Goal: Task Accomplishment & Management: Complete application form

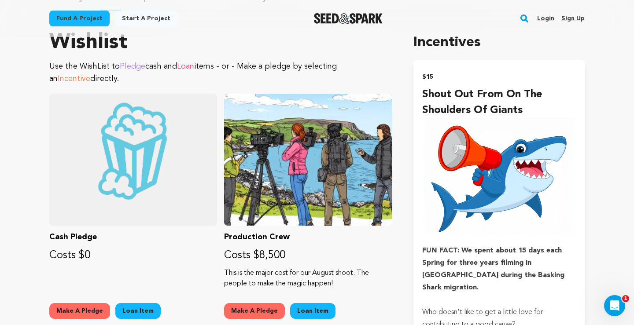
click at [542, 19] on link "Login" at bounding box center [545, 18] width 17 height 14
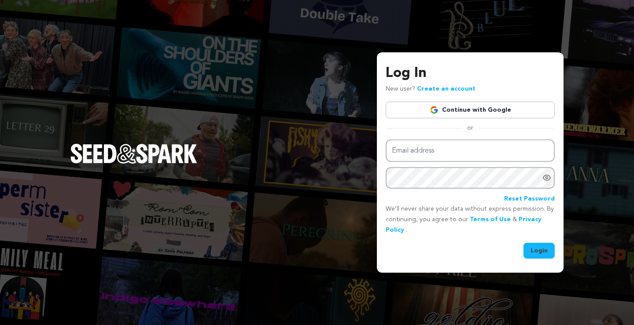
click at [462, 111] on link "Continue with Google" at bounding box center [469, 110] width 169 height 17
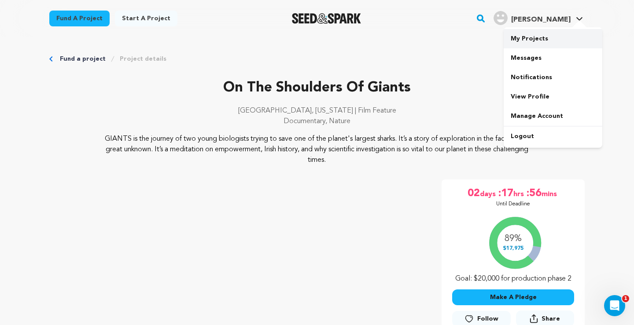
click at [533, 37] on link "My Projects" at bounding box center [552, 38] width 99 height 19
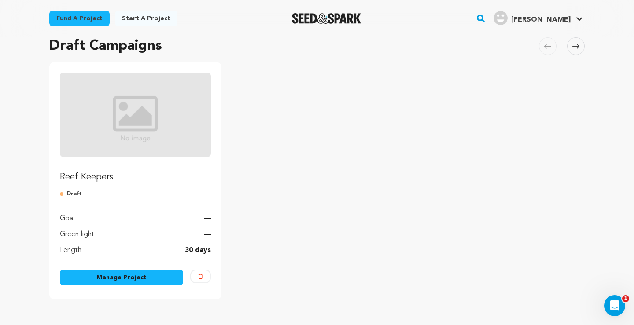
scroll to position [61, 0]
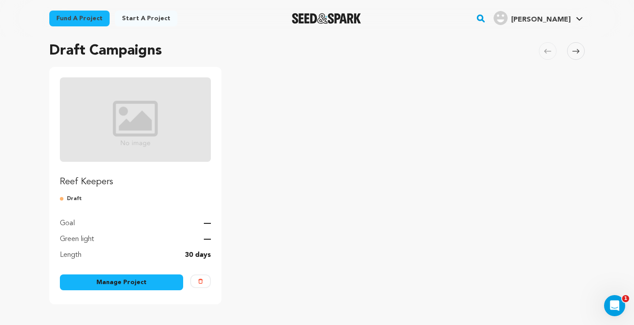
click at [152, 112] on img "Fund Reef Keepers" at bounding box center [135, 119] width 151 height 84
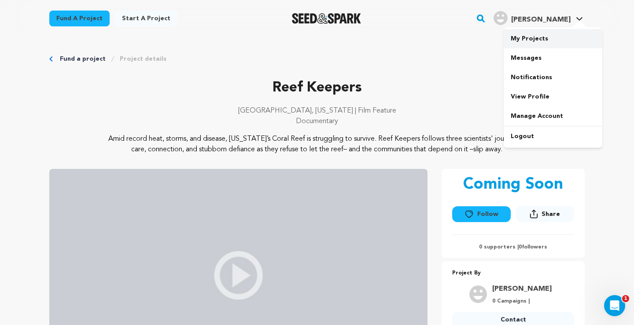
click at [524, 36] on link "My Projects" at bounding box center [552, 38] width 99 height 19
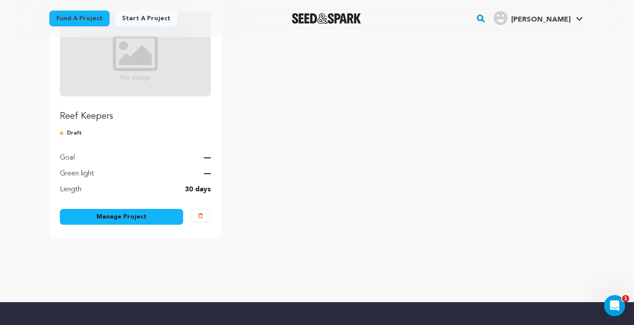
click at [129, 215] on link "Manage Project" at bounding box center [121, 217] width 123 height 16
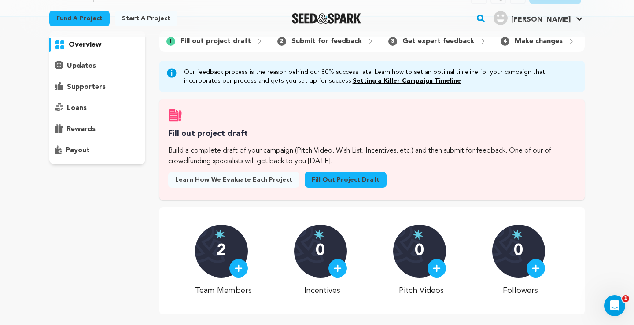
scroll to position [26, 0]
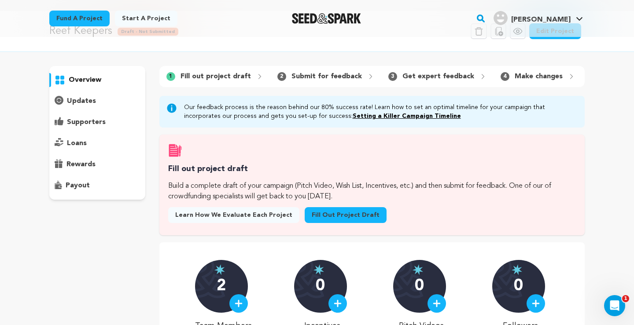
click at [89, 124] on p "supporters" at bounding box center [86, 122] width 39 height 11
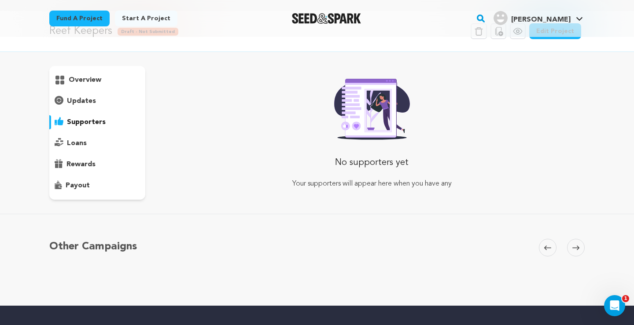
click at [73, 141] on p "loans" at bounding box center [77, 143] width 20 height 11
click at [74, 163] on p "rewards" at bounding box center [80, 164] width 29 height 11
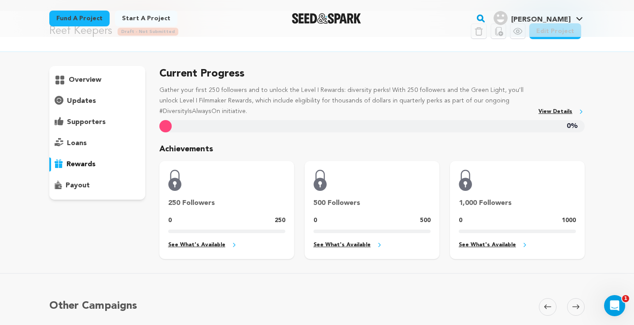
click at [192, 246] on link "See What's Available" at bounding box center [226, 245] width 117 height 10
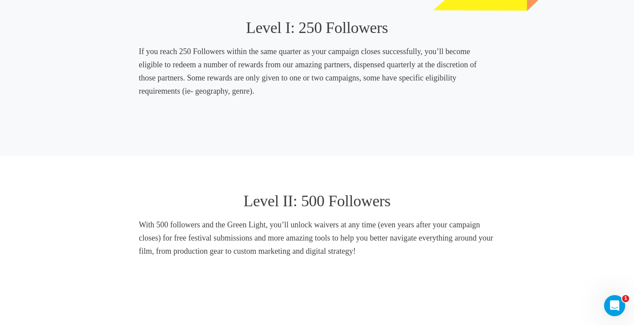
scroll to position [349, 0]
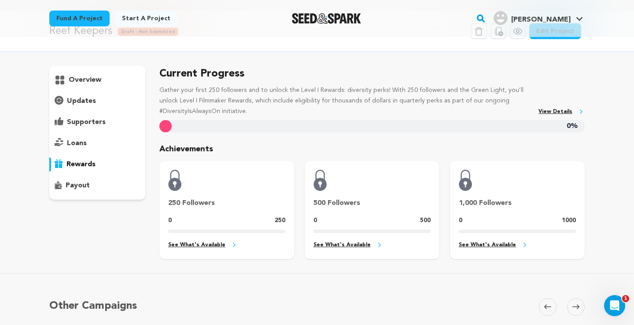
click at [71, 188] on p "payout" at bounding box center [78, 185] width 24 height 11
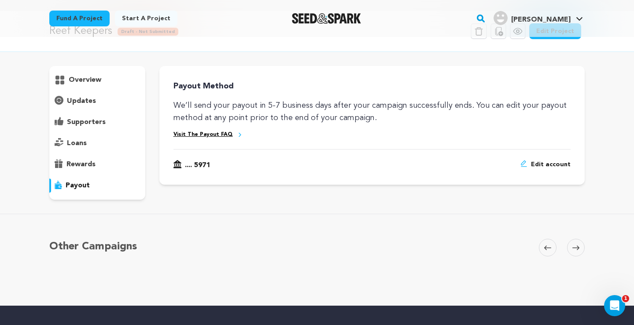
click at [198, 134] on link "Visit The Payout FAQ" at bounding box center [202, 134] width 59 height 7
click at [76, 80] on p "overview" at bounding box center [85, 80] width 33 height 11
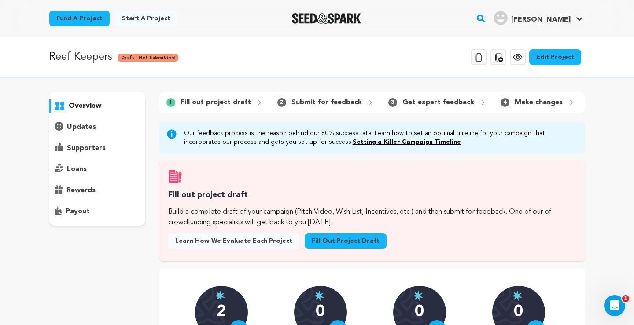
click at [317, 242] on link "Fill out project draft" at bounding box center [345, 241] width 82 height 16
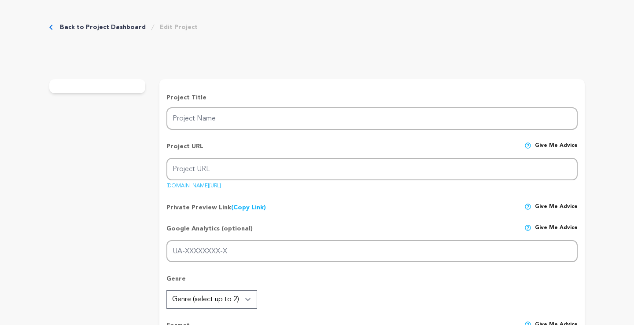
type input "Reef Keepers"
type input "reef-keepers"
type input "A tight-knit group of coral conservationists fights to restore the [US_STATE][G…"
type textarea "Amid record heat, storms, and disease, [US_STATE]’s Coral Reef is struggling to…"
type textarea "We are telling the human side of this story because it's a model for resilience…"
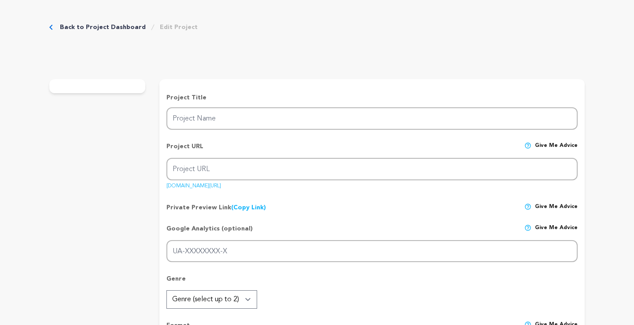
type textarea "Southern Documentary Fund is our fiscal sponsor: [URL][DOMAIN_NAME]"
radio input "true"
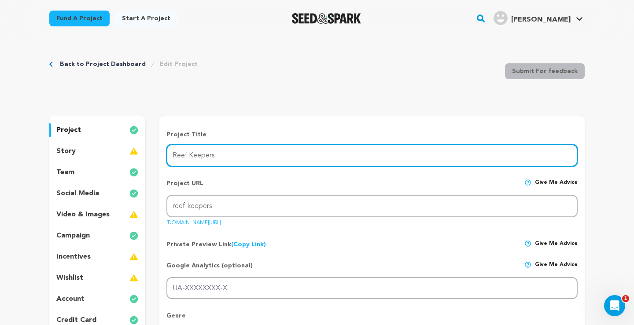
click at [237, 157] on input "Reef Keepers" at bounding box center [371, 155] width 411 height 22
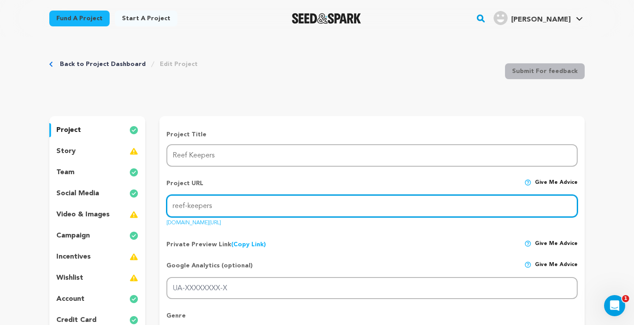
click at [234, 205] on input "reef-keepers" at bounding box center [371, 206] width 411 height 22
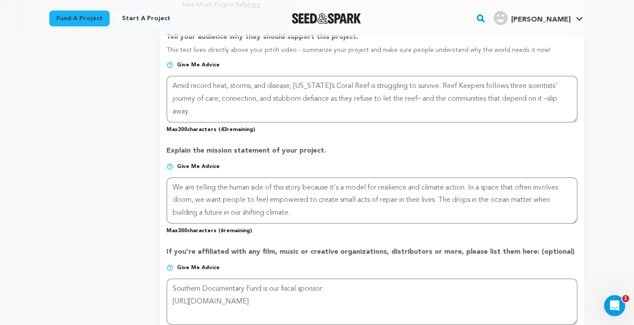
scroll to position [580, 0]
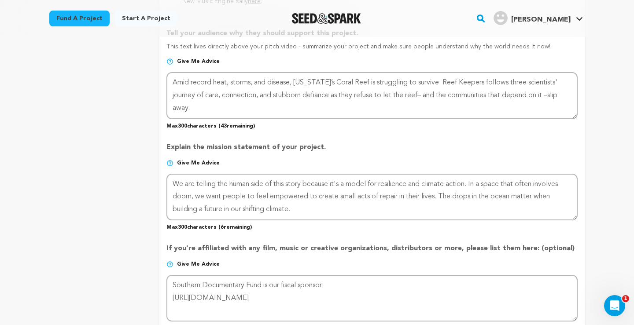
click at [173, 160] on p "Give me advice" at bounding box center [371, 167] width 411 height 14
click at [168, 162] on img at bounding box center [169, 163] width 7 height 7
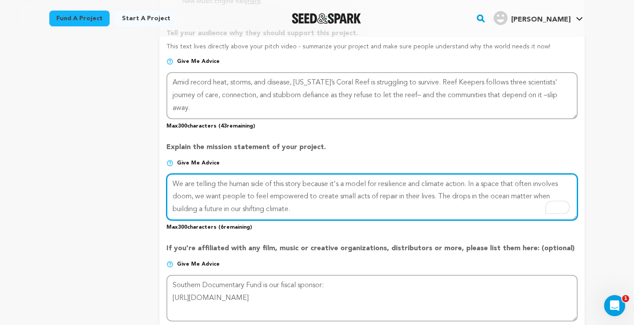
drag, startPoint x: 304, startPoint y: 212, endPoint x: 156, endPoint y: 179, distance: 152.4
click at [156, 179] on div "project story team social media video & images campaign incentives wishlist" at bounding box center [316, 45] width 535 height 1018
click at [303, 216] on textarea "To enrich screen reader interactions, please activate Accessibility in Grammarl…" at bounding box center [371, 197] width 411 height 47
drag, startPoint x: 314, startPoint y: 207, endPoint x: 231, endPoint y: 191, distance: 84.3
click at [231, 191] on textarea "To enrich screen reader interactions, please activate Accessibility in Grammarl…" at bounding box center [371, 197] width 411 height 47
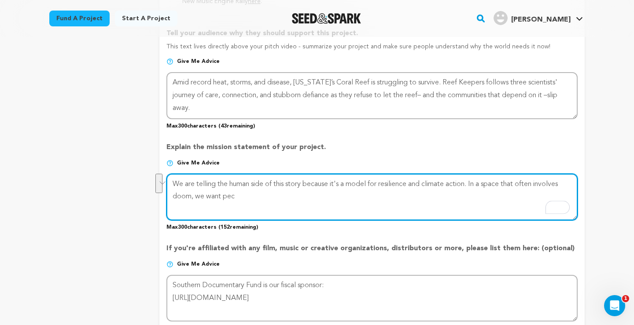
drag, startPoint x: 249, startPoint y: 203, endPoint x: 170, endPoint y: 182, distance: 81.5
click at [170, 182] on textarea "To enrich screen reader interactions, please activate Accessibility in Grammarl…" at bounding box center [371, 197] width 411 height 47
paste textarea "Reef Keepers tells the human story of climate resilience in Florida, amplifying…"
drag, startPoint x: 565, startPoint y: 186, endPoint x: 473, endPoint y: 183, distance: 92.4
click at [473, 183] on textarea "To enrich screen reader interactions, please activate Accessibility in Grammarl…" at bounding box center [371, 197] width 411 height 47
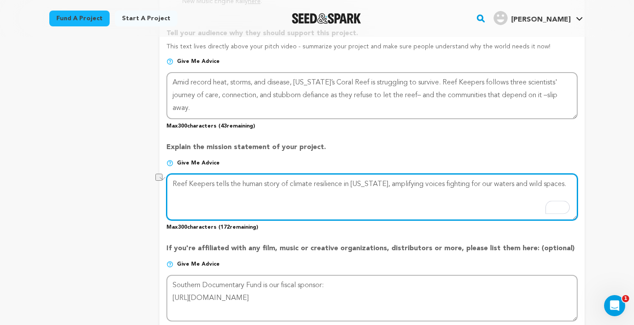
drag, startPoint x: 564, startPoint y: 182, endPoint x: 524, endPoint y: 178, distance: 40.2
click at [524, 178] on textarea "To enrich screen reader interactions, please activate Accessibility in Grammarl…" at bounding box center [371, 197] width 411 height 47
click at [320, 198] on textarea "To enrich screen reader interactions, please activate Accessibility in Grammarl…" at bounding box center [371, 197] width 411 height 47
paste textarea "Their resilience and hope reveal how we can all live"
click at [299, 196] on textarea "To enrich screen reader interactions, please activate Accessibility in Grammarl…" at bounding box center [371, 197] width 411 height 47
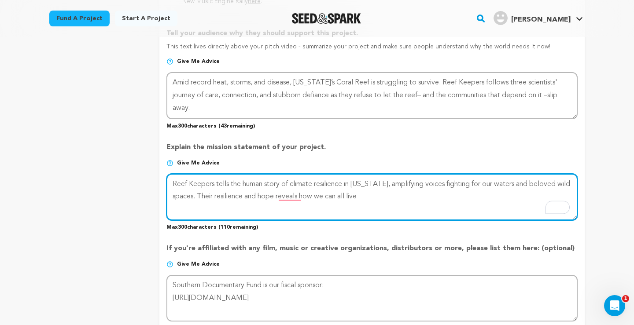
click at [370, 197] on textarea "To enrich screen reader interactions, please activate Accessibility in Grammarl…" at bounding box center [371, 197] width 411 height 47
click at [279, 194] on textarea "To enrich screen reader interactions, please activate Accessibility in Grammarl…" at bounding box center [371, 197] width 411 height 47
drag, startPoint x: 420, startPoint y: 196, endPoint x: 358, endPoint y: 197, distance: 62.5
click at [358, 197] on textarea "To enrich screen reader interactions, please activate Accessibility in Grammarl…" at bounding box center [371, 197] width 411 height 47
drag, startPoint x: 505, startPoint y: 196, endPoint x: 492, endPoint y: 198, distance: 13.3
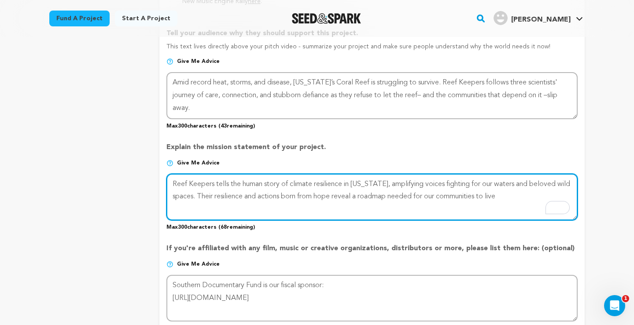
click at [491, 198] on textarea "To enrich screen reader interactions, please activate Accessibility in Grammarl…" at bounding box center [371, 197] width 411 height 47
click at [510, 187] on textarea "To enrich screen reader interactions, please activate Accessibility in Grammarl…" at bounding box center [371, 197] width 411 height 47
click at [509, 194] on textarea "To enrich screen reader interactions, please activate Accessibility in Grammarl…" at bounding box center [371, 197] width 411 height 47
click at [215, 195] on textarea "To enrich screen reader interactions, please activate Accessibility in Grammarl…" at bounding box center [371, 197] width 411 height 47
click at [243, 195] on textarea "To enrich screen reader interactions, please activate Accessibility in Grammarl…" at bounding box center [371, 197] width 411 height 47
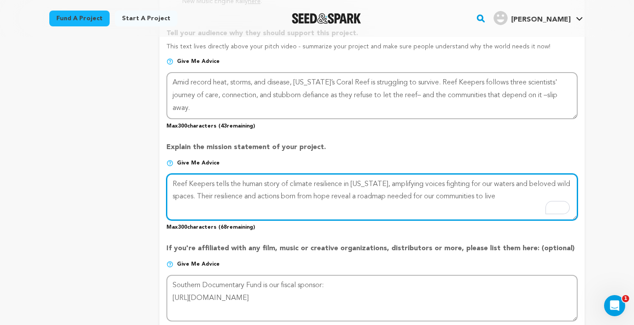
click at [260, 195] on textarea "To enrich screen reader interactions, please activate Accessibility in Grammarl…" at bounding box center [371, 197] width 411 height 47
click at [318, 194] on textarea "To enrich screen reader interactions, please activate Accessibility in Grammarl…" at bounding box center [371, 197] width 411 height 47
drag, startPoint x: 334, startPoint y: 194, endPoint x: 261, endPoint y: 198, distance: 72.7
click at [261, 198] on textarea "To enrich screen reader interactions, please activate Accessibility in Grammarl…" at bounding box center [371, 197] width 411 height 47
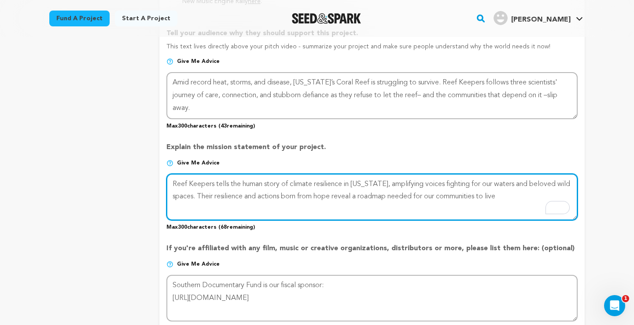
drag, startPoint x: 259, startPoint y: 194, endPoint x: 244, endPoint y: 199, distance: 15.6
click at [244, 199] on textarea "To enrich screen reader interactions, please activate Accessibility in Grammarl…" at bounding box center [371, 197] width 411 height 47
click at [264, 194] on textarea "To enrich screen reader interactions, please activate Accessibility in Grammarl…" at bounding box center [371, 197] width 411 height 47
drag, startPoint x: 260, startPoint y: 196, endPoint x: 244, endPoint y: 198, distance: 15.9
click at [244, 198] on textarea "To enrich screen reader interactions, please activate Accessibility in Grammarl…" at bounding box center [371, 197] width 411 height 47
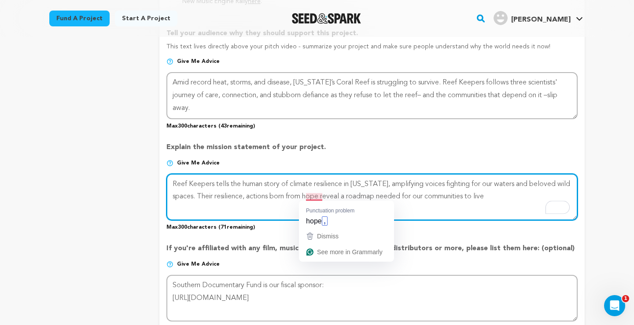
click at [315, 195] on textarea "To enrich screen reader interactions, please activate Accessibility in Grammarl…" at bounding box center [371, 197] width 411 height 47
click at [325, 195] on textarea "To enrich screen reader interactions, please activate Accessibility in Grammarl…" at bounding box center [371, 197] width 411 height 47
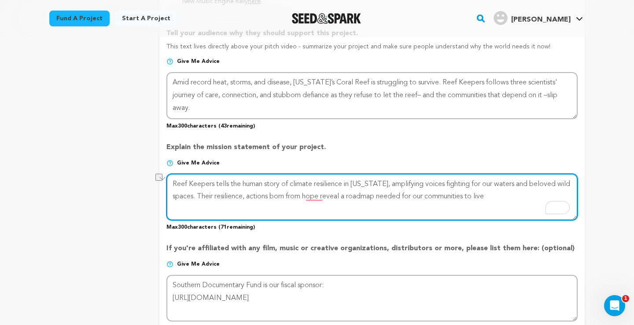
drag, startPoint x: 321, startPoint y: 195, endPoint x: 249, endPoint y: 200, distance: 72.3
click at [249, 200] on textarea "To enrich screen reader interactions, please activate Accessibility in Grammarl…" at bounding box center [371, 197] width 411 height 47
drag, startPoint x: 333, startPoint y: 195, endPoint x: 303, endPoint y: 197, distance: 29.5
click at [303, 197] on textarea "To enrich screen reader interactions, please activate Accessibility in Grammarl…" at bounding box center [371, 197] width 411 height 47
click at [384, 196] on textarea "To enrich screen reader interactions, please activate Accessibility in Grammarl…" at bounding box center [371, 197] width 411 height 47
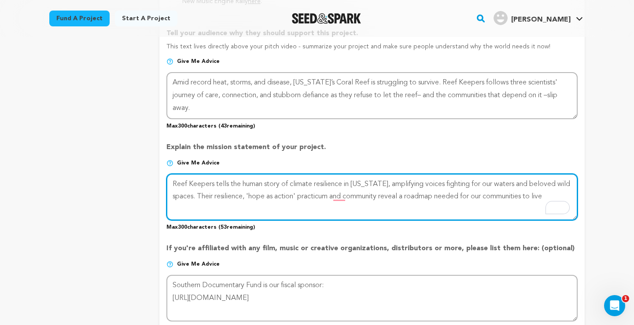
drag, startPoint x: 329, startPoint y: 195, endPoint x: 319, endPoint y: 198, distance: 9.9
click at [319, 198] on textarea "To enrich screen reader interactions, please activate Accessibility in Grammarl…" at bounding box center [371, 197] width 411 height 47
click at [379, 195] on textarea "To enrich screen reader interactions, please activate Accessibility in Grammarl…" at bounding box center [371, 197] width 411 height 47
click at [329, 212] on textarea "To enrich screen reader interactions, please activate Accessibility in Grammarl…" at bounding box center [371, 197] width 411 height 47
drag, startPoint x: 246, startPoint y: 207, endPoint x: 518, endPoint y: 196, distance: 271.7
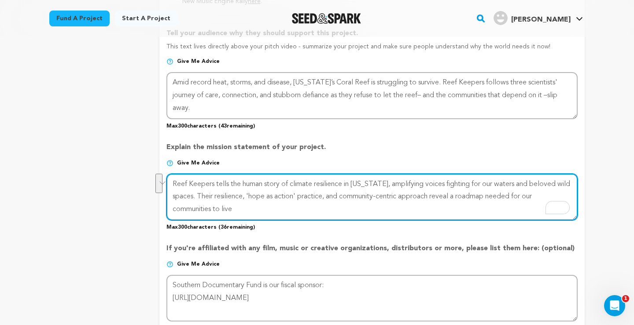
click at [518, 196] on textarea "To enrich screen reader interactions, please activate Accessibility in Grammarl…" at bounding box center [371, 197] width 411 height 47
drag, startPoint x: 337, startPoint y: 209, endPoint x: 166, endPoint y: 183, distance: 172.6
click at [167, 184] on html "Fund a project Start a project Search" at bounding box center [317, 163] width 634 height 1487
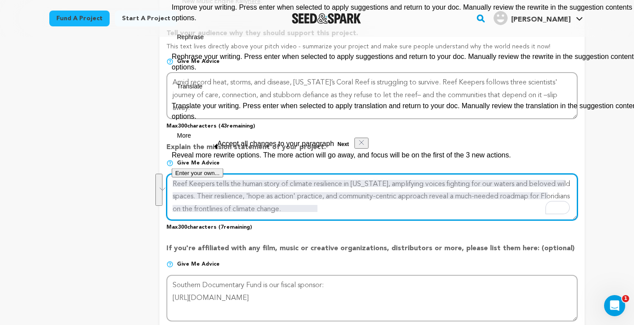
click at [208, 203] on textarea "To enrich screen reader interactions, please activate Accessibility in Grammarl…" at bounding box center [371, 197] width 411 height 47
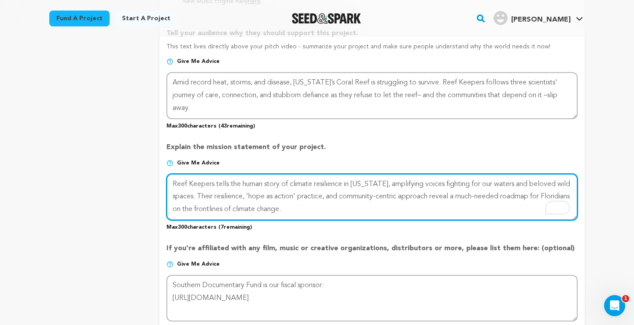
click at [194, 194] on textarea "To enrich screen reader interactions, please activate Accessibility in Grammarl…" at bounding box center [371, 197] width 411 height 47
click at [199, 195] on textarea "To enrich screen reader interactions, please activate Accessibility in Grammarl…" at bounding box center [371, 197] width 411 height 47
drag, startPoint x: 321, startPoint y: 209, endPoint x: 167, endPoint y: 203, distance: 154.1
click at [167, 203] on textarea "To enrich screen reader interactions, please activate Accessibility in Grammarl…" at bounding box center [371, 197] width 411 height 47
drag, startPoint x: 268, startPoint y: 209, endPoint x: 214, endPoint y: 211, distance: 53.7
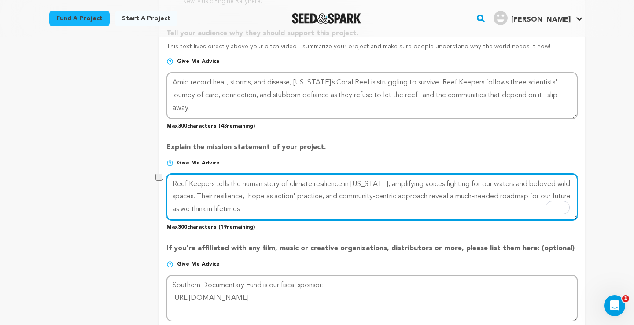
click at [214, 211] on textarea "To enrich screen reader interactions, please activate Accessibility in Grammarl…" at bounding box center [371, 197] width 411 height 47
drag, startPoint x: 328, startPoint y: 209, endPoint x: 301, endPoint y: 211, distance: 27.3
click at [301, 211] on textarea "To enrich screen reader interactions, please activate Accessibility in Grammarl…" at bounding box center [371, 197] width 411 height 47
drag, startPoint x: 324, startPoint y: 209, endPoint x: 171, endPoint y: 184, distance: 154.7
click at [171, 184] on textarea "To enrich screen reader interactions, please activate Accessibility in Grammarl…" at bounding box center [371, 197] width 411 height 47
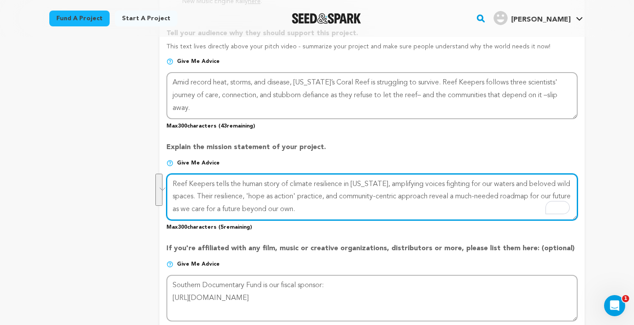
click at [314, 213] on textarea "To enrich screen reader interactions, please activate Accessibility in Grammarl…" at bounding box center [371, 197] width 411 height 47
drag, startPoint x: 330, startPoint y: 206, endPoint x: 206, endPoint y: 199, distance: 123.9
click at [206, 199] on textarea "To enrich screen reader interactions, please activate Accessibility in Grammarl…" at bounding box center [371, 197] width 411 height 47
drag, startPoint x: 198, startPoint y: 195, endPoint x: 330, endPoint y: 213, distance: 134.1
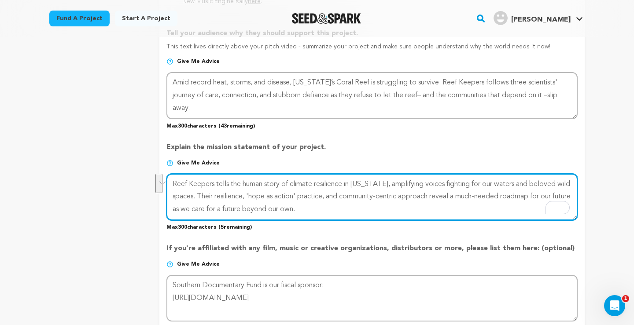
click at [330, 213] on textarea "To enrich screen reader interactions, please activate Accessibility in Grammarl…" at bounding box center [371, 197] width 411 height 47
paste textarea "In their resilience and ‘hope as action,’ we see a community-driven path forwar…"
drag, startPoint x: 215, startPoint y: 183, endPoint x: 171, endPoint y: 185, distance: 43.6
click at [171, 185] on textarea "To enrich screen reader interactions, please activate Accessibility in Grammarl…" at bounding box center [371, 197] width 411 height 47
click at [219, 183] on textarea "To enrich screen reader interactions, please activate Accessibility in Grammarl…" at bounding box center [371, 197] width 411 height 47
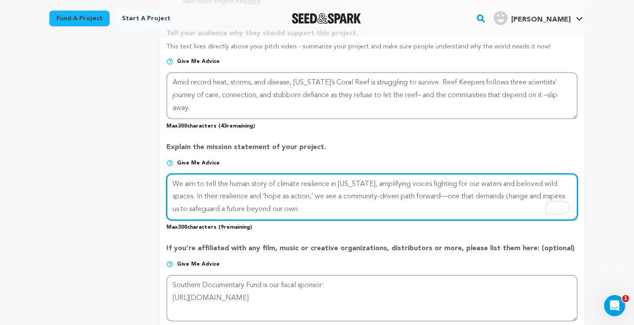
click at [403, 185] on textarea "To enrich screen reader interactions, please activate Accessibility in Grammarl…" at bounding box center [371, 197] width 411 height 47
drag, startPoint x: 203, startPoint y: 195, endPoint x: 197, endPoint y: 197, distance: 6.3
click at [197, 197] on textarea "To enrich screen reader interactions, please activate Accessibility in Grammarl…" at bounding box center [371, 197] width 411 height 47
drag, startPoint x: 219, startPoint y: 194, endPoint x: 199, endPoint y: 195, distance: 19.8
click at [199, 195] on textarea "To enrich screen reader interactions, please activate Accessibility in Grammarl…" at bounding box center [371, 197] width 411 height 47
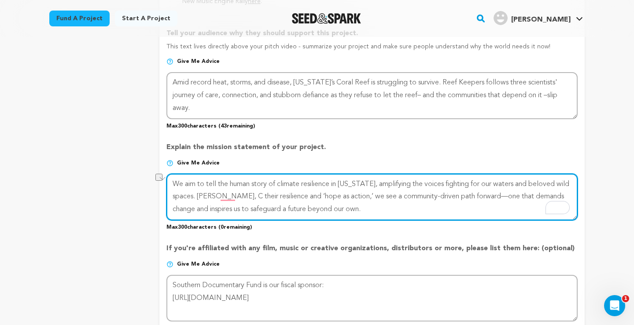
drag, startPoint x: 235, startPoint y: 195, endPoint x: 198, endPoint y: 194, distance: 37.0
click at [198, 194] on textarea "To enrich screen reader interactions, please activate Accessibility in Grammarl…" at bounding box center [371, 197] width 411 height 47
drag, startPoint x: 238, startPoint y: 197, endPoint x: 198, endPoint y: 197, distance: 40.5
click at [198, 197] on textarea "To enrich screen reader interactions, please activate Accessibility in Grammarl…" at bounding box center [371, 197] width 411 height 47
click at [213, 193] on textarea "To enrich screen reader interactions, please activate Accessibility in Grammarl…" at bounding box center [371, 197] width 411 height 47
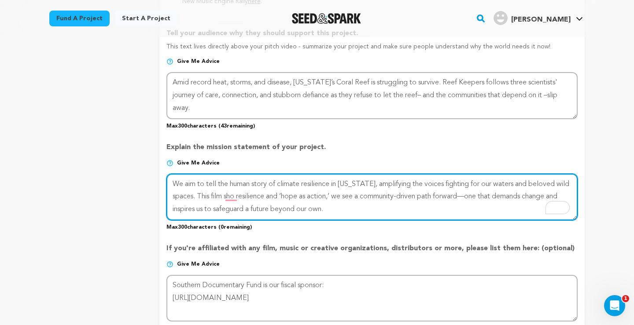
click at [216, 181] on textarea "To enrich screen reader interactions, please activate Accessibility in Grammarl…" at bounding box center [371, 197] width 411 height 47
drag, startPoint x: 228, startPoint y: 182, endPoint x: 185, endPoint y: 186, distance: 42.9
click at [185, 186] on textarea "To enrich screen reader interactions, please activate Accessibility in Grammarl…" at bounding box center [371, 197] width 411 height 47
drag, startPoint x: 236, startPoint y: 196, endPoint x: 200, endPoint y: 197, distance: 36.5
click at [200, 197] on textarea "To enrich screen reader interactions, please activate Accessibility in Grammarl…" at bounding box center [371, 197] width 411 height 47
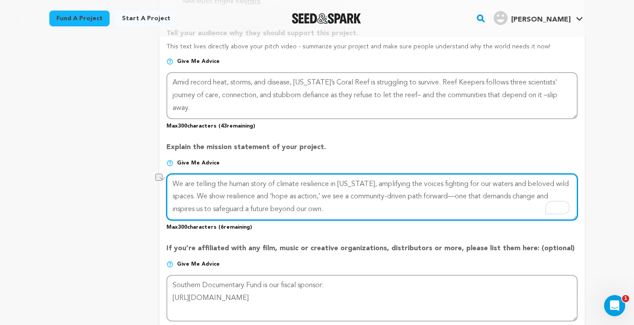
drag, startPoint x: 348, startPoint y: 197, endPoint x: 326, endPoint y: 197, distance: 21.6
click at [326, 197] on textarea "To enrich screen reader interactions, please activate Accessibility in Grammarl…" at bounding box center [371, 197] width 411 height 47
click at [354, 209] on textarea "To enrich screen reader interactions, please activate Accessibility in Grammarl…" at bounding box center [371, 197] width 411 height 47
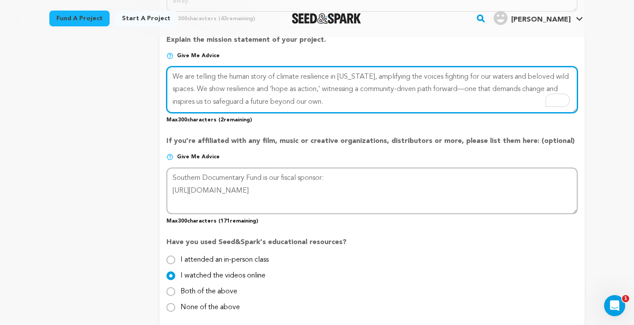
scroll to position [687, 0]
type textarea "We are telling the human story of climate resilience in Florida, amplifying the…"
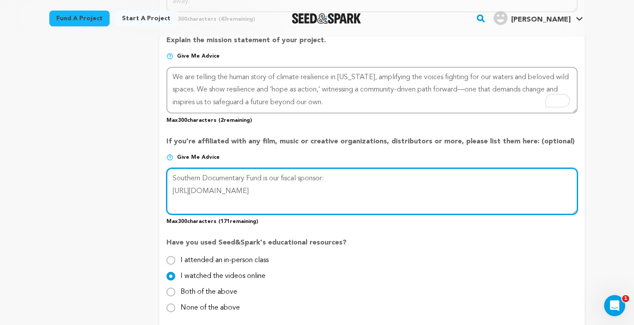
click at [352, 191] on textarea at bounding box center [371, 191] width 411 height 47
click at [325, 206] on textarea "To enrich screen reader interactions, please activate Accessibility in Grammarl…" at bounding box center [371, 191] width 411 height 47
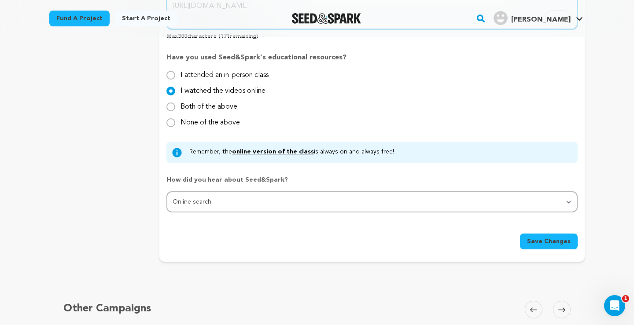
scroll to position [875, 0]
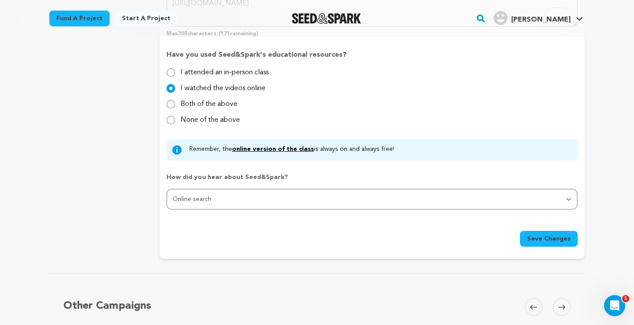
click at [549, 240] on span "Save Changes" at bounding box center [549, 238] width 44 height 9
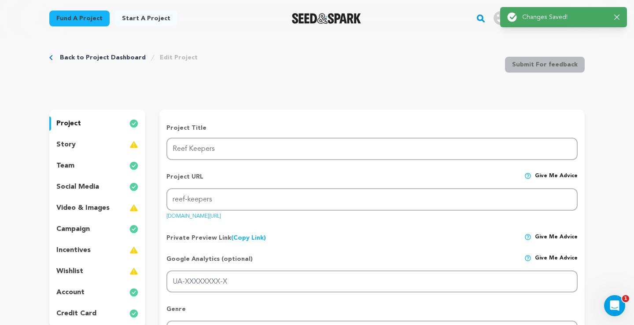
scroll to position [0, 0]
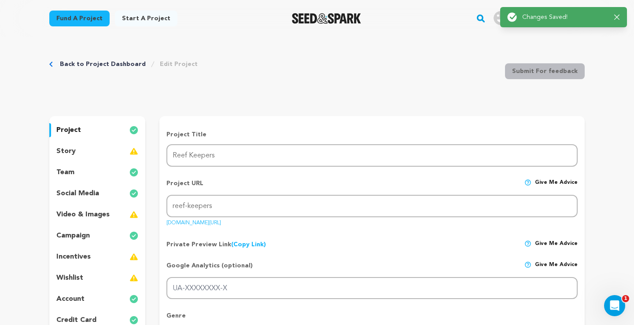
click at [122, 150] on div "story" at bounding box center [97, 151] width 96 height 14
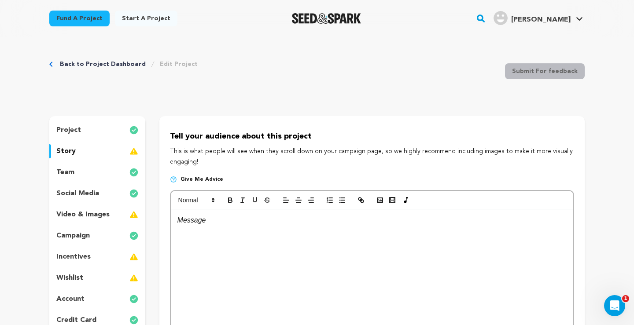
click at [234, 228] on div at bounding box center [372, 275] width 402 height 132
click at [380, 201] on polyline "button" at bounding box center [380, 200] width 4 height 2
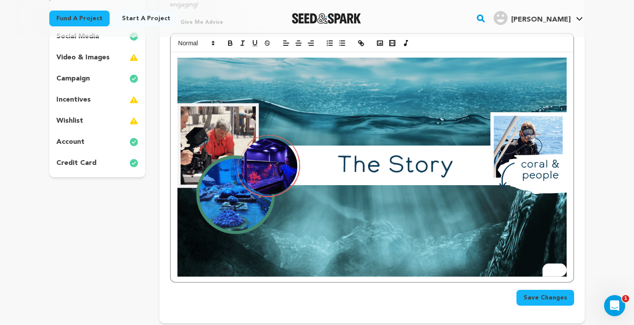
scroll to position [163, 0]
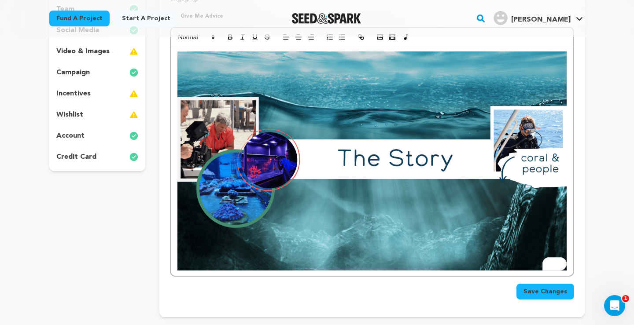
click at [340, 218] on img "To enrich screen reader interactions, please activate Accessibility in Grammarl…" at bounding box center [371, 160] width 389 height 219
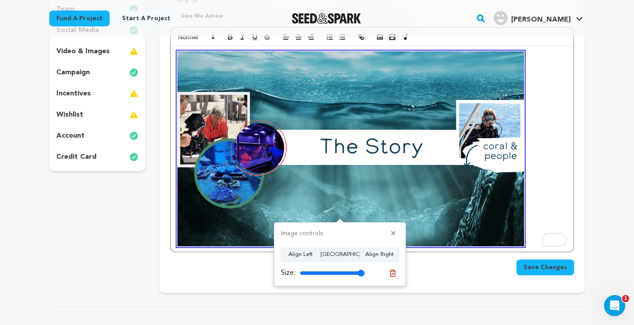
type input "100"
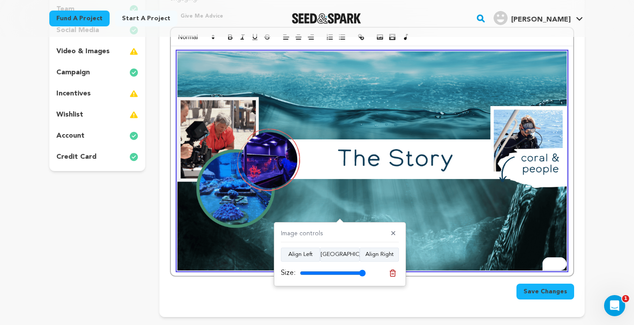
drag, startPoint x: 363, startPoint y: 275, endPoint x: 374, endPoint y: 278, distance: 10.6
click at [366, 277] on input "range" at bounding box center [333, 273] width 66 height 7
click at [394, 233] on button "✕" at bounding box center [393, 234] width 11 height 9
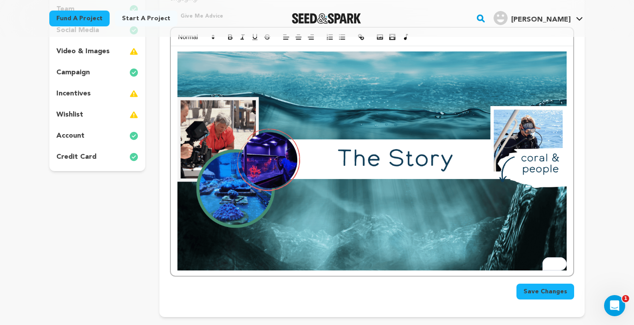
click at [515, 207] on img "To enrich screen reader interactions, please activate Accessibility in Grammarl…" at bounding box center [371, 160] width 389 height 219
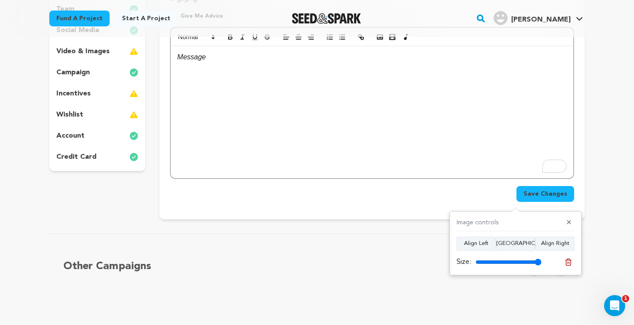
click at [305, 80] on div "To enrich screen reader interactions, please activate Accessibility in Grammarl…" at bounding box center [372, 112] width 402 height 132
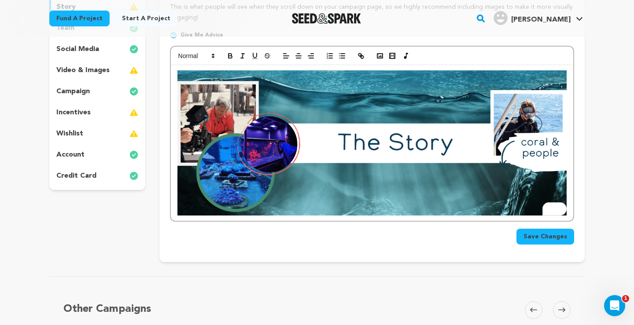
scroll to position [146, 0]
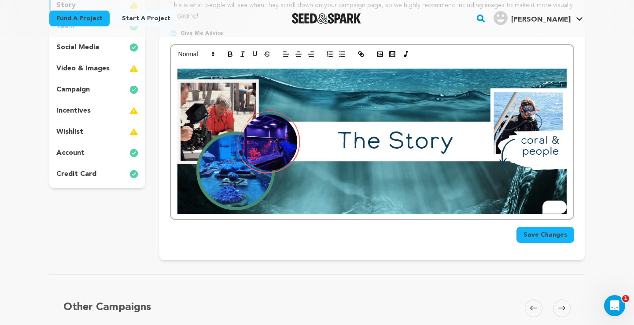
click at [568, 205] on div "To enrich screen reader interactions, please activate Accessibility in Grammarl…" at bounding box center [372, 141] width 402 height 156
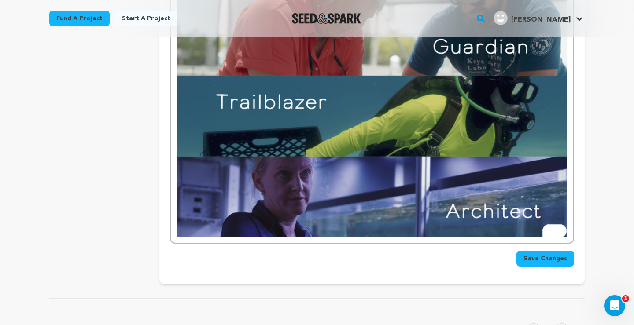
scroll to position [593, 0]
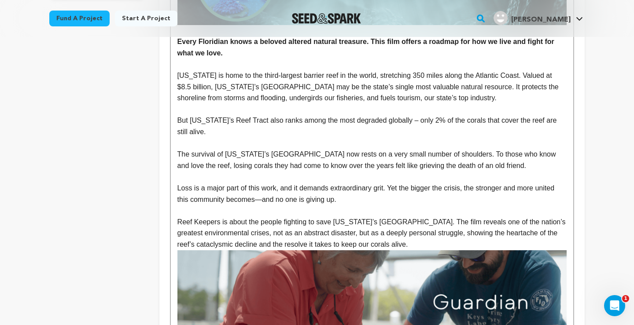
scroll to position [337, 0]
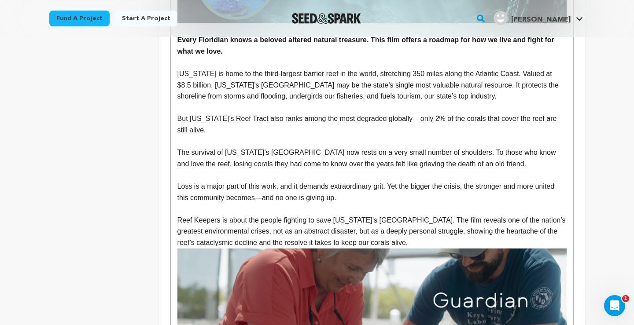
click at [180, 143] on p "To enrich screen reader interactions, please activate Accessibility in Grammarl…" at bounding box center [371, 141] width 389 height 11
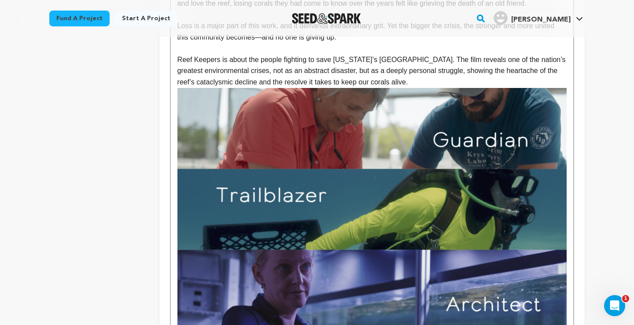
scroll to position [659, 0]
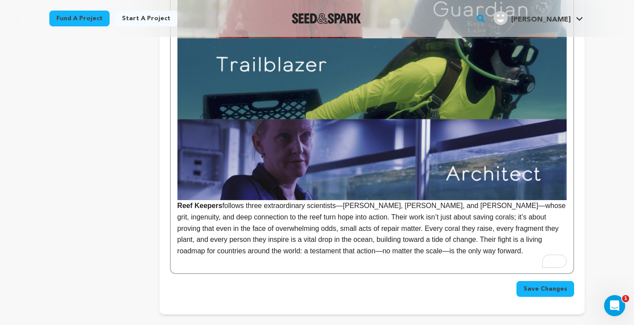
scroll to position [667, 0]
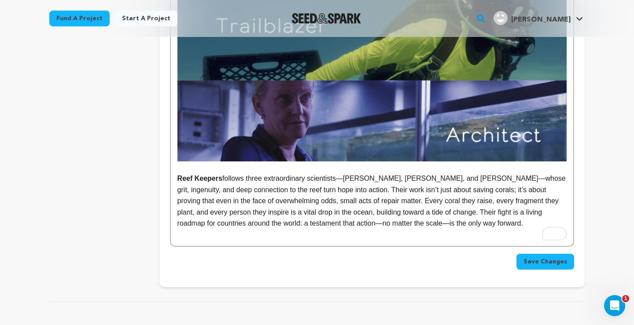
click at [432, 222] on p "Reef Keepers follows three extraordinary scientists—Keri, Ken, and Cindy—whose …" at bounding box center [371, 201] width 389 height 56
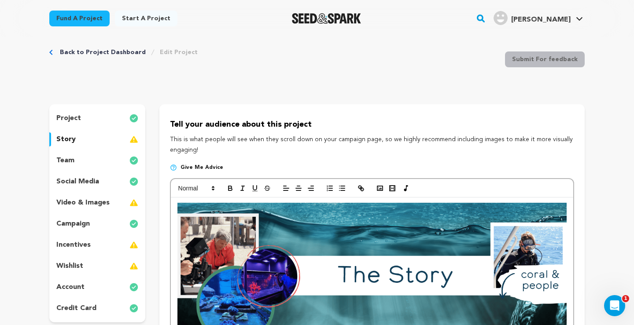
scroll to position [18, 0]
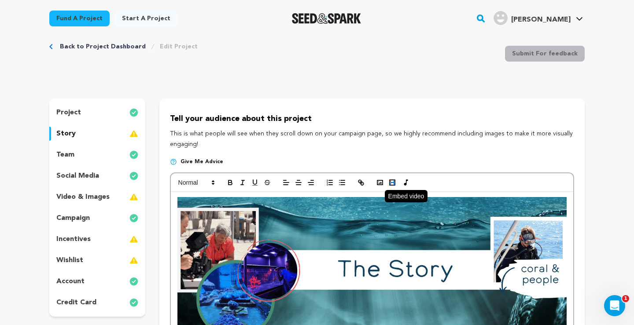
click at [392, 183] on icon "button" at bounding box center [392, 183] width 8 height 8
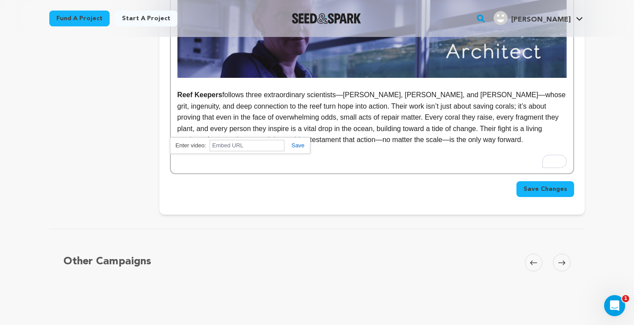
click at [367, 163] on p "To enrich screen reader interactions, please activate Accessibility in Grammarl…" at bounding box center [371, 162] width 389 height 11
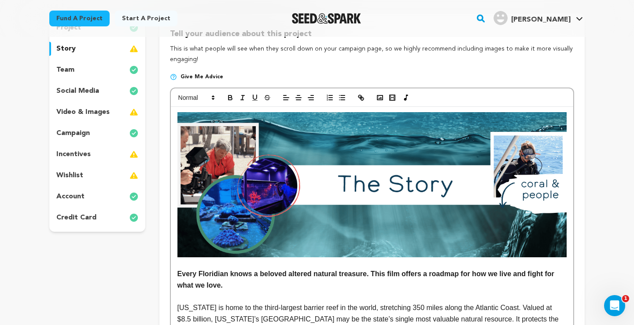
scroll to position [84, 0]
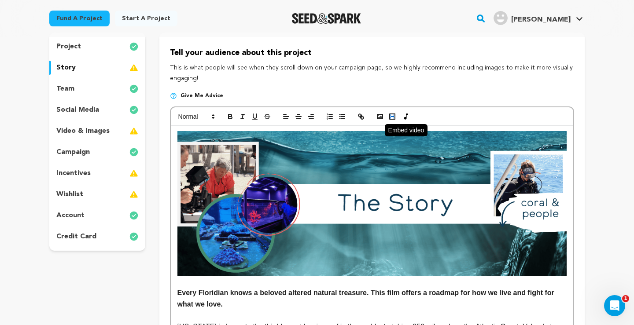
click at [390, 117] on rect "button" at bounding box center [389, 117] width 1 height 0
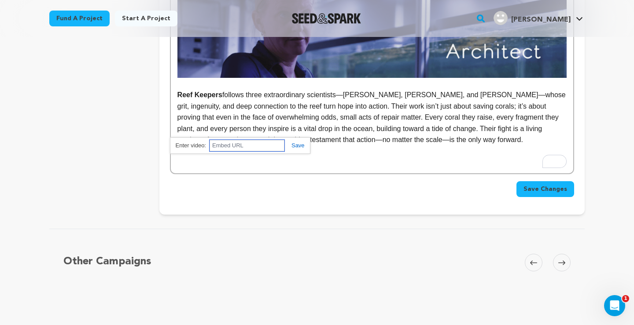
paste input "https://youtu.be/fCb5P_4xKBU"
type input "https://youtu.be/fCb5P_4xKBU"
click at [297, 150] on div "https://youtu.be/fCb5P_4xKBU" at bounding box center [240, 145] width 140 height 17
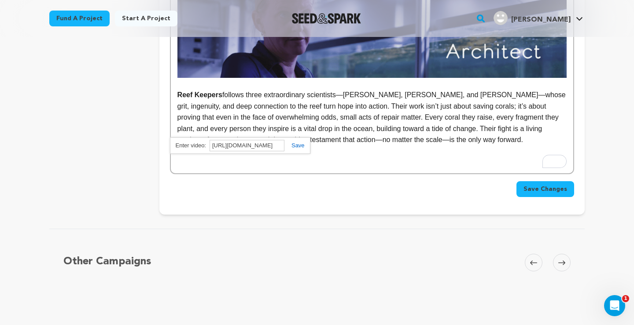
click at [298, 145] on link at bounding box center [294, 145] width 20 height 7
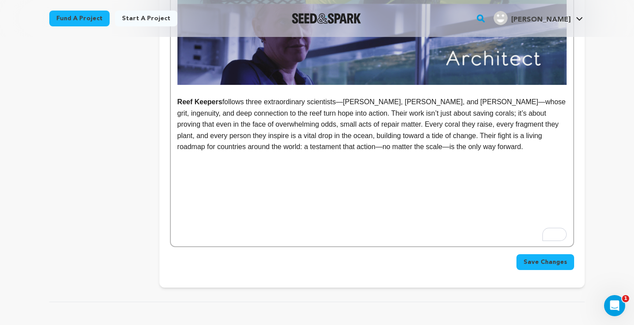
scroll to position [745, 0]
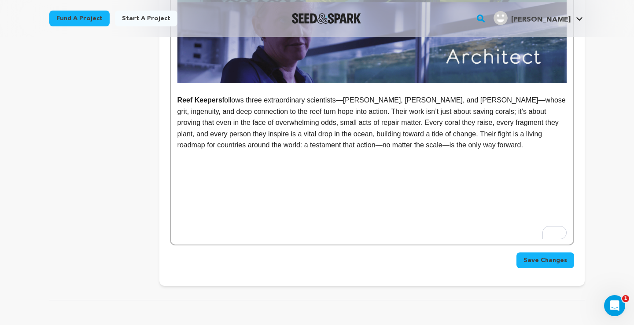
click at [188, 236] on p "To enrich screen reader interactions, please activate Accessibility in Grammarl…" at bounding box center [371, 233] width 389 height 11
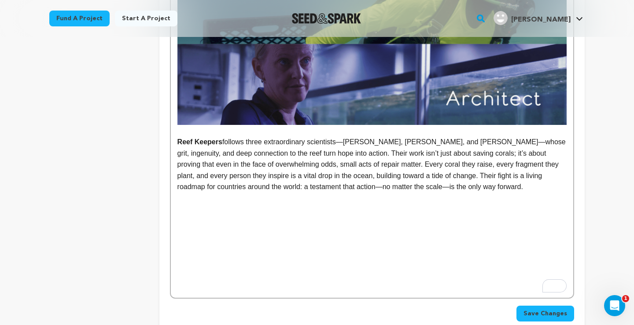
scroll to position [708, 0]
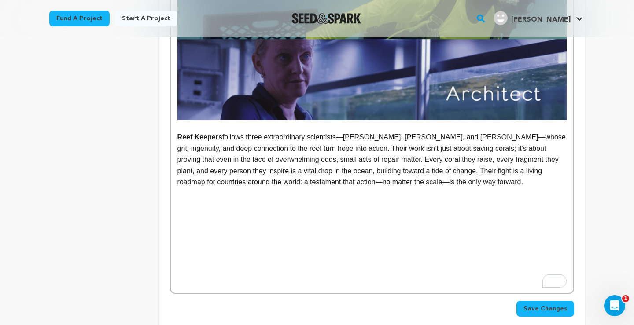
click at [199, 280] on p "To enrich screen reader interactions, please activate Accessibility in Grammarl…" at bounding box center [371, 281] width 389 height 11
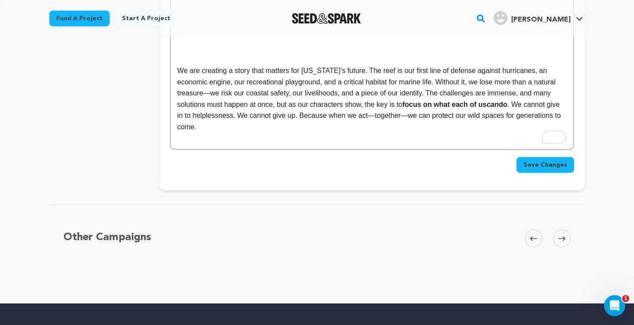
scroll to position [915, 0]
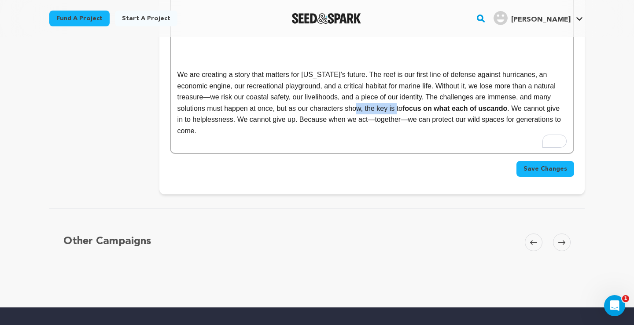
drag, startPoint x: 369, startPoint y: 109, endPoint x: 408, endPoint y: 109, distance: 39.2
click at [408, 109] on p "We are creating a story that matters for Florida’s future. The reef is our firs…" at bounding box center [371, 103] width 389 height 68
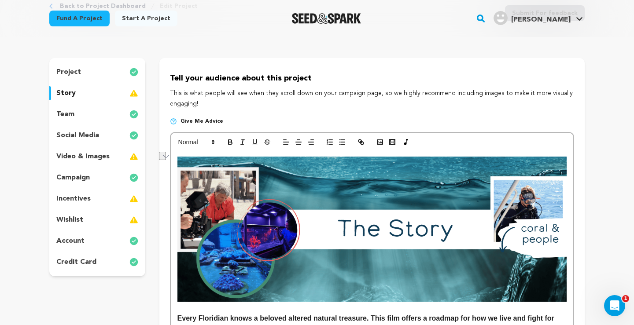
scroll to position [21, 0]
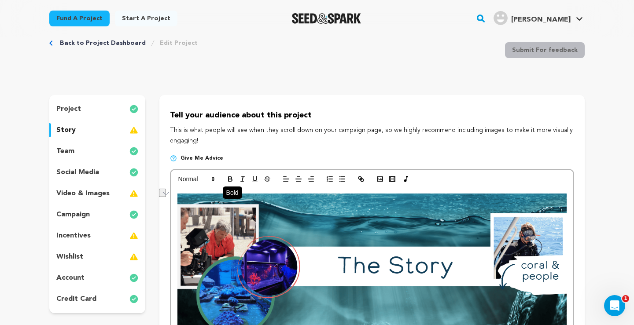
click at [228, 179] on icon "button" at bounding box center [229, 178] width 3 height 2
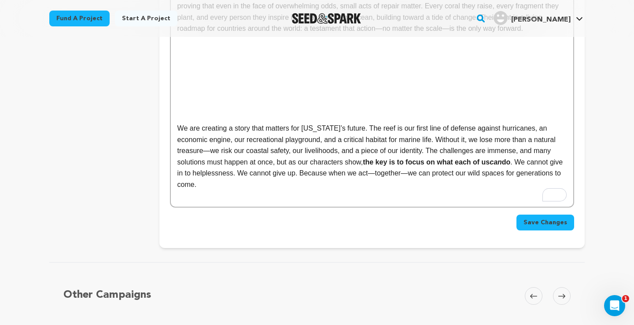
click at [315, 168] on p "We are creating a story that matters for Florida’s future. The reef is our firs…" at bounding box center [371, 157] width 389 height 68
click at [273, 187] on p "We are creating a story that matters for Florida’s future. The reef is our firs…" at bounding box center [371, 157] width 389 height 68
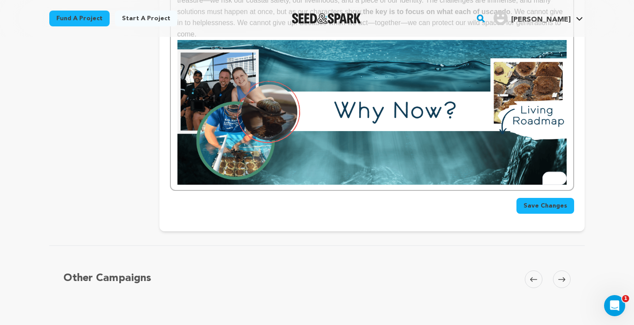
scroll to position [1012, 0]
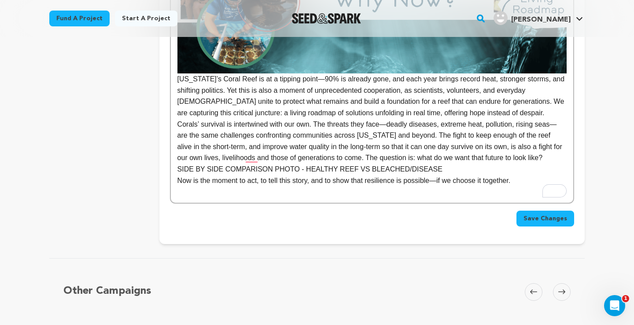
scroll to position [1110, 0]
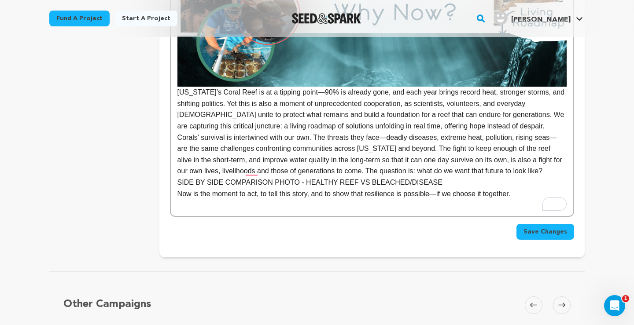
click at [178, 94] on p "Florida’s Coral Reef is at a tipping point—90% is already gone, and each year b…" at bounding box center [371, 109] width 389 height 45
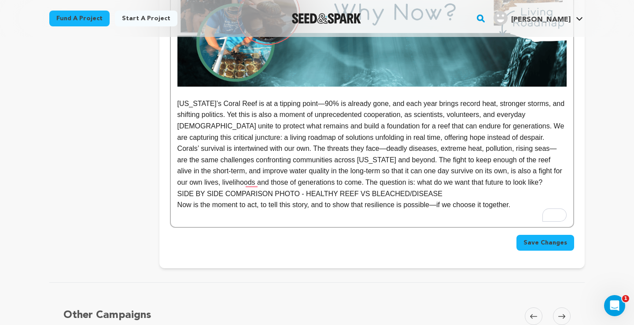
click at [515, 126] on p "Florida’s Coral Reef is at a tipping point—90% is already gone, and each year b…" at bounding box center [371, 120] width 389 height 45
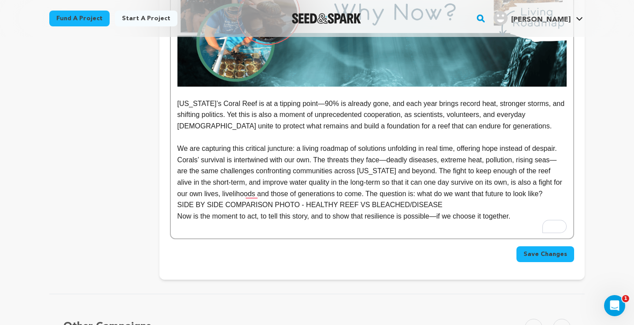
click at [542, 192] on p "Corals’ survival is intertwined with our own. The threats they face—deadly dise…" at bounding box center [371, 176] width 389 height 45
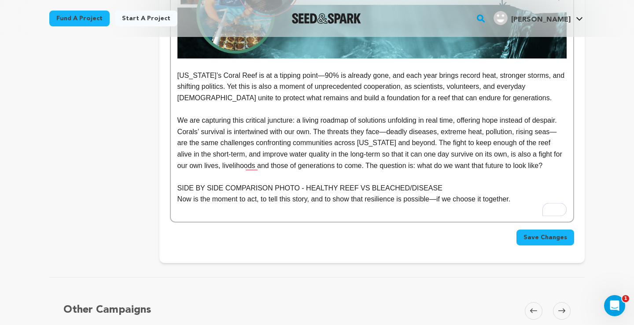
scroll to position [1139, 0]
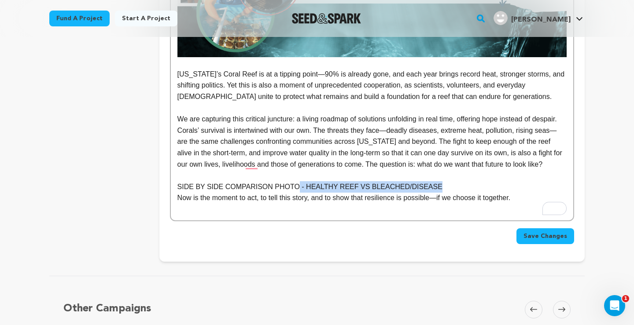
drag, startPoint x: 433, startPoint y: 186, endPoint x: 294, endPoint y: 184, distance: 139.5
click at [294, 184] on p "SIDE BY SIDE COMPARISON PHOTO - HEALTHY REEF VS BLEACHED/DISEASE" at bounding box center [371, 186] width 389 height 11
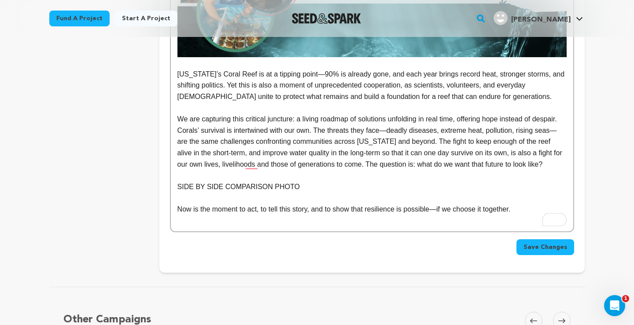
click at [521, 211] on p "Now is the moment to act, to tell this story, and to show that resilience is po…" at bounding box center [371, 209] width 389 height 11
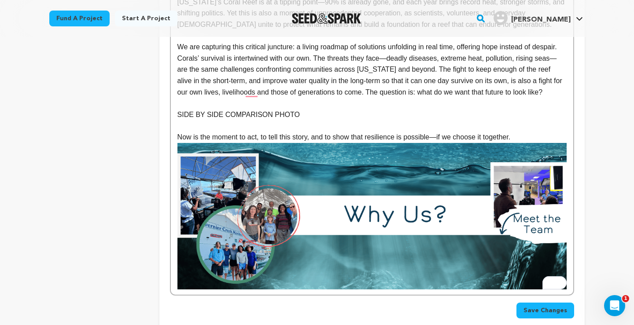
scroll to position [1338, 0]
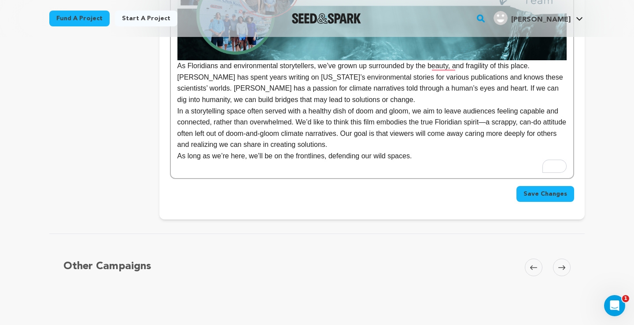
scroll to position [1441, 0]
click at [344, 100] on p "As Floridians and environmental storytellers, we’ve grown up surrounded by the …" at bounding box center [371, 82] width 389 height 45
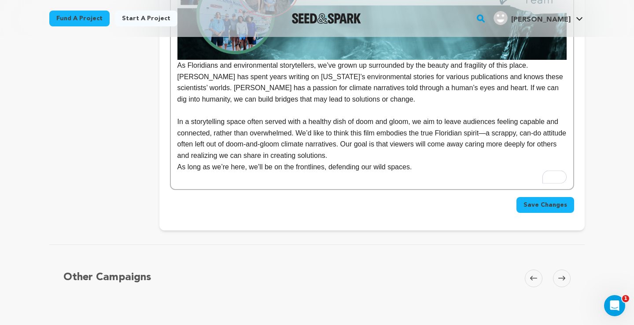
click at [426, 169] on p "As long as we’re here, we’ll be on the frontlines, defending our wild spaces." at bounding box center [371, 166] width 389 height 11
drag, startPoint x: 371, startPoint y: 156, endPoint x: 374, endPoint y: 146, distance: 10.7
click at [374, 146] on p "In a storytelling space often served with a healthy dish of doom and gloom, we …" at bounding box center [371, 138] width 389 height 45
click at [377, 157] on p "In a storytelling space often served with a healthy dish of doom and gloom, we …" at bounding box center [371, 138] width 389 height 45
click at [435, 165] on p "As long as we’re here, we’ll be on the frontlines, defending our wild spaces." at bounding box center [371, 166] width 389 height 11
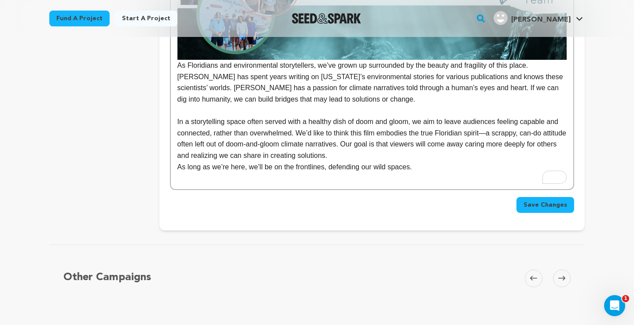
click at [363, 179] on p "To enrich screen reader interactions, please activate Accessibility in Grammarl…" at bounding box center [371, 177] width 389 height 11
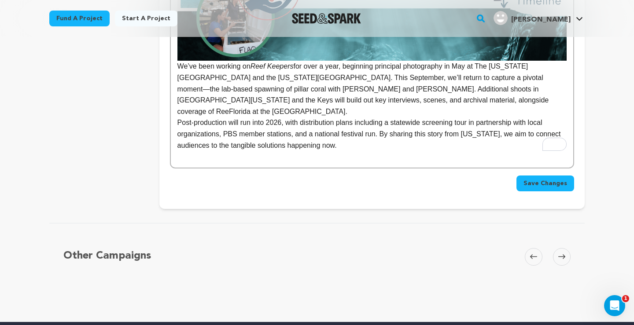
scroll to position [1901, 0]
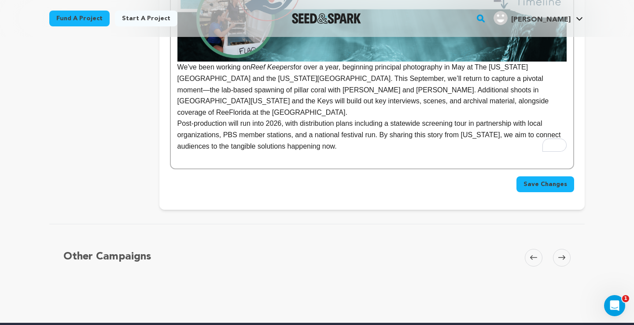
click at [178, 68] on p "We’ve been working on Reef Keepers for over a year, beginning principal photogr…" at bounding box center [371, 90] width 389 height 56
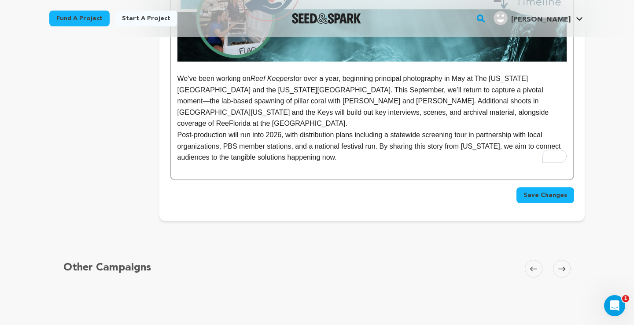
click at [226, 163] on p "To enrich screen reader interactions, please activate Accessibility in Grammarl…" at bounding box center [371, 168] width 389 height 11
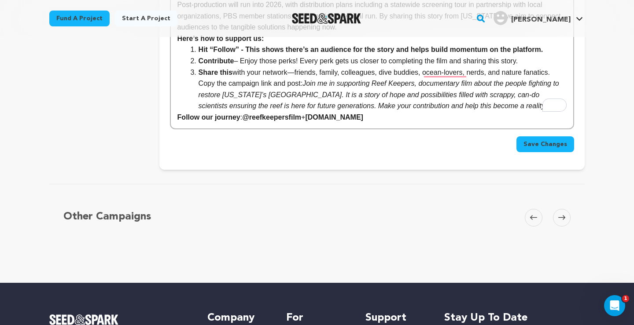
scroll to position [1939, 0]
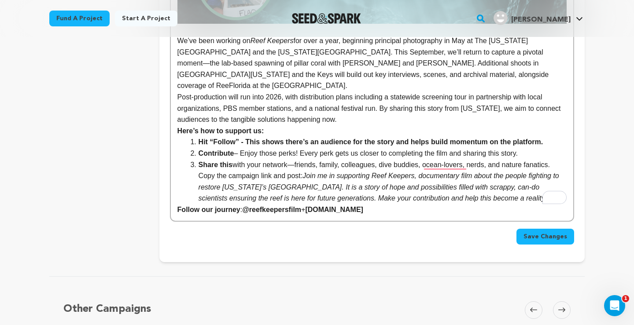
click at [352, 108] on p "Post-production will run into 2026, with distribution plans including a statewi…" at bounding box center [371, 109] width 389 height 34
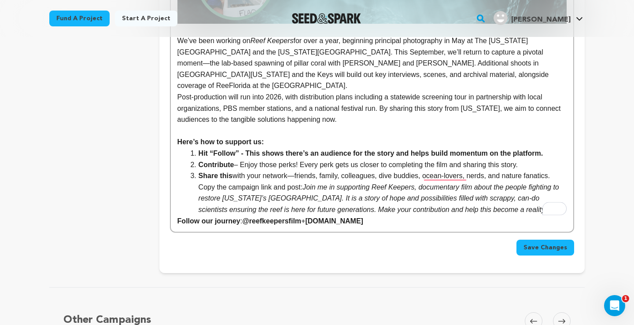
drag, startPoint x: 266, startPoint y: 132, endPoint x: 176, endPoint y: 132, distance: 90.2
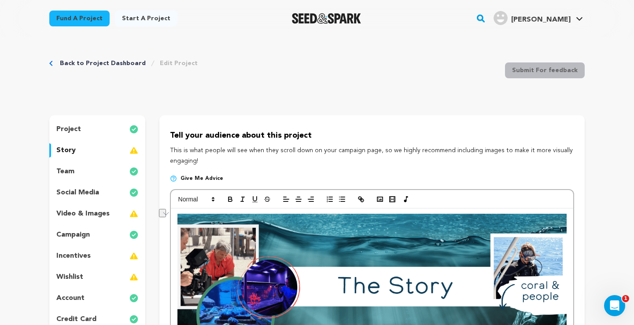
scroll to position [2, 0]
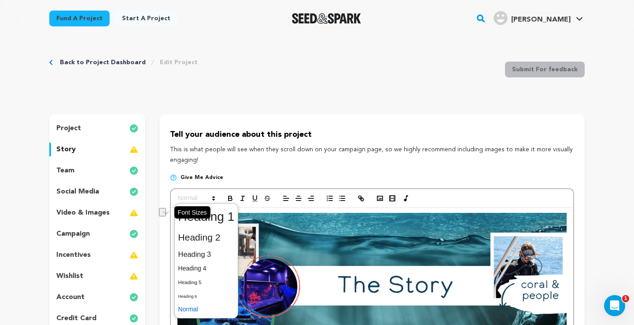
click at [192, 200] on span at bounding box center [195, 198] width 43 height 11
click at [196, 256] on span at bounding box center [206, 254] width 56 height 15
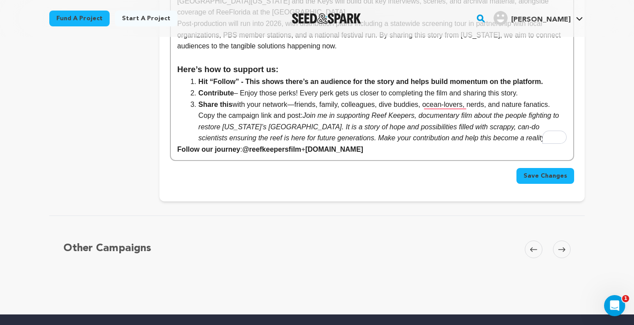
scroll to position [1867, 0]
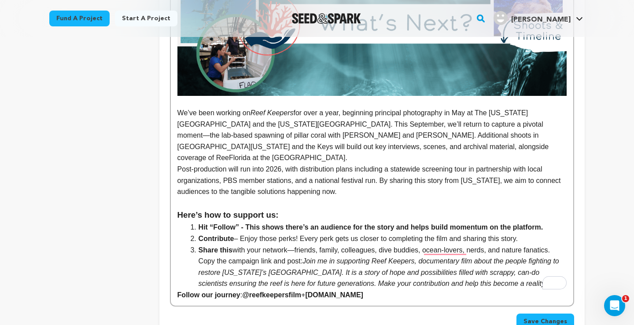
click at [285, 223] on strong "Hit “Follow” - This shows there’s an audience for the story and helps build mom…" at bounding box center [370, 226] width 344 height 7
click at [190, 233] on li "Contribute – Enjoy those perks! Every perk gets us closer to completing the fil…" at bounding box center [377, 238] width 378 height 11
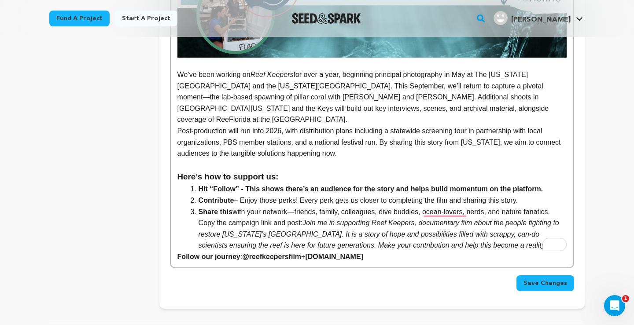
scroll to position [1906, 0]
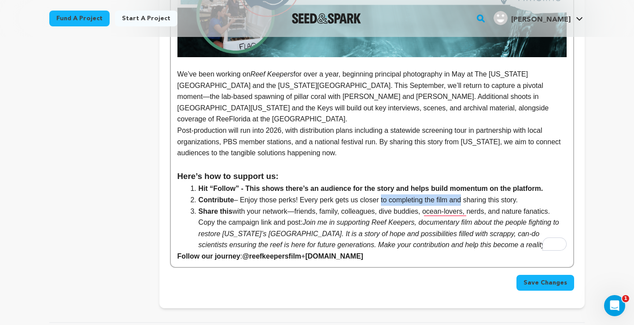
drag, startPoint x: 385, startPoint y: 189, endPoint x: 468, endPoint y: 187, distance: 83.6
click at [468, 194] on li "Contribute – Enjoy those perks! Every perk gets us closer to completing the fil…" at bounding box center [377, 199] width 378 height 11
click at [453, 194] on li "Contribute – Enjoy those perks! Every perk gets us closer to sharing this story." at bounding box center [377, 199] width 378 height 11
click at [306, 219] on em "Join me in supporting Reef Keepers, documentary film about the people fighting …" at bounding box center [379, 234] width 363 height 30
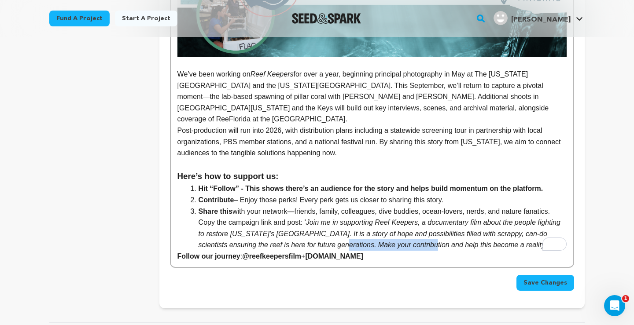
drag, startPoint x: 444, startPoint y: 234, endPoint x: 352, endPoint y: 235, distance: 92.4
click at [352, 235] on em "Join me in supporting Reef Keepers, a documentary film about the people fightin…" at bounding box center [380, 234] width 364 height 30
click at [443, 233] on li "Share this with your network—friends, family, colleagues, dive buddies, ocean-l…" at bounding box center [377, 228] width 378 height 45
click at [407, 251] on p "Follow our journey : @reefkeepersfilm + reefkeepersfilm.com" at bounding box center [371, 256] width 389 height 11
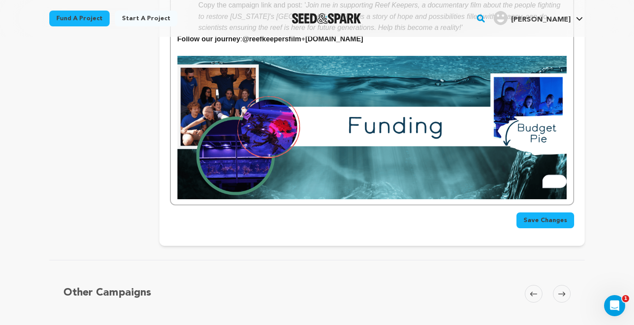
scroll to position [2129, 0]
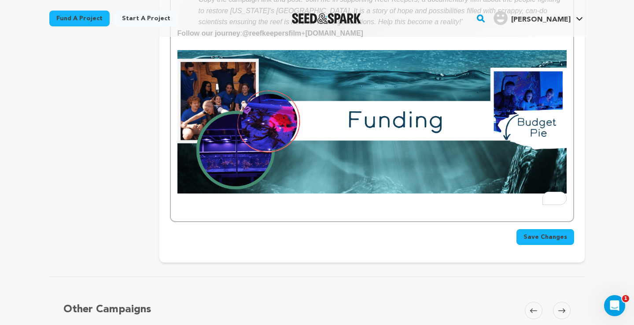
click at [190, 205] on p "To enrich screen reader interactions, please activate Accessibility in Grammarl…" at bounding box center [371, 210] width 389 height 11
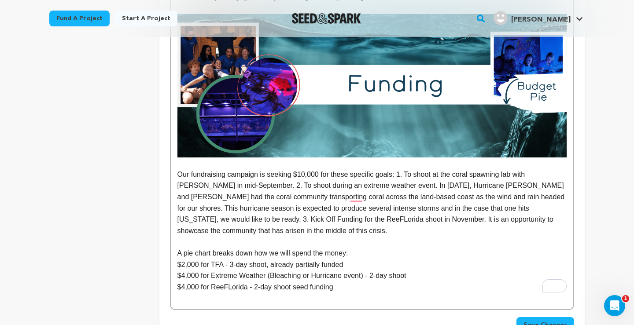
scroll to position [2236, 0]
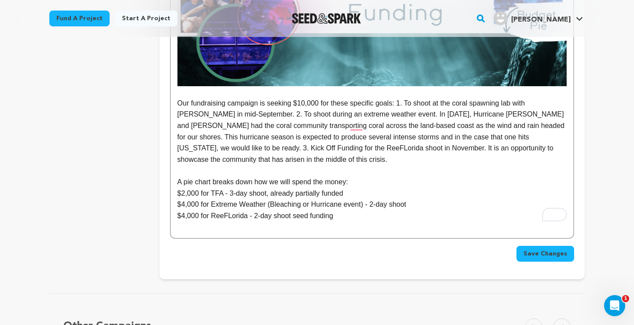
click at [228, 98] on p "Our fundraising campaign is seeking $10,000 for these specific goals: 1. To sho…" at bounding box center [371, 132] width 389 height 68
drag, startPoint x: 266, startPoint y: 92, endPoint x: 176, endPoint y: 93, distance: 90.6
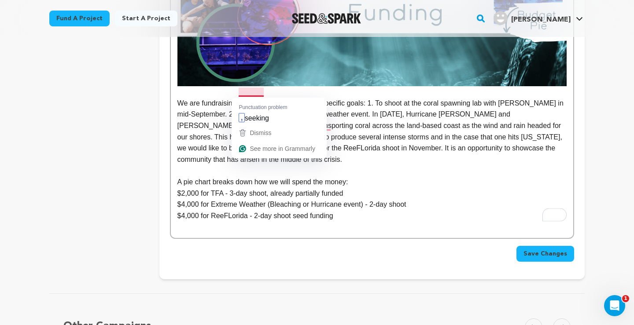
drag, startPoint x: 265, startPoint y: 92, endPoint x: 239, endPoint y: 92, distance: 26.4
click at [239, 98] on p "We are fundraising seeking $10,000 for these specific goals: 1. To shoot at the…" at bounding box center [371, 132] width 389 height 68
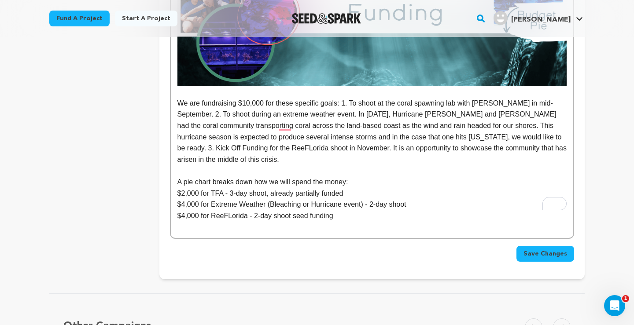
click at [361, 98] on p "We are fundraising $10,000 for these specific goals: 1. To shoot at the coral s…" at bounding box center [371, 132] width 389 height 68
click at [239, 103] on p "We are fundraising $10,000 for these specific goals: 1. To shoot at the coral s…" at bounding box center [371, 132] width 389 height 68
click at [351, 98] on p "We are fundraising $10,000 for these specific goals: 1. To shoot at the coral s…" at bounding box center [371, 132] width 389 height 68
click at [361, 98] on p "We are fundraising $10,000 for these specific goals: 1. To shoot at the coral s…" at bounding box center [371, 132] width 389 height 68
click at [406, 98] on p "We are fundraising $10,000 for these specific goals: 1. To supplement a shoot a…" at bounding box center [371, 132] width 389 height 68
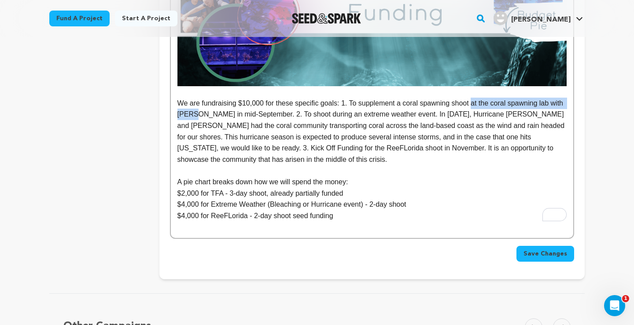
drag, startPoint x: 206, startPoint y: 103, endPoint x: 476, endPoint y: 95, distance: 270.3
click at [476, 98] on p "We are fundraising $10,000 for these specific goals: 1. To supplement a coral s…" at bounding box center [371, 132] width 389 height 68
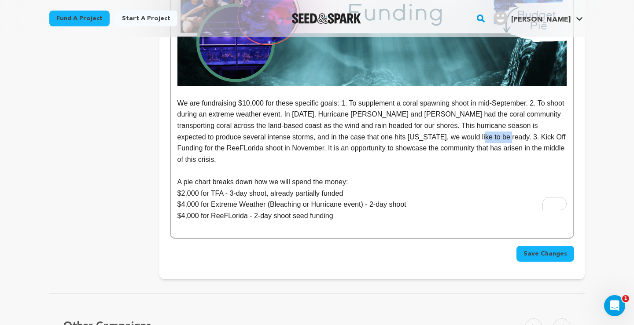
drag, startPoint x: 488, startPoint y: 124, endPoint x: 462, endPoint y: 126, distance: 26.5
click at [462, 126] on p "We are fundraising $10,000 for these specific goals: 1. To supplement a coral s…" at bounding box center [371, 132] width 389 height 68
click at [487, 126] on p "We are fundraising $10,000 for these specific goals: 1. To supplement a coral s…" at bounding box center [371, 132] width 389 height 68
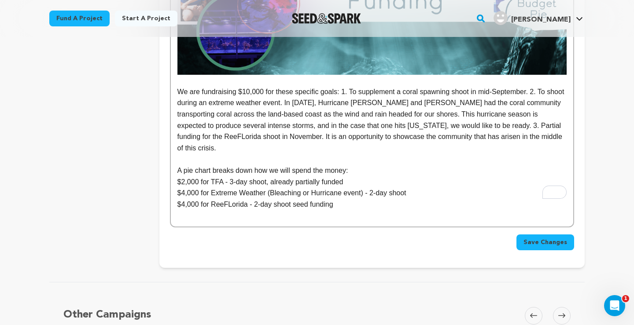
scroll to position [2249, 0]
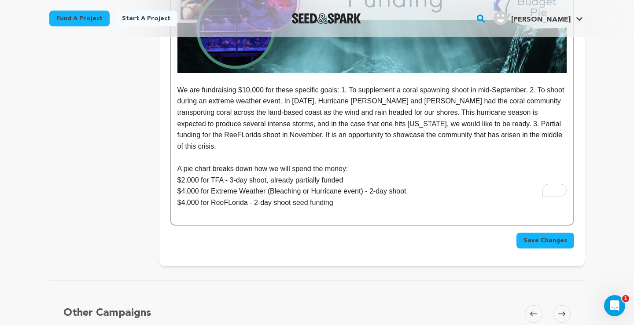
click at [185, 175] on p "$2,000 for TFA - 3-day shoot, already partially funded" at bounding box center [371, 180] width 389 height 11
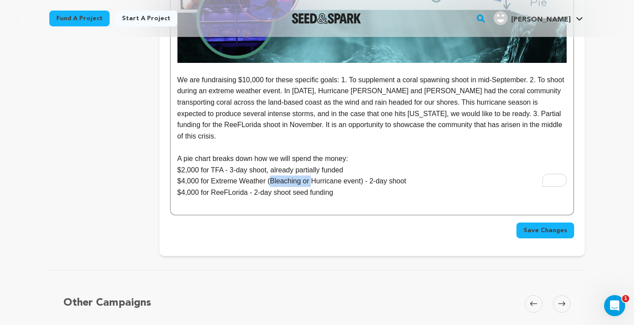
drag, startPoint x: 314, startPoint y: 158, endPoint x: 272, endPoint y: 161, distance: 41.9
click at [272, 176] on p "$4,000 for Extreme Weather (Bleaching or Hurricane event) - 2-day shoot" at bounding box center [371, 181] width 389 height 11
drag, startPoint x: 322, startPoint y: 160, endPoint x: 302, endPoint y: 160, distance: 20.2
click at [302, 176] on p "$4,000 for Extreme Weather (Hurricane event) - 2-day shoot" at bounding box center [371, 181] width 389 height 11
click at [341, 187] on p "$4,000 for ReeFLorida - 2-day shoot seed funding" at bounding box center [371, 192] width 389 height 11
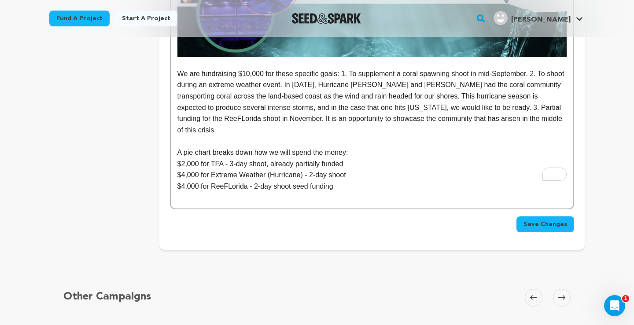
scroll to position [2267, 0]
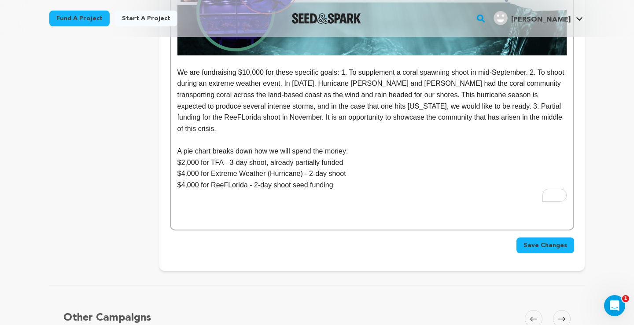
drag, startPoint x: 179, startPoint y: 60, endPoint x: 341, endPoint y: 166, distance: 193.5
copy div "We are fundraising $10,000 for these specific goals: 1. To supplement a coral s…"
click at [216, 146] on p "A pie chart breaks down how we will spend the money:" at bounding box center [371, 151] width 389 height 11
drag, startPoint x: 357, startPoint y: 127, endPoint x: 178, endPoint y: 130, distance: 179.1
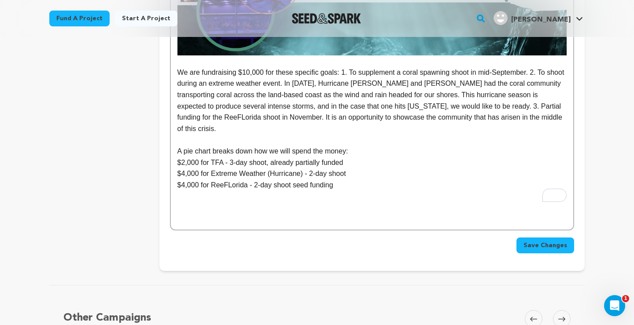
click at [178, 146] on p "A pie chart breaks down how we will spend the money:" at bounding box center [371, 151] width 389 height 11
click at [235, 157] on p "$2,000 for TFA - 3-day shoot, already partially funded" at bounding box center [371, 162] width 389 height 11
drag, startPoint x: 217, startPoint y: 128, endPoint x: 175, endPoint y: 131, distance: 41.9
click at [220, 146] on p "Breaks down how we will spend the money:" at bounding box center [371, 151] width 389 height 11
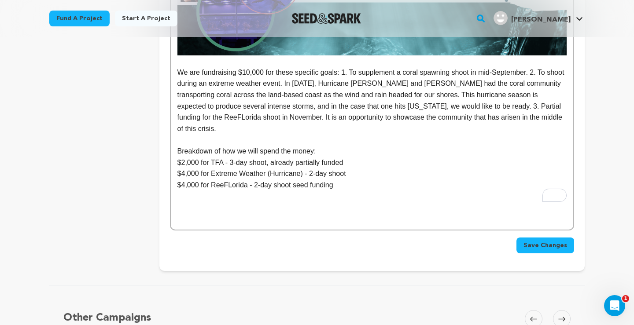
drag, startPoint x: 321, startPoint y: 129, endPoint x: 222, endPoint y: 133, distance: 98.6
click at [222, 146] on p "Breakdown of how we will spend the money:" at bounding box center [371, 151] width 389 height 11
drag, startPoint x: 264, startPoint y: 128, endPoint x: 177, endPoint y: 129, distance: 87.6
click at [177, 146] on p "Breakdown of raised funds:" at bounding box center [371, 151] width 389 height 11
copy p "Breakdown of raised funds:"
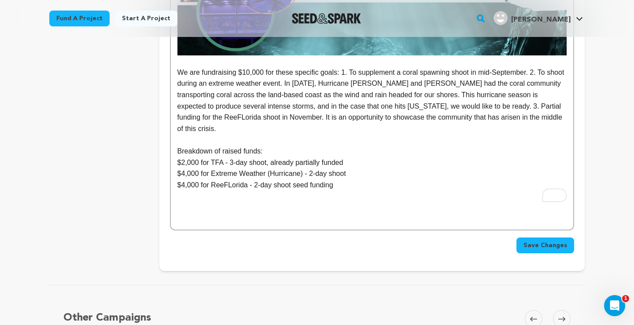
click at [206, 202] on p "To enrich screen reader interactions, please activate Accessibility in Grammarl…" at bounding box center [371, 207] width 389 height 11
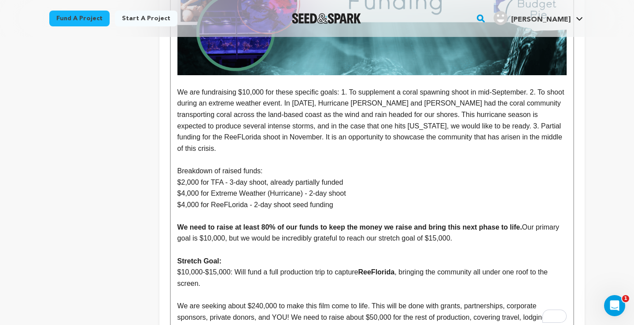
scroll to position [2250, 0]
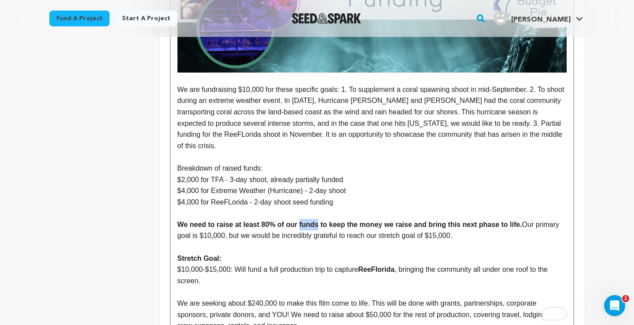
drag, startPoint x: 320, startPoint y: 202, endPoint x: 302, endPoint y: 203, distance: 18.1
click at [302, 221] on strong "We need to raise at least 80% of our funds to keep the money we raise and bring…" at bounding box center [349, 224] width 344 height 7
drag, startPoint x: 425, startPoint y: 203, endPoint x: 329, endPoint y: 205, distance: 96.8
click at [329, 221] on strong "We need to raise at least 80% of our goal to keep the money we raise and bring …" at bounding box center [347, 224] width 340 height 7
click at [433, 219] on p "We need to raise at least 80% of our goal to bring this next phase to life. Our…" at bounding box center [371, 230] width 389 height 22
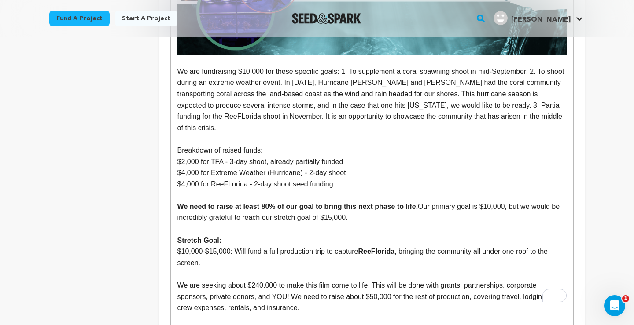
scroll to position [2271, 0]
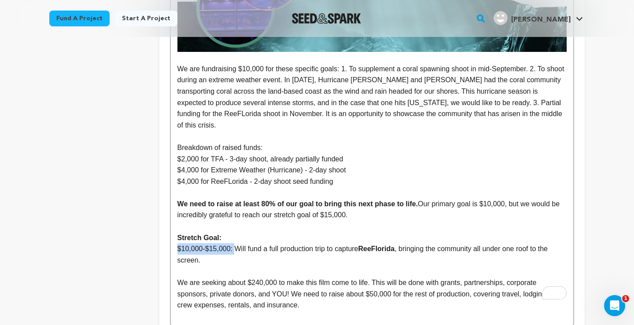
drag, startPoint x: 236, startPoint y: 226, endPoint x: 175, endPoint y: 227, distance: 61.2
click at [207, 243] on p "$10,000-$15,000: Will fund a full production trip to capture ReeFlorida , bring…" at bounding box center [371, 254] width 389 height 22
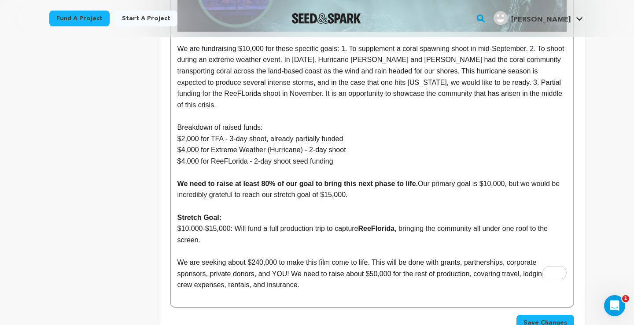
scroll to position [2292, 0]
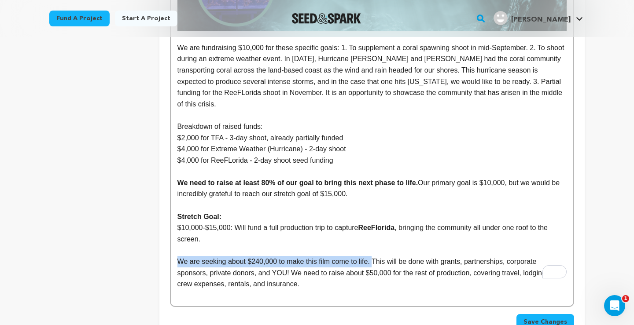
drag, startPoint x: 375, startPoint y: 239, endPoint x: 177, endPoint y: 241, distance: 198.4
click at [177, 256] on p "We are seeking about $240,000 to make this film come to life. This will be done…" at bounding box center [371, 273] width 389 height 34
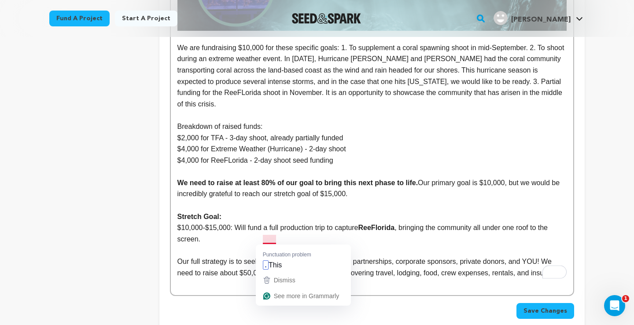
drag, startPoint x: 332, startPoint y: 239, endPoint x: 262, endPoint y: 242, distance: 70.5
click at [262, 256] on p "Our full strategy is to seek This will be done with grants, partnerships, corpo…" at bounding box center [371, 267] width 389 height 22
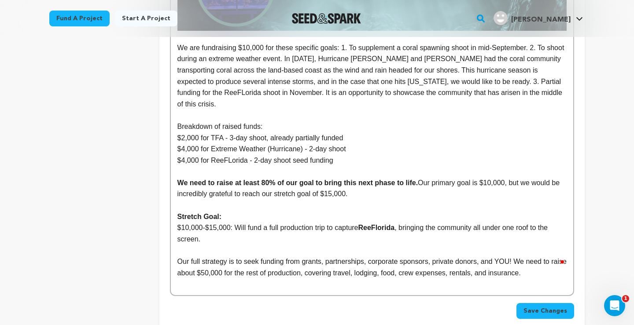
click at [374, 256] on p "Our full strategy is to seek funding from grants, partnerships, corporate spons…" at bounding box center [371, 267] width 389 height 22
drag, startPoint x: 373, startPoint y: 237, endPoint x: 330, endPoint y: 239, distance: 42.7
click at [330, 256] on p "Our full strategy is to seek funding from grants, partnerships, foundations, co…" at bounding box center [371, 267] width 389 height 22
click at [367, 256] on p "Our full strategy is to seek funding from grants, foundations, corporate sponso…" at bounding box center [371, 267] width 389 height 22
click at [254, 264] on p "Our full strategy is to seek funding from grants, foundation partnerships, corp…" at bounding box center [371, 267] width 389 height 22
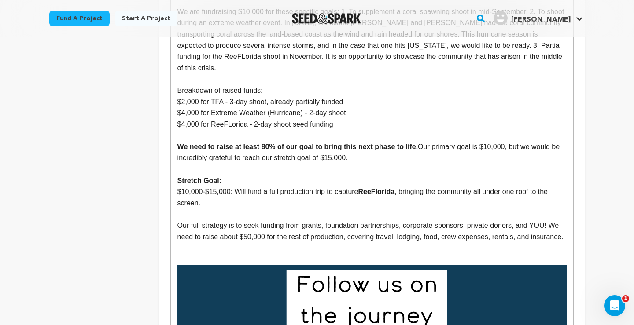
scroll to position [2336, 0]
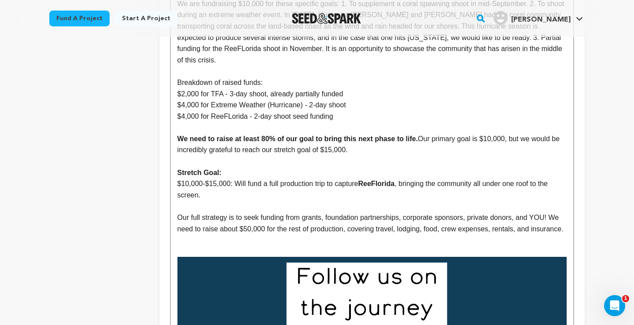
click at [190, 246] on p "To enrich screen reader interactions, please activate Accessibility in Grammarl…" at bounding box center [371, 251] width 389 height 11
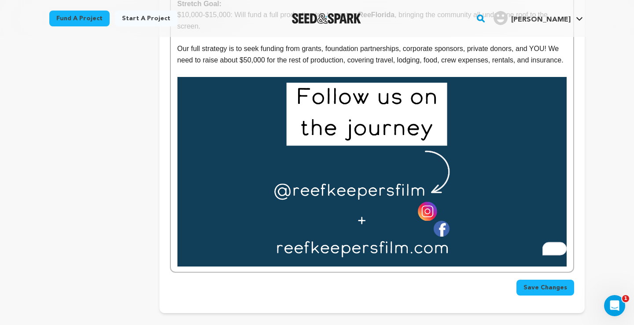
scroll to position [2506, 0]
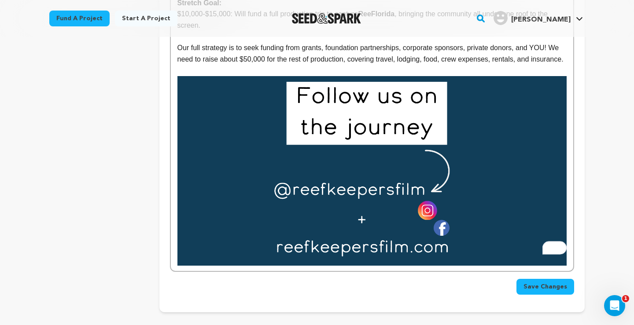
click at [539, 282] on span "Save Changes" at bounding box center [545, 286] width 44 height 9
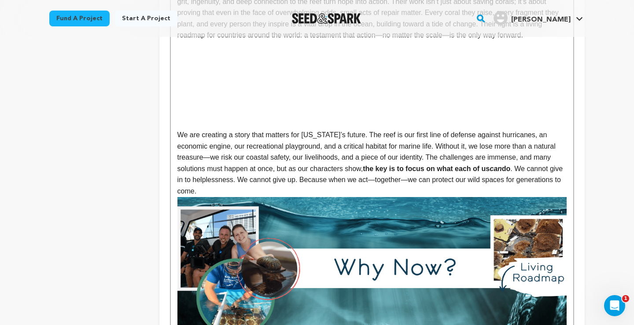
scroll to position [865, 0]
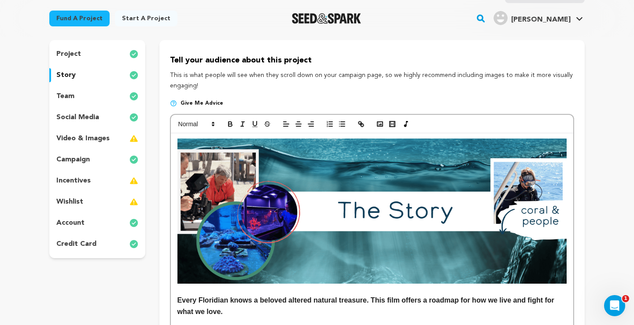
scroll to position [72, 0]
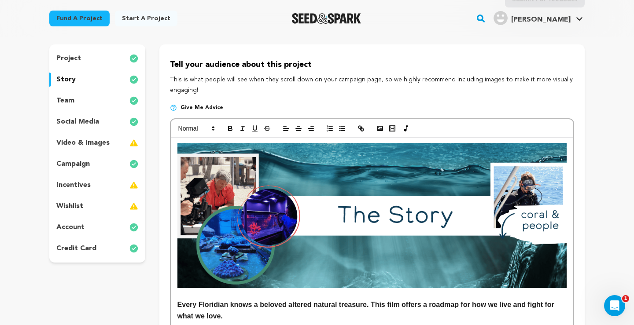
click at [136, 144] on images_icon at bounding box center [133, 143] width 9 height 11
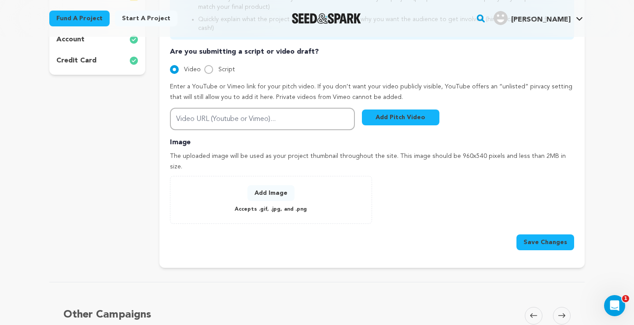
scroll to position [286, 0]
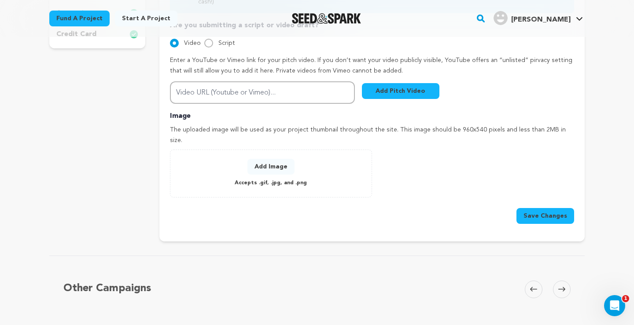
drag, startPoint x: 451, startPoint y: 120, endPoint x: 475, endPoint y: 121, distance: 24.7
click at [475, 125] on p "The uploaded image will be used as your project thumbnail throughout the site. …" at bounding box center [372, 135] width 404 height 21
click at [269, 159] on button "Add Image" at bounding box center [270, 167] width 47 height 16
click at [470, 125] on p "The uploaded image will be used as your project thumbnail throughout the site. …" at bounding box center [372, 135] width 404 height 21
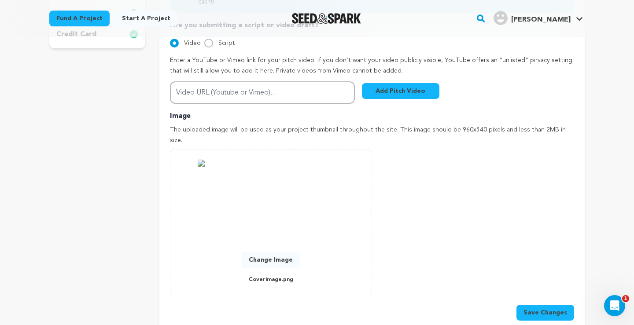
click at [541, 305] on button "Save Changes" at bounding box center [545, 313] width 58 height 16
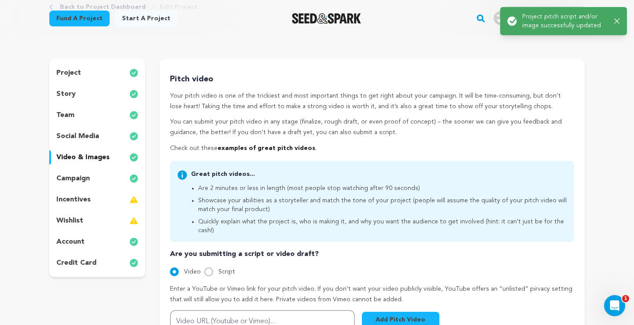
scroll to position [60, 0]
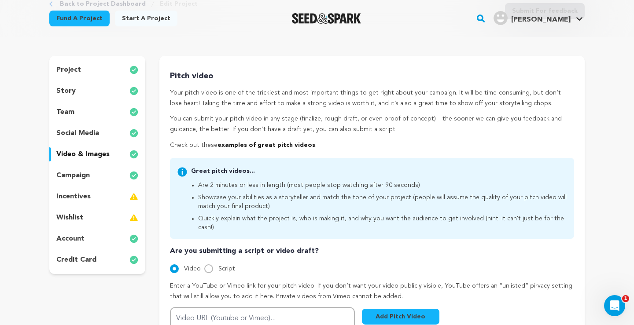
click at [135, 215] on img at bounding box center [133, 217] width 9 height 11
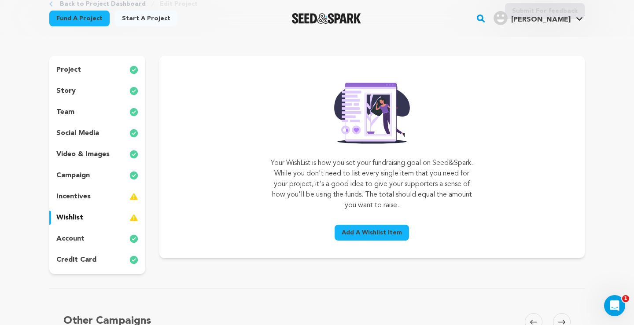
click at [371, 229] on span "Add A Wishlist Item" at bounding box center [371, 232] width 60 height 9
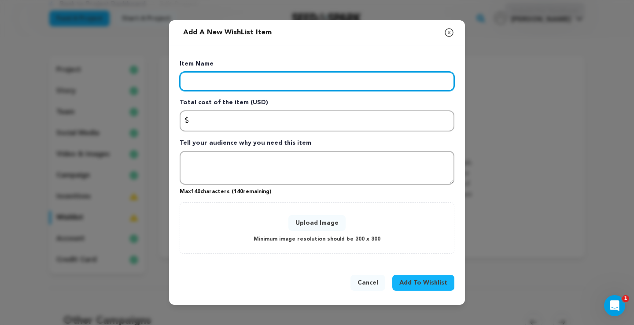
click at [216, 74] on input "Enter item name" at bounding box center [316, 81] width 275 height 19
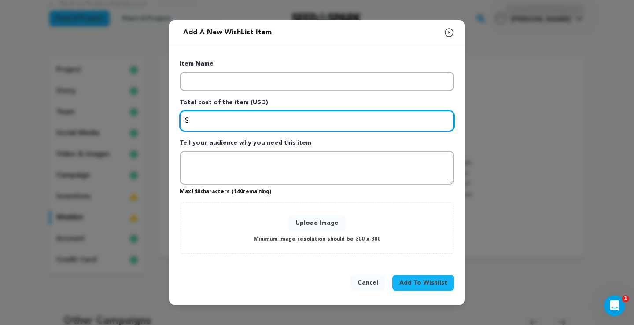
click at [212, 123] on input "Enter total cost of the item" at bounding box center [316, 120] width 275 height 21
type input "0"
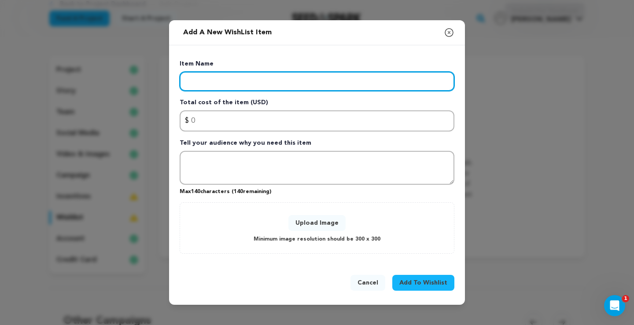
click at [207, 88] on input "Enter item name" at bounding box center [316, 81] width 275 height 19
type input "Cash Pledge"
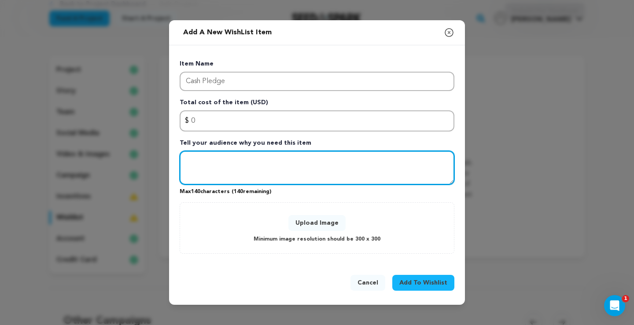
click at [208, 158] on textarea "Tell your audience why you need this item" at bounding box center [316, 168] width 275 height 34
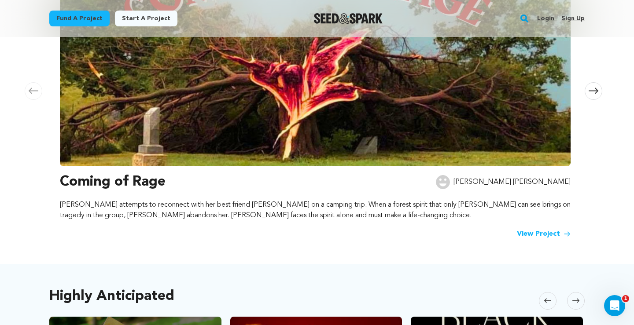
scroll to position [209, 0]
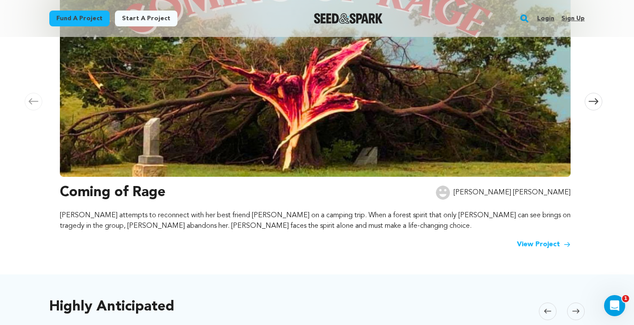
click at [165, 126] on img at bounding box center [315, 58] width 510 height 238
click at [140, 190] on h3 "Coming of Rage" at bounding box center [113, 192] width 106 height 21
click at [529, 242] on link "View Project" at bounding box center [544, 244] width 54 height 11
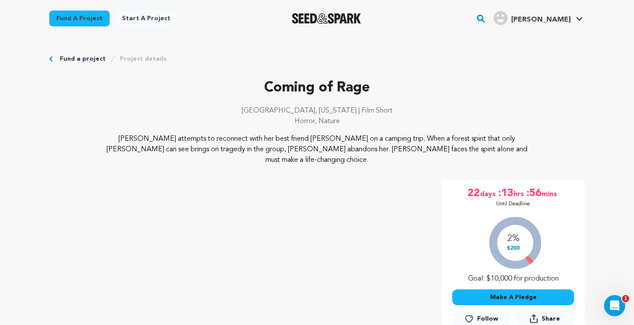
click at [53, 59] on div "Fund a project Project details" at bounding box center [316, 59] width 535 height 9
click at [68, 58] on link "Fund a project" at bounding box center [83, 59] width 46 height 9
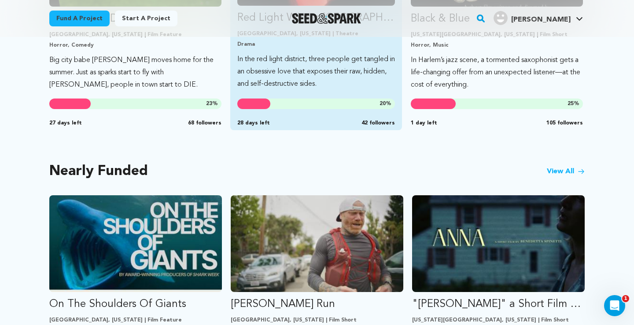
scroll to position [713, 0]
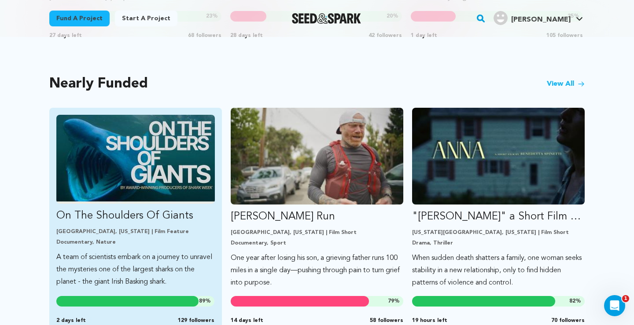
click at [111, 225] on link "On The Shoulders Of Giants [GEOGRAPHIC_DATA], [US_STATE] | Film Feature Documen…" at bounding box center [135, 201] width 158 height 173
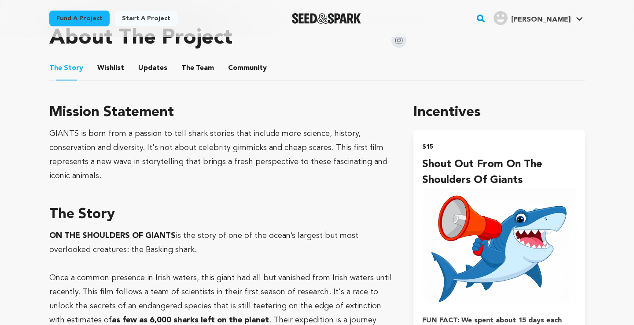
scroll to position [468, 0]
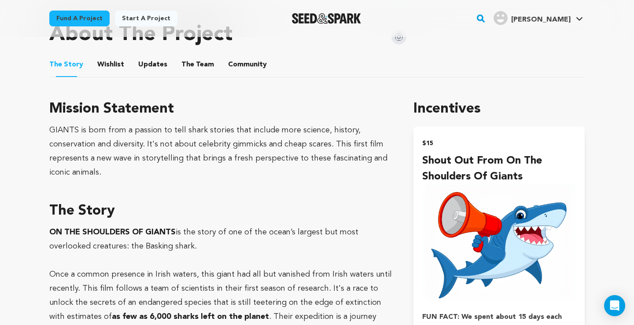
click at [101, 63] on button "Wishlist" at bounding box center [110, 66] width 21 height 21
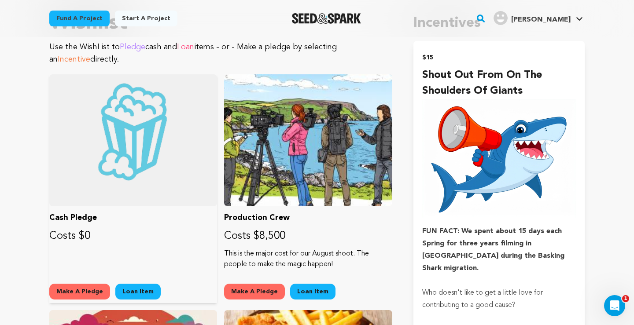
scroll to position [553, 0]
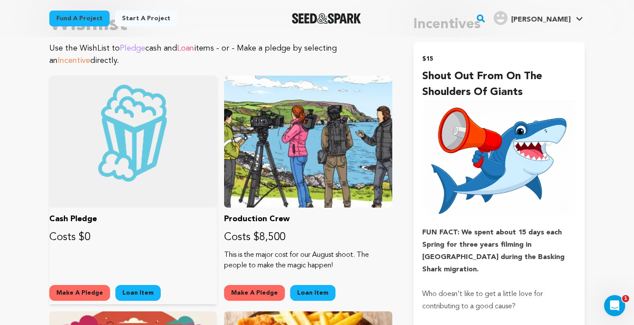
click at [121, 133] on div at bounding box center [133, 142] width 168 height 132
click at [76, 223] on p "Cash Pledge" at bounding box center [133, 219] width 168 height 12
click at [78, 295] on button "Make A Pledge" at bounding box center [79, 293] width 61 height 16
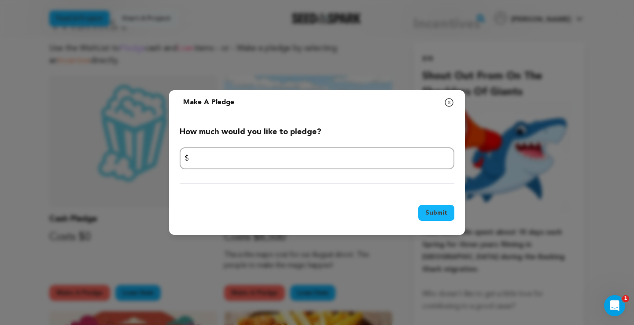
click at [447, 102] on icon "button" at bounding box center [448, 102] width 11 height 11
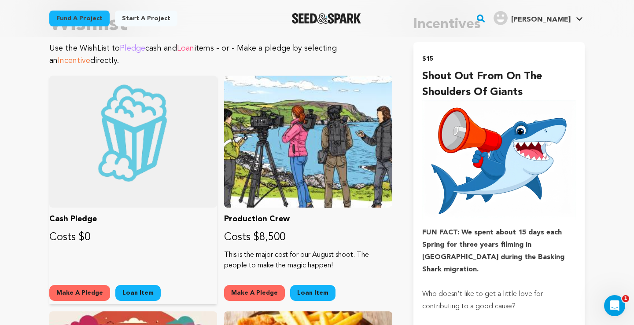
click at [125, 297] on button "Loan Item" at bounding box center [137, 293] width 45 height 16
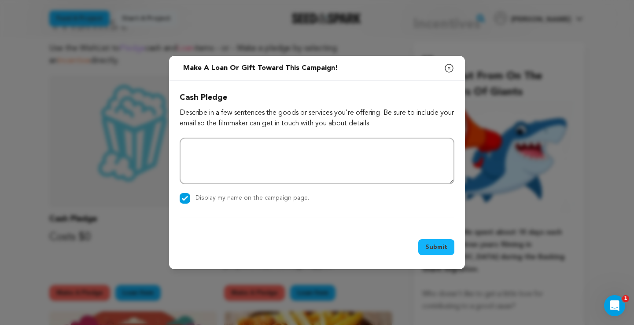
click at [450, 67] on icon "button" at bounding box center [448, 68] width 11 height 11
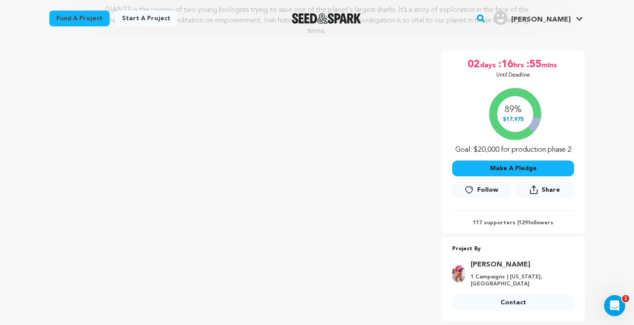
scroll to position [0, 0]
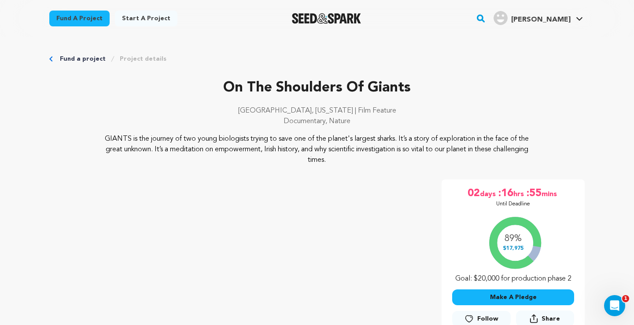
click at [83, 58] on link "Fund a project" at bounding box center [83, 59] width 46 height 9
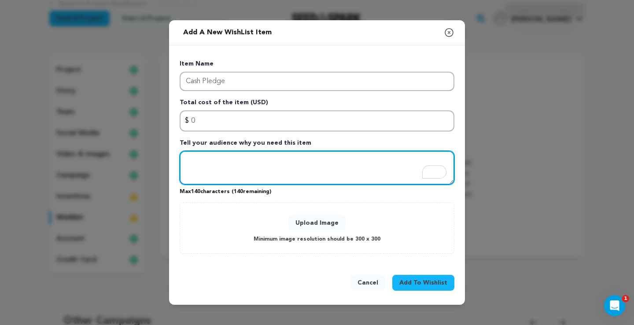
scroll to position [60, 0]
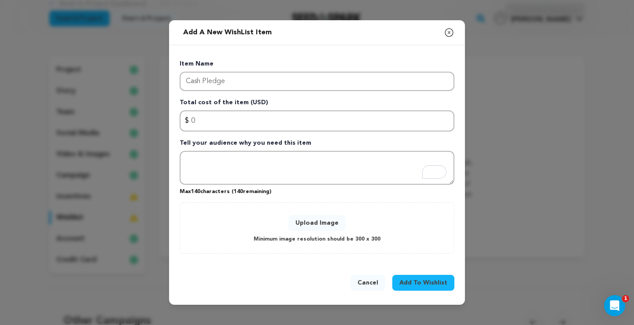
click at [417, 283] on span "Add To Wishlist" at bounding box center [423, 282] width 48 height 9
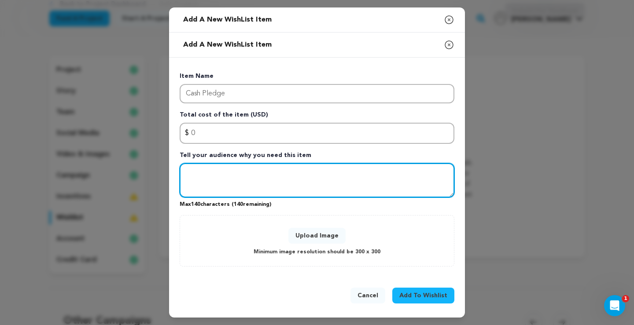
click at [283, 177] on textarea "To enrich screen reader interactions, please activate Accessibility in Grammarl…" at bounding box center [316, 180] width 275 height 34
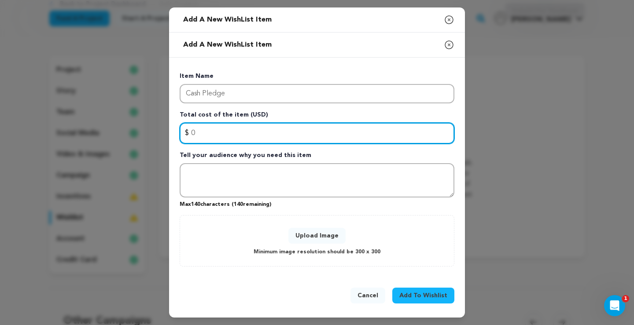
click at [260, 132] on input "0" at bounding box center [316, 133] width 275 height 21
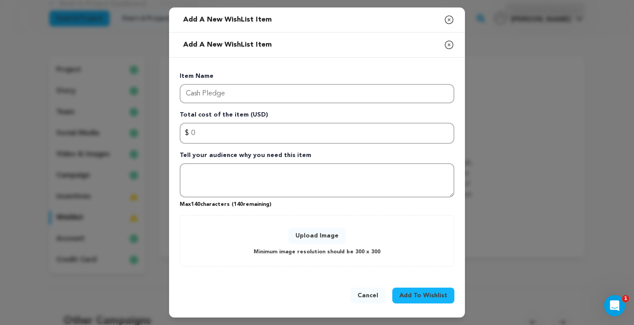
click at [425, 297] on span "Add To Wishlist" at bounding box center [423, 295] width 48 height 9
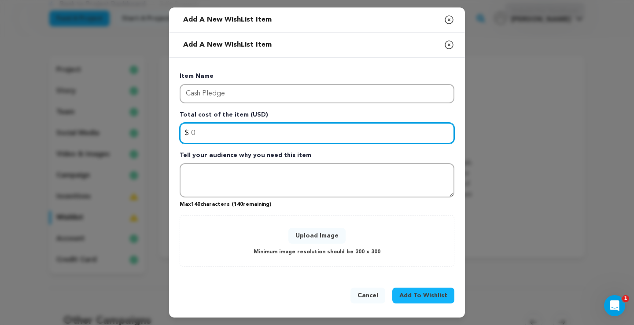
click at [208, 134] on input "0" at bounding box center [316, 133] width 275 height 21
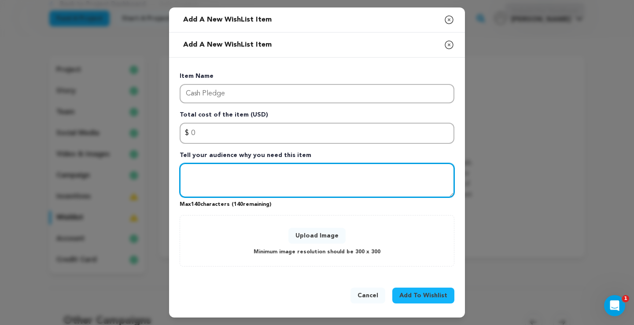
click at [214, 179] on textarea "To enrich screen reader interactions, please activate Accessibility in Grammarl…" at bounding box center [316, 180] width 275 height 34
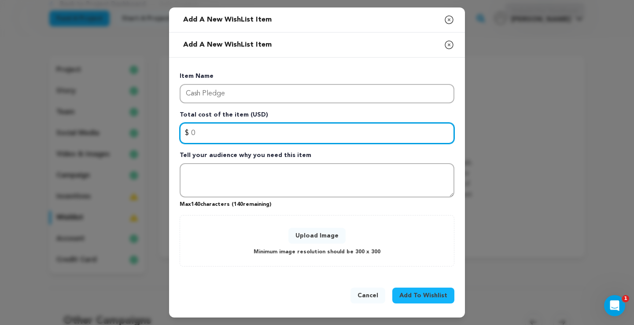
click at [219, 131] on input "0" at bounding box center [316, 133] width 275 height 21
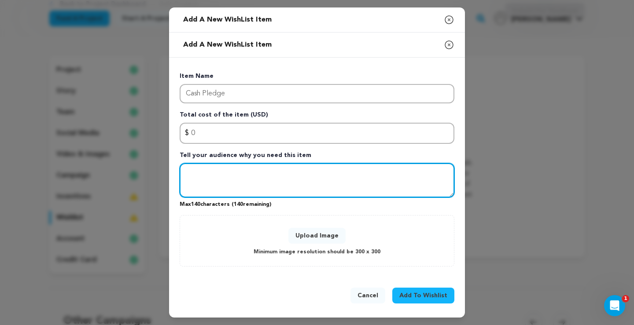
click at [203, 173] on textarea "To enrich screen reader interactions, please activate Accessibility in Grammarl…" at bounding box center [316, 180] width 275 height 34
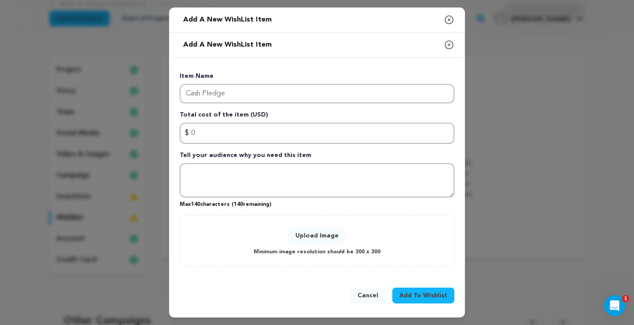
click at [220, 69] on div "Item Name Cash Pledge Total cost of the item (USD) $ Amount 0 Tell your audienc…" at bounding box center [317, 167] width 296 height 219
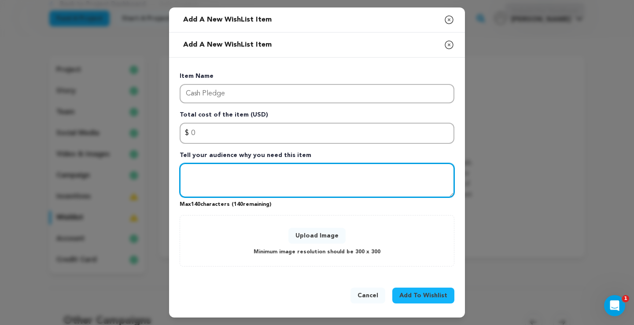
click at [212, 171] on textarea "To enrich screen reader interactions, please activate Accessibility in Grammarl…" at bounding box center [316, 180] width 275 height 34
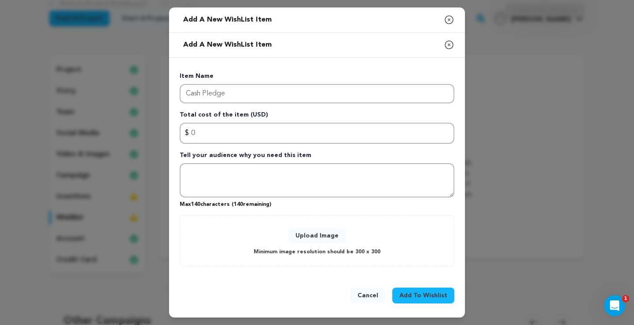
click at [424, 299] on span "Add To Wishlist" at bounding box center [423, 295] width 48 height 9
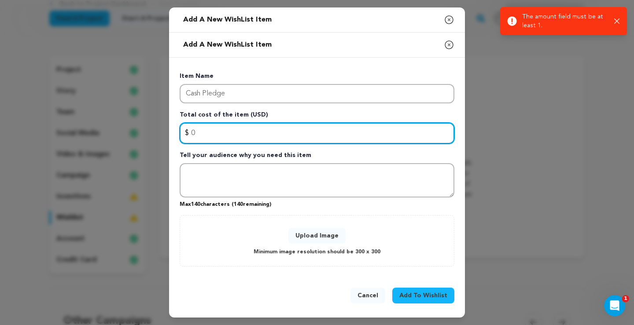
click at [242, 131] on input "0" at bounding box center [316, 133] width 275 height 21
type input "1"
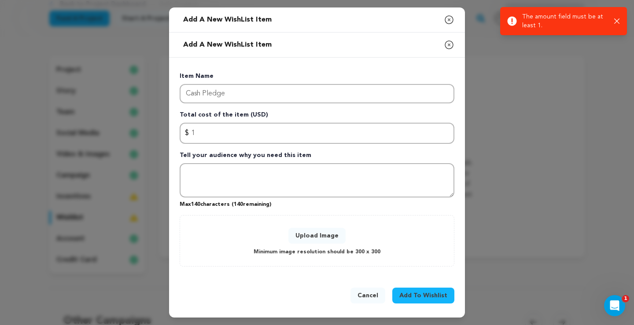
click at [227, 246] on div "Upload Image Minimum image resolution should be 300 x 300" at bounding box center [317, 240] width 256 height 33
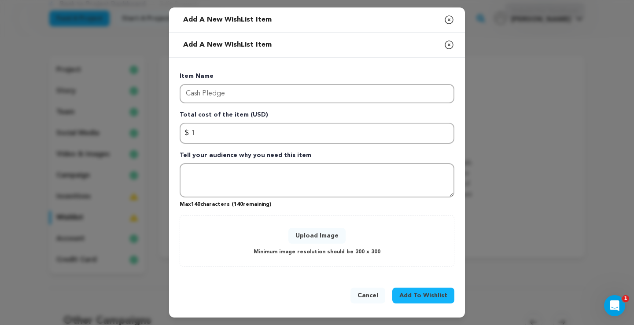
click at [420, 297] on span "Add To Wishlist" at bounding box center [423, 295] width 48 height 9
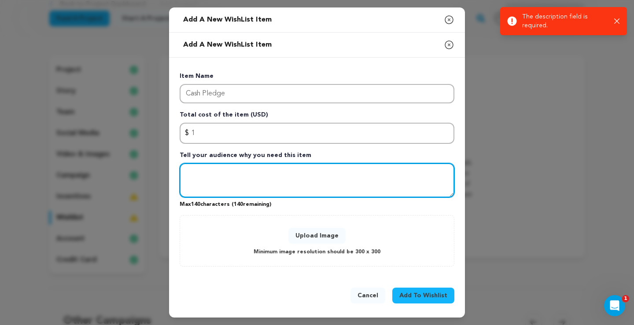
click at [246, 183] on textarea "To enrich screen reader interactions, please activate Accessibility in Grammarl…" at bounding box center [316, 180] width 275 height 34
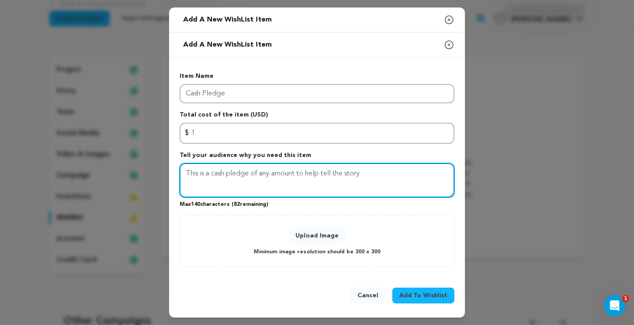
type textarea "This is a cash pledge of any amount to help tell the story"
drag, startPoint x: 406, startPoint y: 176, endPoint x: 171, endPoint y: 172, distance: 235.4
click at [171, 172] on div "Item Name Cash Pledge Total cost of the item (USD) $ Amount 1 Tell your audienc…" at bounding box center [317, 167] width 296 height 219
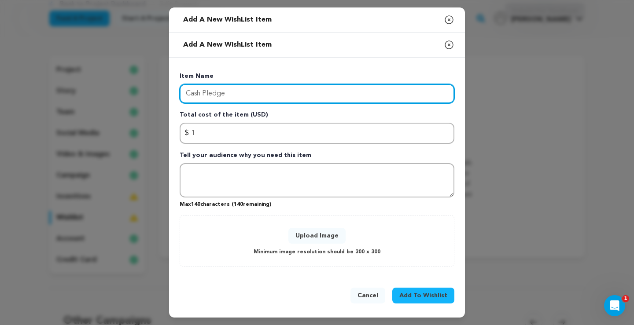
drag, startPoint x: 237, startPoint y: 96, endPoint x: 174, endPoint y: 92, distance: 62.6
click at [174, 92] on div "Item Name Cash Pledge Total cost of the item (USD) $ Amount 1 Tell your audienc…" at bounding box center [317, 167] width 296 height 219
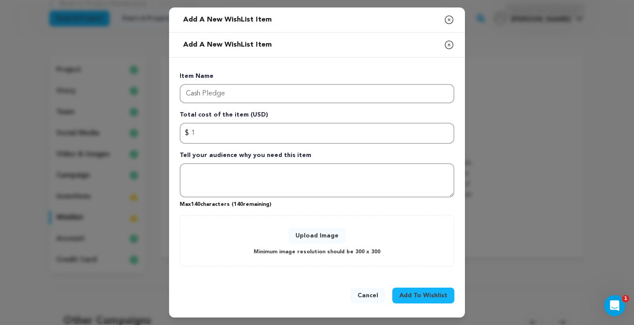
click at [343, 33] on div "Add a new WishList item Close modal" at bounding box center [317, 19] width 296 height 25
click at [450, 25] on icon "button" at bounding box center [448, 20] width 11 height 11
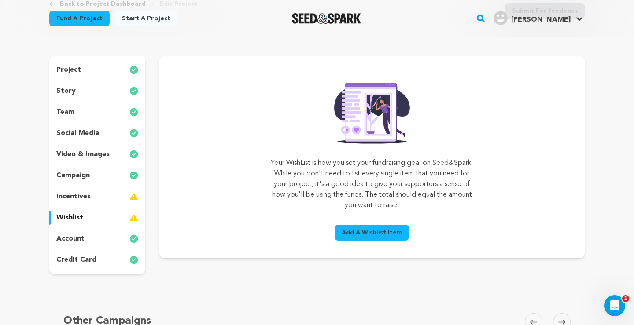
click at [366, 234] on span "Add A Wishlist Item" at bounding box center [371, 232] width 60 height 9
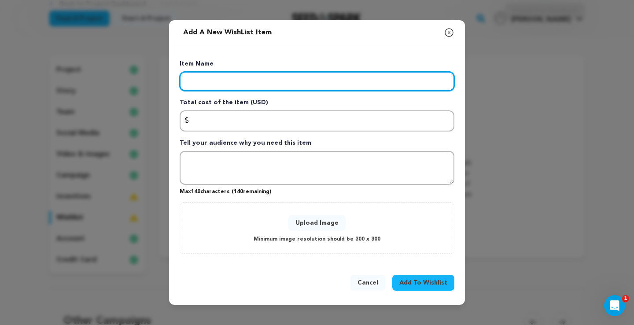
click at [251, 80] on input "Enter item name" at bounding box center [316, 81] width 275 height 19
type input "Crew"
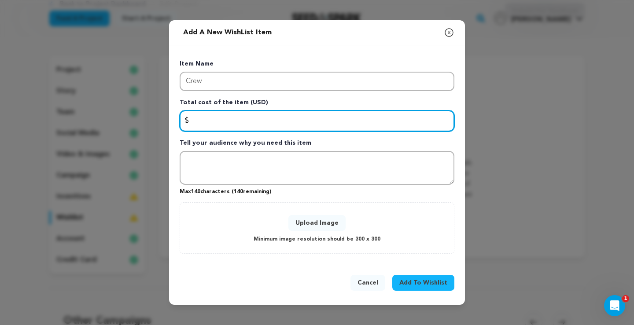
click at [209, 117] on input "Enter total cost of the item" at bounding box center [316, 120] width 275 height 21
click at [217, 117] on input "Enter total cost of the item" at bounding box center [316, 120] width 275 height 21
type input "6000"
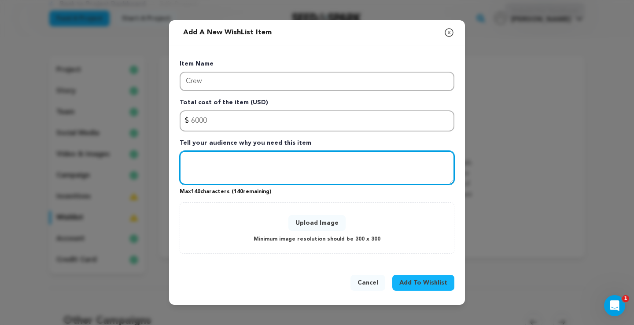
click at [217, 160] on textarea "Tell your audience why you need this item" at bounding box center [316, 168] width 275 height 34
drag, startPoint x: 355, startPoint y: 161, endPoint x: 349, endPoint y: 163, distance: 6.7
click at [349, 163] on textarea "We have a phenomenal but small crew. This covers" at bounding box center [316, 168] width 275 height 34
paste textarea "The people to make the magic happen!"
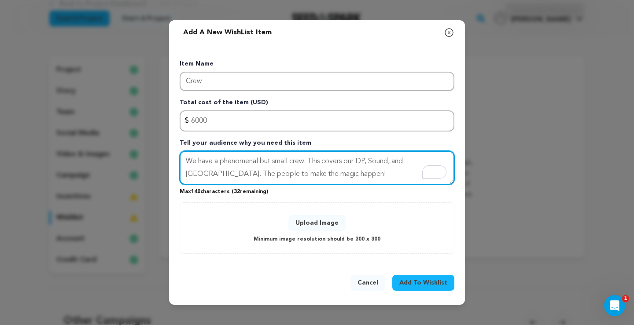
type textarea "We have a phenomenal but small crew. This covers our DP, Sound, and [GEOGRAPHIC…"
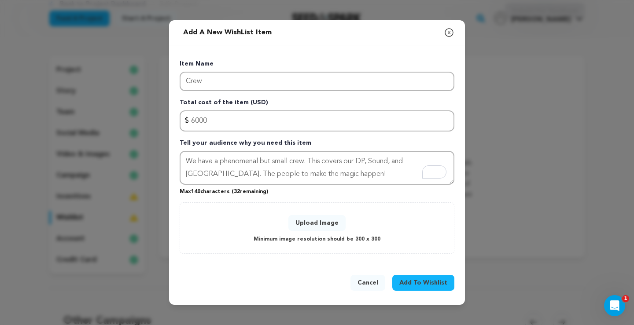
click at [318, 218] on button "Upload Image" at bounding box center [316, 223] width 57 height 16
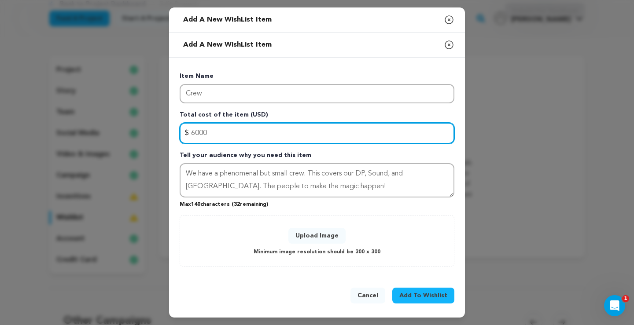
click at [196, 135] on input "6000" at bounding box center [316, 133] width 275 height 21
drag, startPoint x: 205, startPoint y: 133, endPoint x: 194, endPoint y: 135, distance: 11.1
click at [194, 135] on input "6000" at bounding box center [316, 133] width 275 height 21
type input "6500"
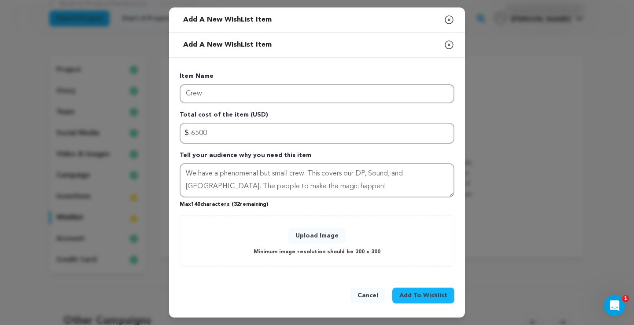
click at [260, 266] on div "Upload Image Minimum image resolution should be 300 x 300" at bounding box center [316, 240] width 275 height 51
click at [414, 291] on span "Add To Wishlist" at bounding box center [423, 295] width 48 height 9
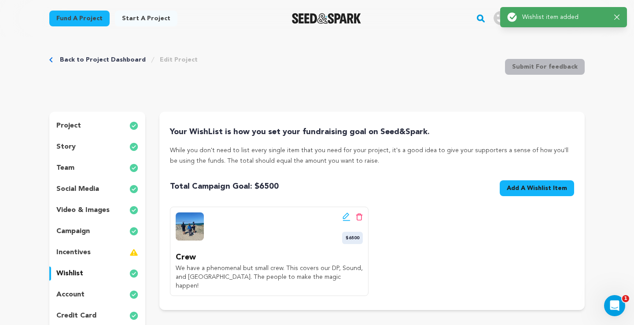
scroll to position [0, 0]
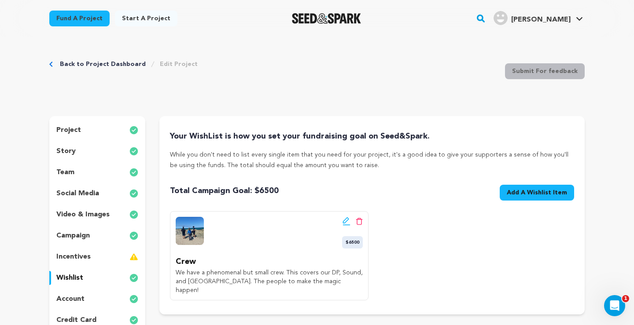
click at [514, 193] on span "Add A Wishlist Item" at bounding box center [536, 192] width 60 height 9
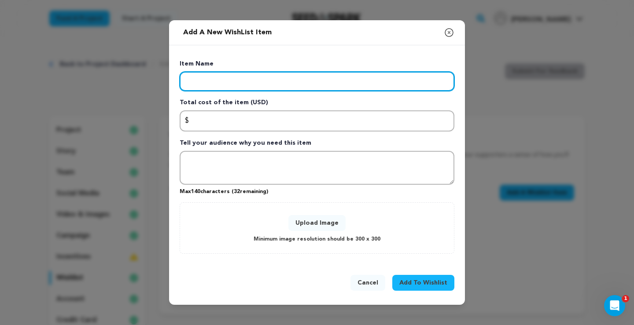
click at [234, 83] on input "Enter item name" at bounding box center [316, 81] width 275 height 19
type input "Travel"
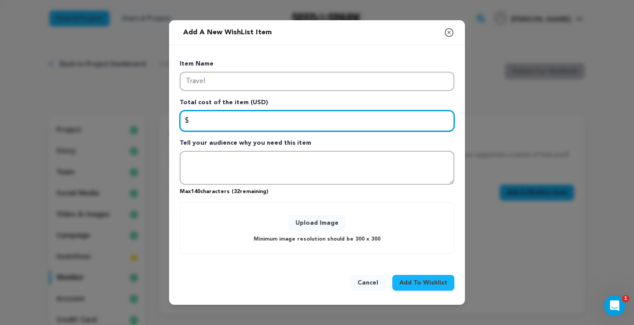
click at [205, 114] on input "Enter total cost of the item" at bounding box center [316, 120] width 275 height 21
type input "1500"
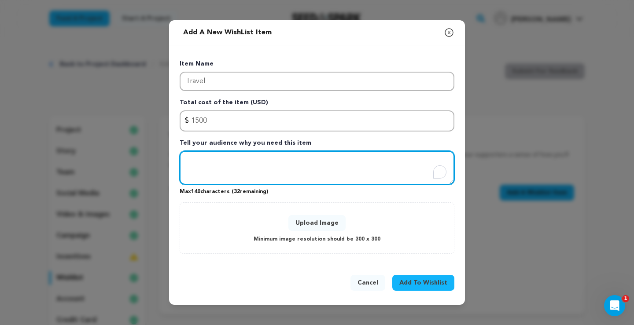
click at [195, 161] on textarea "To enrich screen reader interactions, please activate Accessibility in Grammarl…" at bounding box center [316, 168] width 275 height 34
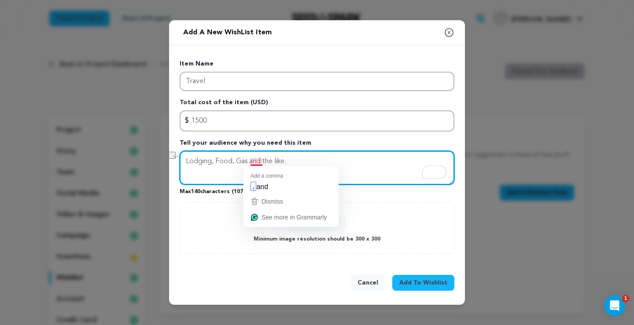
drag, startPoint x: 291, startPoint y: 161, endPoint x: 247, endPoint y: 164, distance: 44.5
click at [247, 164] on textarea "Lodging, Food, Gas and the like." at bounding box center [316, 168] width 275 height 34
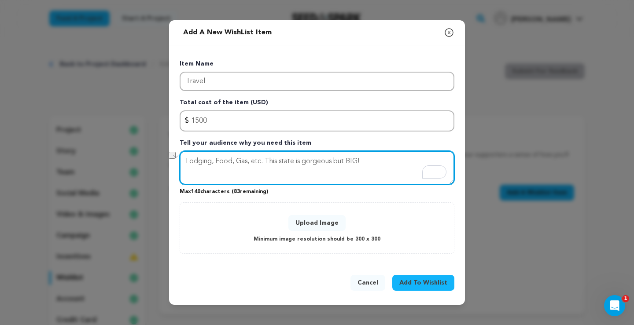
drag, startPoint x: 266, startPoint y: 161, endPoint x: 183, endPoint y: 164, distance: 83.6
click at [183, 164] on div "Add a new WishList item Close modal Item Name Travel Total cost of the item (US…" at bounding box center [317, 162] width 296 height 285
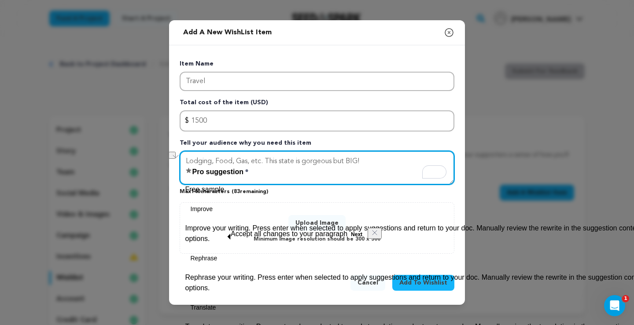
click at [233, 159] on textarea "Lodging, Food, Gas, etc. This state is gorgeous but BIG!" at bounding box center [316, 168] width 275 height 34
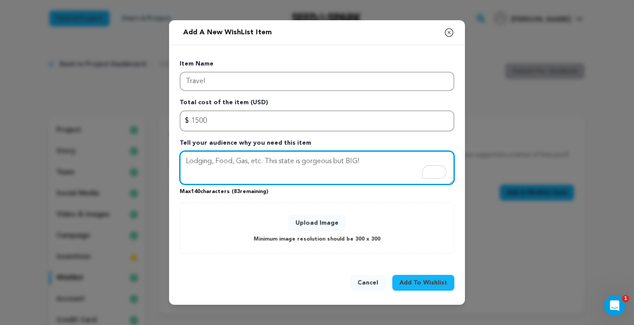
click at [257, 158] on textarea "Lodging, Food, Gas, etc. This state is gorgeous but BIG!" at bounding box center [316, 168] width 275 height 34
drag, startPoint x: 215, startPoint y: 162, endPoint x: 169, endPoint y: 161, distance: 45.3
click at [169, 161] on div "Item Name Travel Total cost of the item (USD) $ Amount 1500 Tell your audience …" at bounding box center [317, 154] width 296 height 219
drag, startPoint x: 307, startPoint y: 175, endPoint x: 389, endPoint y: 162, distance: 83.3
click at [389, 162] on textarea "Roof over our heads, fuel to keep going and food in our bellies. Food, Gas, etc…" at bounding box center [316, 168] width 275 height 34
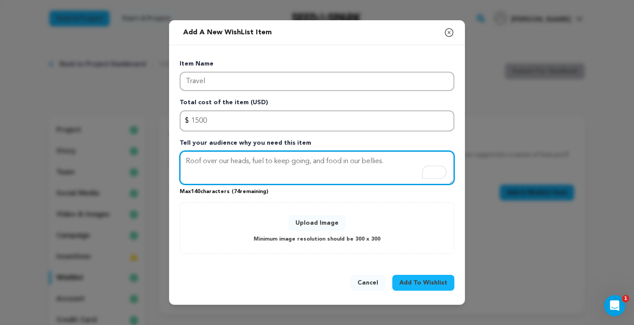
click at [398, 162] on textarea "Roof over our heads, fuel to keep going, and food in our bellies." at bounding box center [316, 168] width 275 height 34
type textarea "Roof over our heads, fuel to keep going, and food in our bellies."
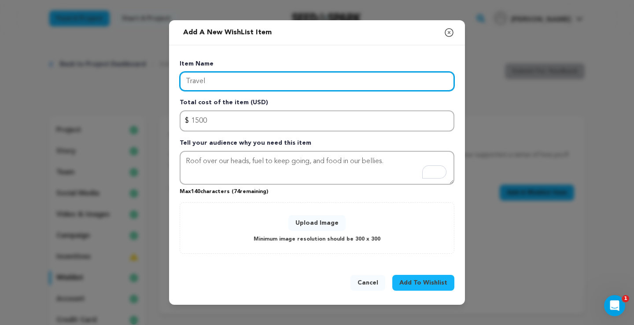
click at [282, 75] on input "Travel" at bounding box center [316, 81] width 275 height 19
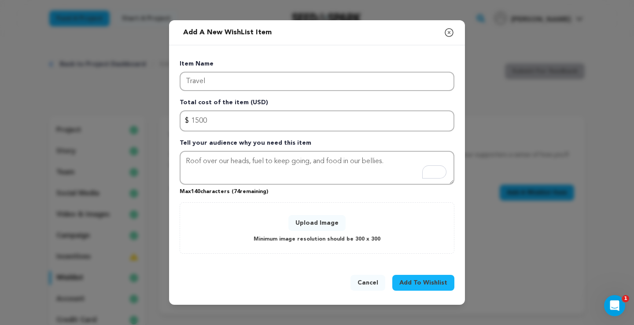
click at [246, 246] on div "Upload Image Minimum image resolution should be 300 x 300" at bounding box center [316, 227] width 275 height 51
click at [319, 223] on button "Upload Image" at bounding box center [316, 223] width 57 height 16
click at [311, 224] on button "Upload Image" at bounding box center [316, 223] width 57 height 16
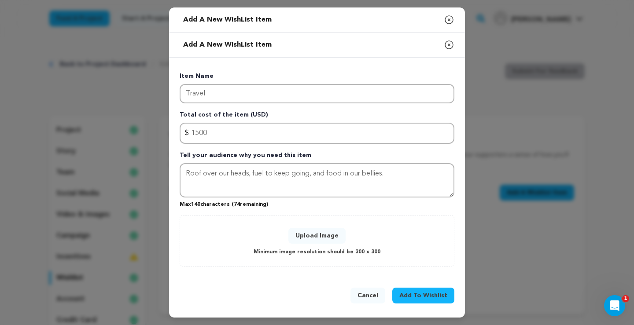
click at [420, 293] on span "Add To Wishlist" at bounding box center [423, 295] width 48 height 9
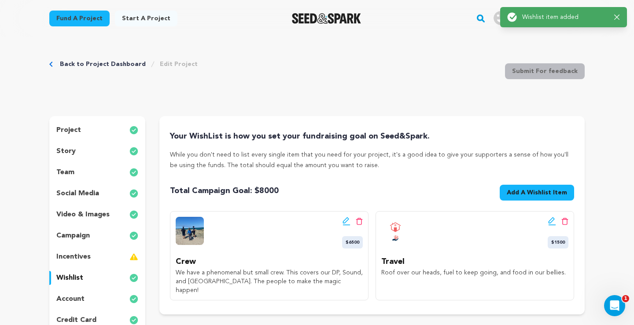
click at [344, 221] on icon at bounding box center [346, 221] width 8 height 9
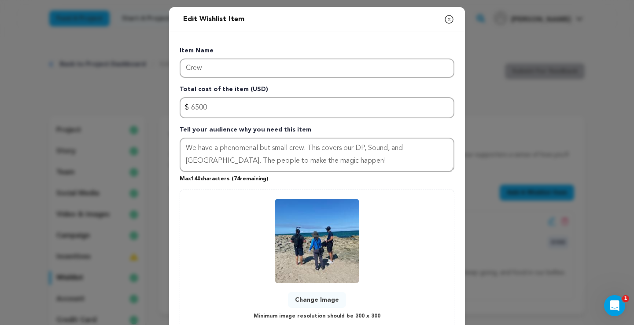
scroll to position [63, 0]
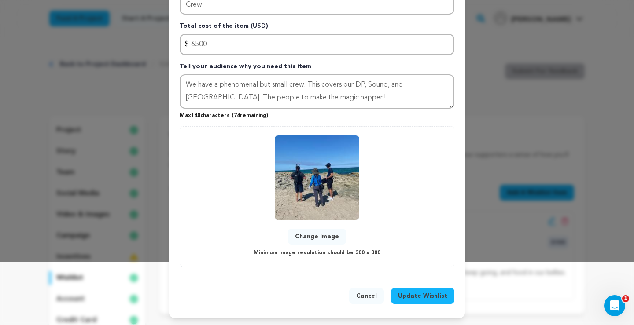
click at [313, 233] on button "Change Image" at bounding box center [317, 237] width 58 height 16
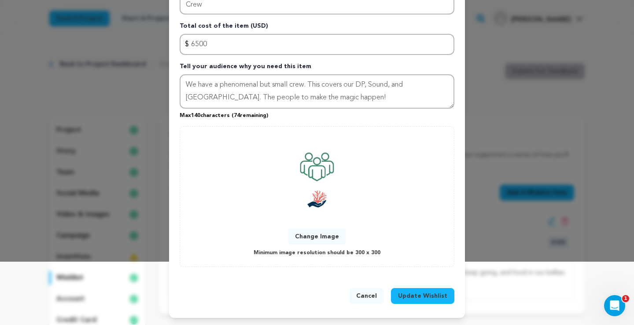
click at [412, 296] on span "Update Wishlist" at bounding box center [422, 296] width 49 height 9
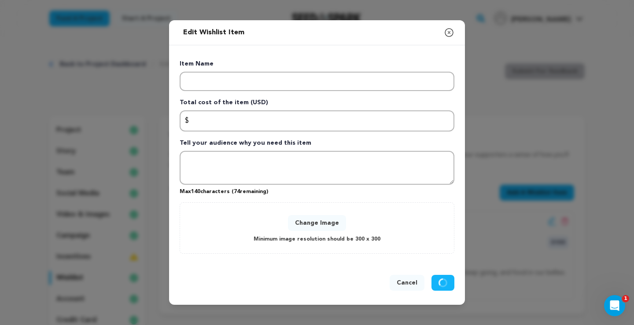
scroll to position [0, 0]
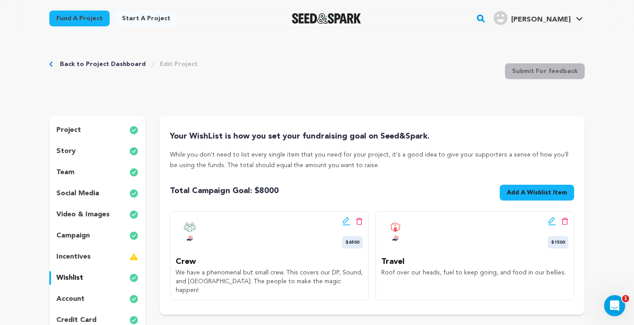
click at [475, 85] on div "Back to Project Dashboard Edit Project Submit For feedback Submit For feedback" at bounding box center [316, 73] width 535 height 58
click at [345, 219] on icon at bounding box center [345, 220] width 6 height 6
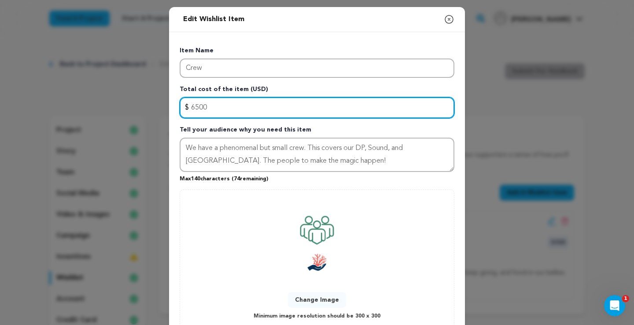
drag, startPoint x: 214, startPoint y: 107, endPoint x: 189, endPoint y: 107, distance: 25.1
click at [189, 107] on input "6500" at bounding box center [316, 107] width 275 height 21
type input "7500"
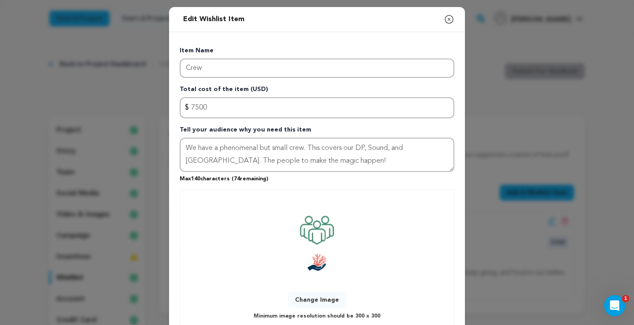
click at [213, 249] on div "Change Image Minimum image resolution should be 300 x 300" at bounding box center [317, 260] width 256 height 123
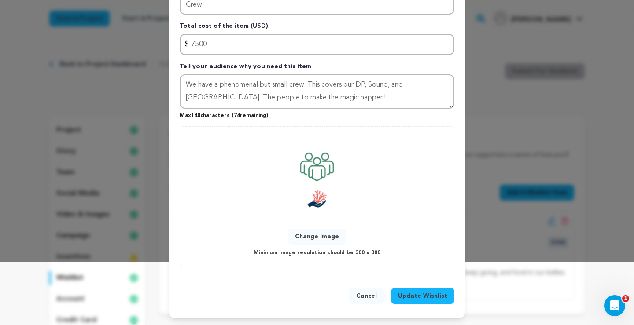
click at [414, 297] on span "Update Wishlist" at bounding box center [422, 296] width 49 height 9
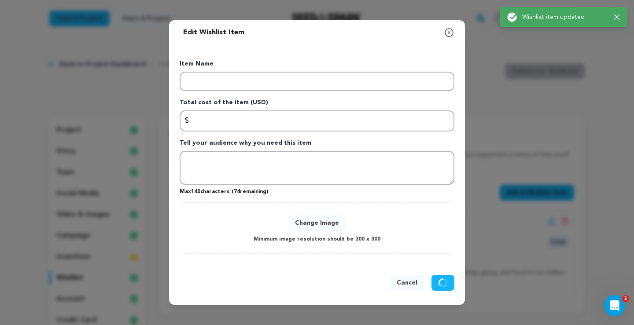
scroll to position [0, 0]
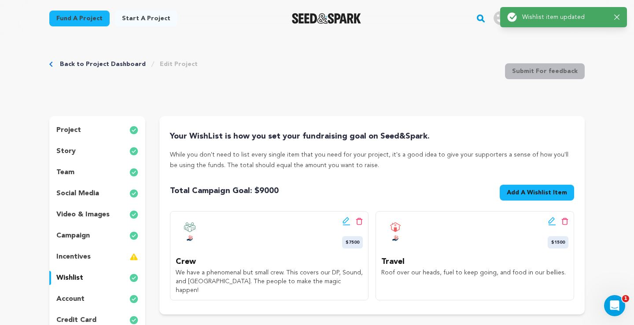
click at [539, 191] on span "Add A Wishlist Item" at bounding box center [536, 192] width 60 height 9
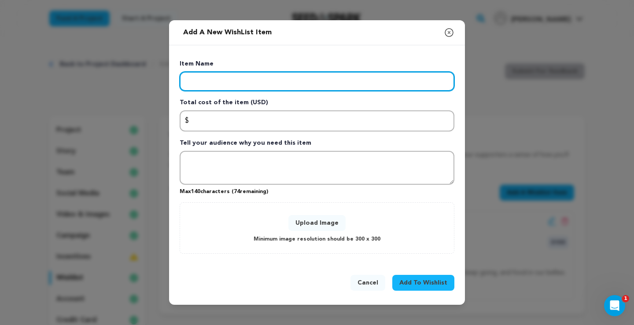
click at [205, 81] on input "Enter item name" at bounding box center [316, 81] width 275 height 19
type input "500"
drag, startPoint x: 205, startPoint y: 81, endPoint x: 166, endPoint y: 78, distance: 38.8
click at [166, 78] on div "Add a new WishList item Close modal Item Name 500 Total cost of the item (USD) …" at bounding box center [317, 162] width 634 height 325
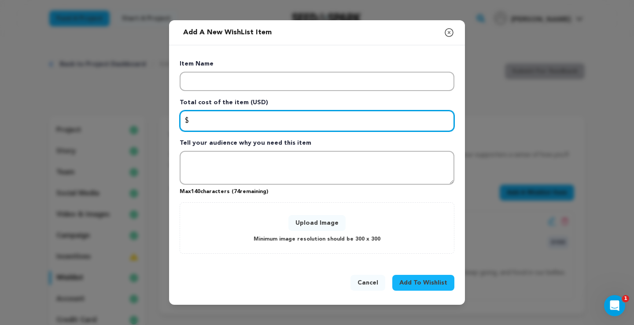
click at [204, 126] on input "Enter total cost of the item" at bounding box center [316, 120] width 275 height 21
type input "500"
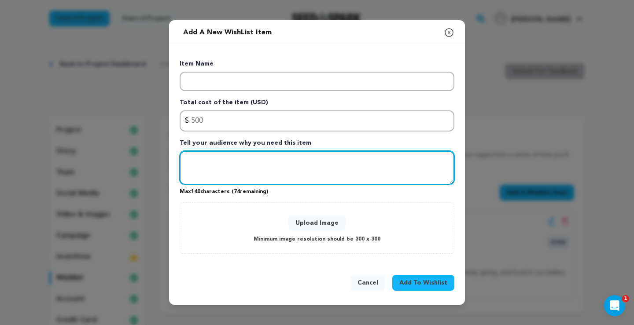
click at [224, 165] on textarea "Tell your audience why you need this item" at bounding box center [316, 168] width 275 height 34
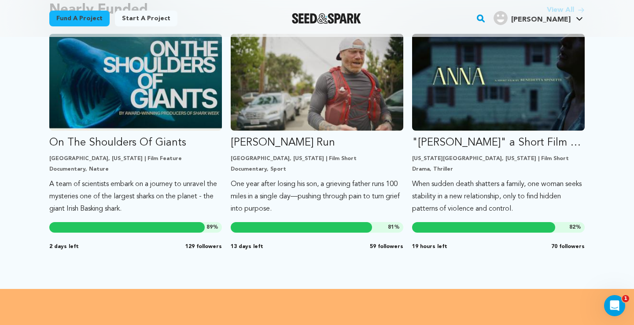
scroll to position [788, 0]
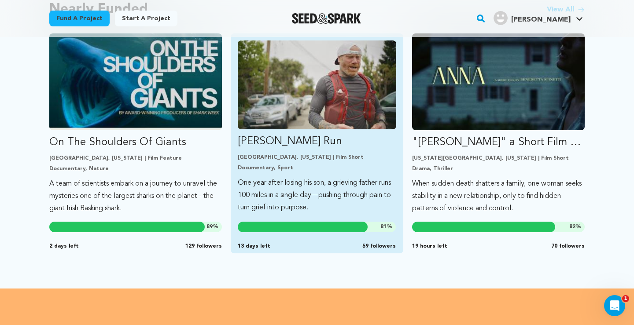
click at [271, 157] on p "[GEOGRAPHIC_DATA], [US_STATE] | Film Short" at bounding box center [317, 157] width 158 height 7
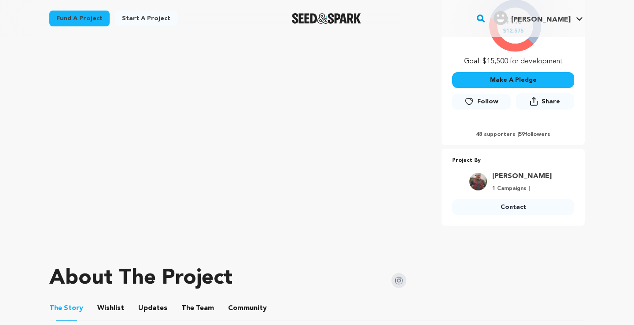
scroll to position [242, 0]
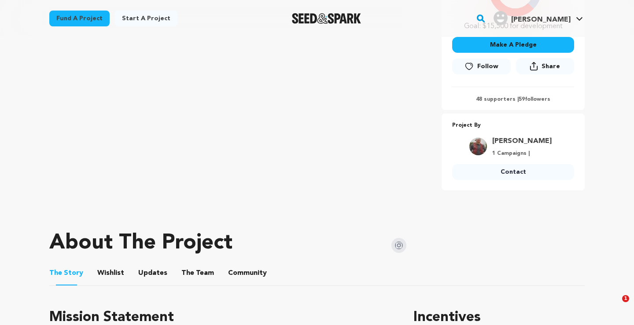
click at [112, 274] on button "Wishlist" at bounding box center [110, 274] width 21 height 21
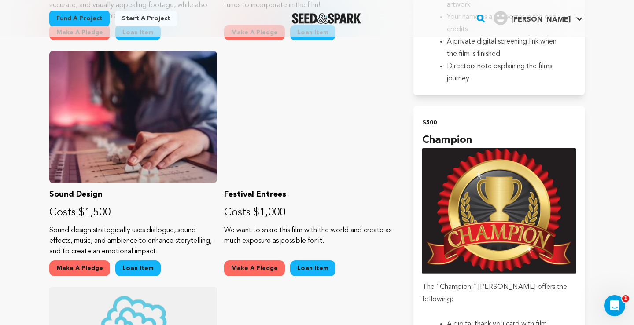
scroll to position [1039, 0]
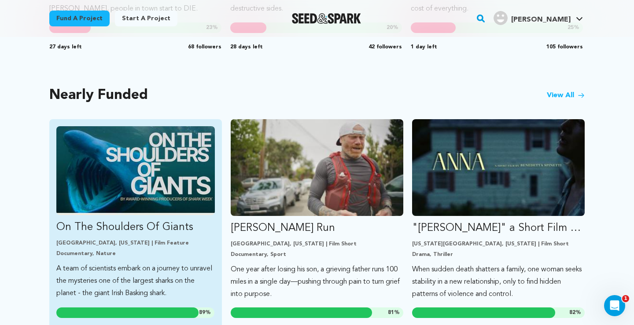
click at [129, 217] on link "On The Shoulders Of Giants [GEOGRAPHIC_DATA], [US_STATE] | Film Feature Documen…" at bounding box center [135, 212] width 158 height 173
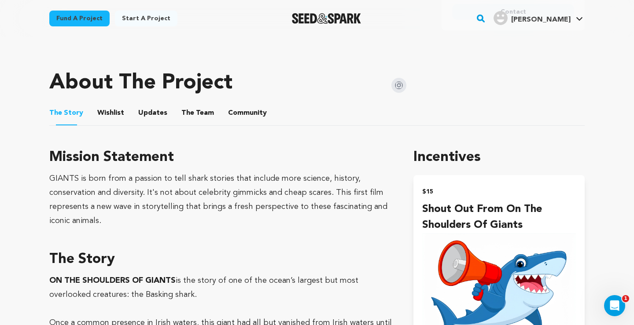
click at [149, 113] on button "Updates" at bounding box center [152, 114] width 21 height 21
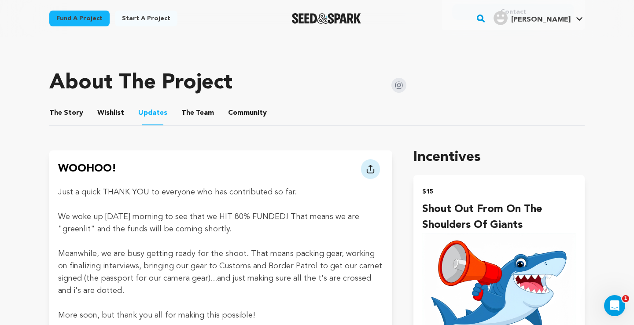
click at [100, 110] on button "Wishlist" at bounding box center [110, 114] width 21 height 21
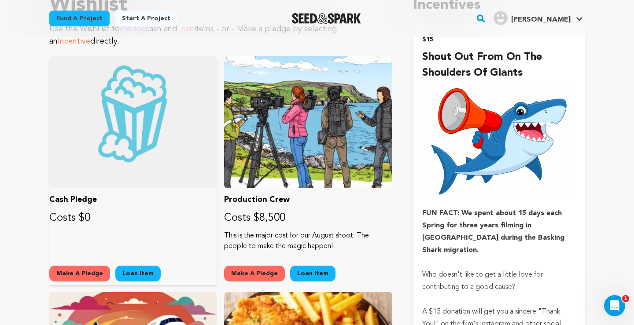
scroll to position [594, 0]
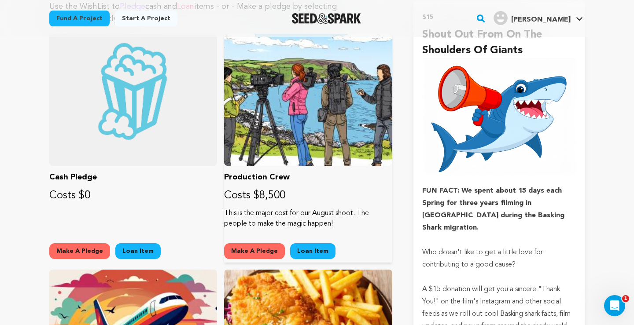
drag, startPoint x: 343, startPoint y: 222, endPoint x: 361, endPoint y: 213, distance: 20.1
click at [361, 213] on p "This is the major cost for our August shoot. The people to make the magic happe…" at bounding box center [308, 218] width 168 height 21
copy p "The people to make the magic happen!"
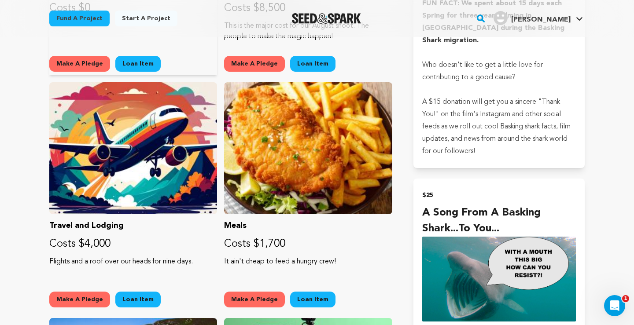
scroll to position [788, 0]
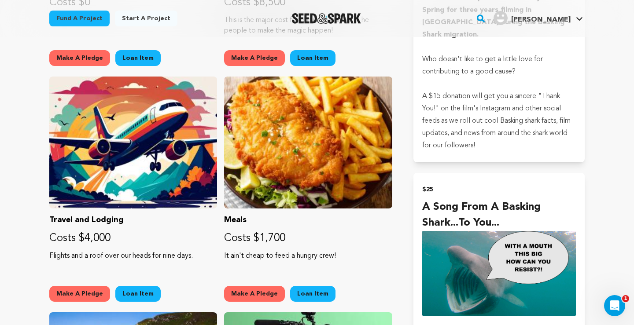
drag, startPoint x: 201, startPoint y: 255, endPoint x: 48, endPoint y: 258, distance: 152.3
copy p "Flights and a roof over our heads for nine days."
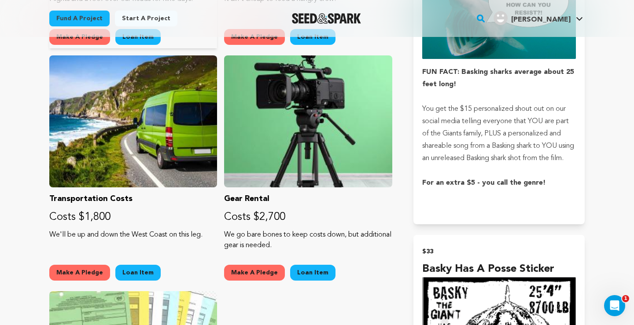
scroll to position [1049, 0]
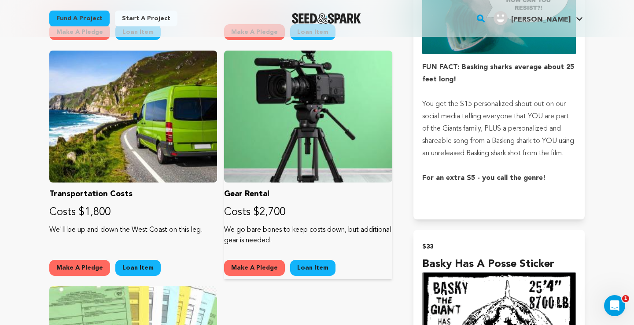
drag, startPoint x: 312, startPoint y: 239, endPoint x: 224, endPoint y: 233, distance: 87.8
click at [224, 233] on p "We go bare bones to keep costs down, but additional gear is needed." at bounding box center [308, 235] width 168 height 21
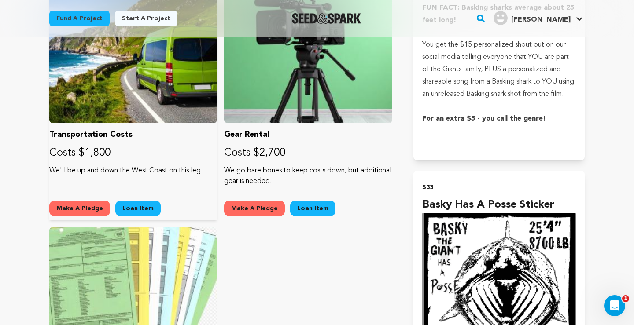
scroll to position [1081, 0]
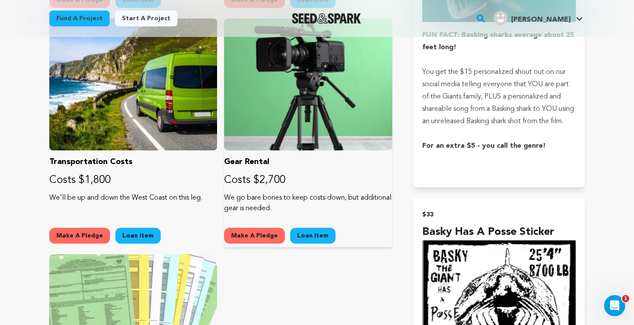
click at [281, 216] on div "Gear Rental Costs $2,700 We go bare bones to keep costs down, but additional ge…" at bounding box center [308, 132] width 168 height 229
drag, startPoint x: 321, startPoint y: 211, endPoint x: 223, endPoint y: 201, distance: 97.7
click at [223, 201] on div "Cash Pledge Costs $0 Make A Pledge Loan Item Production Crew Costs $8,500 This …" at bounding box center [220, 15] width 343 height 936
copy p "We go bare bones to keep costs down, but additional gear is needed."
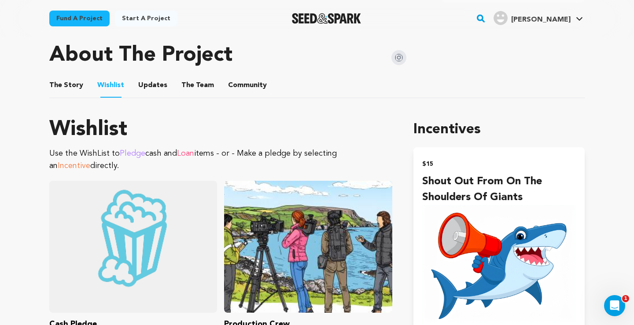
scroll to position [394, 0]
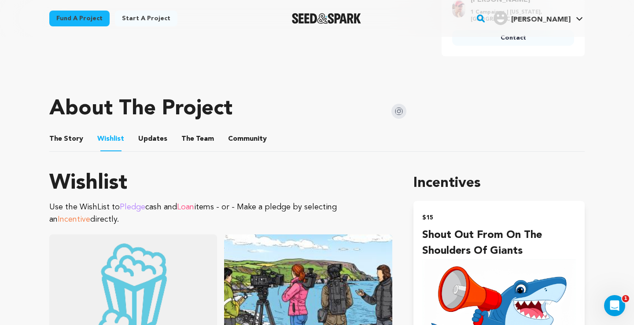
click at [69, 136] on button "The Story" at bounding box center [66, 140] width 21 height 21
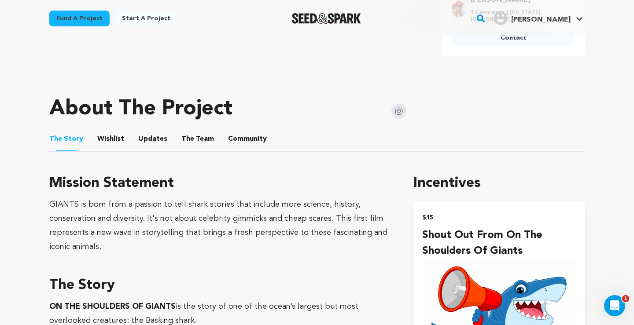
click at [194, 141] on button "The Team" at bounding box center [197, 140] width 21 height 21
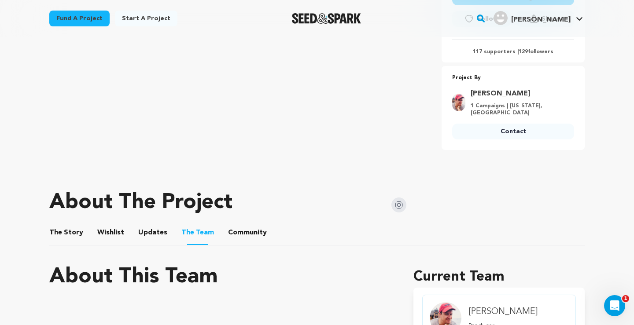
scroll to position [342, 0]
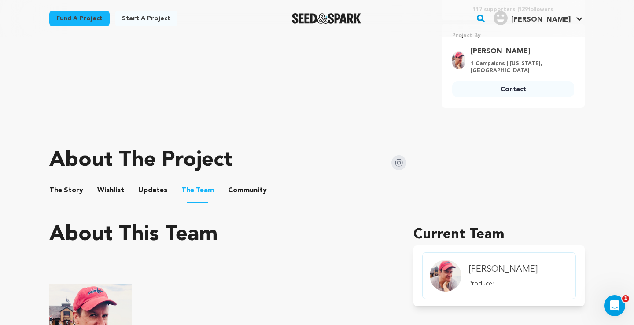
click at [240, 188] on button "Community" at bounding box center [247, 192] width 21 height 21
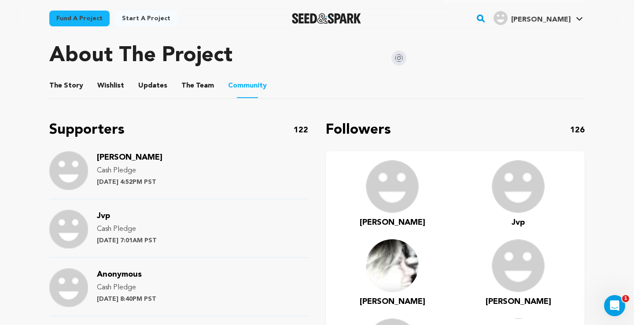
scroll to position [458, 0]
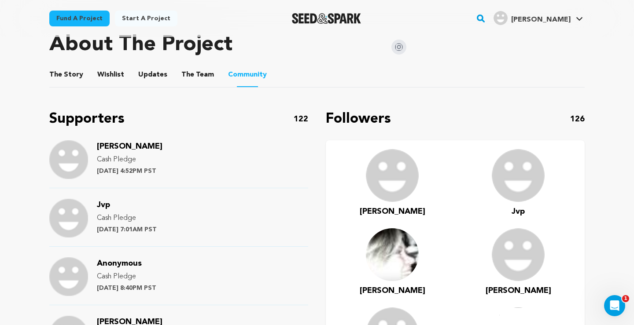
click at [108, 74] on button "Wishlist" at bounding box center [110, 76] width 21 height 21
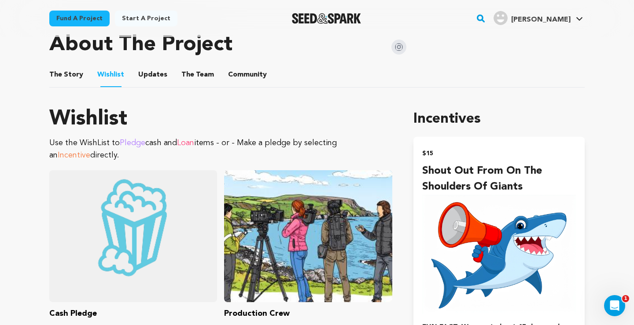
click at [70, 76] on button "The Story" at bounding box center [66, 76] width 21 height 21
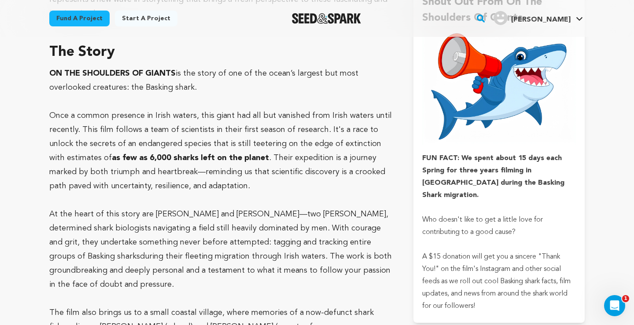
scroll to position [619, 0]
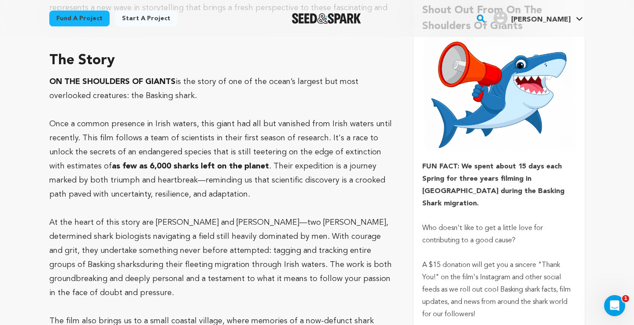
drag, startPoint x: 477, startPoint y: 302, endPoint x: 425, endPoint y: 251, distance: 73.1
click at [425, 259] on p "A $15 donation will get you a sincere "Thank You!" on the film's Instagram and …" at bounding box center [499, 290] width 154 height 62
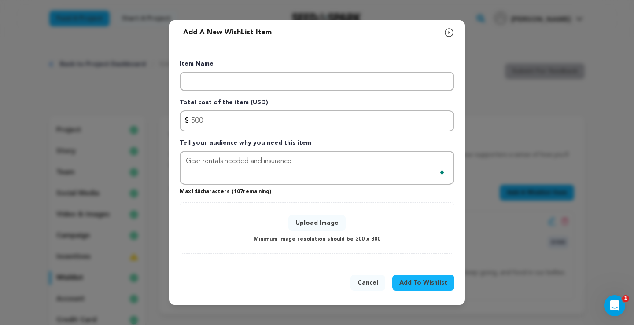
type textarea "Gear rentals needed and insurance"
click at [244, 234] on div "Upload Image Minimum image resolution should be 300 x 300" at bounding box center [317, 228] width 256 height 33
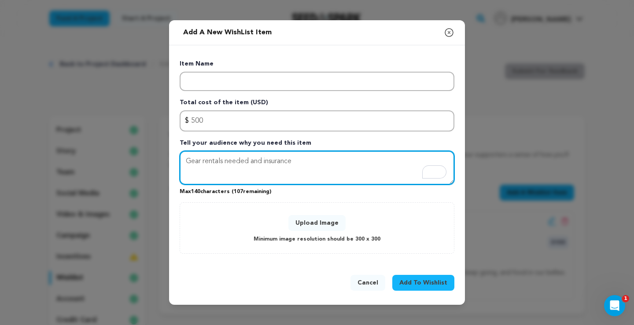
click at [231, 157] on textarea "Gear rentals needed and insurance" at bounding box center [316, 168] width 275 height 34
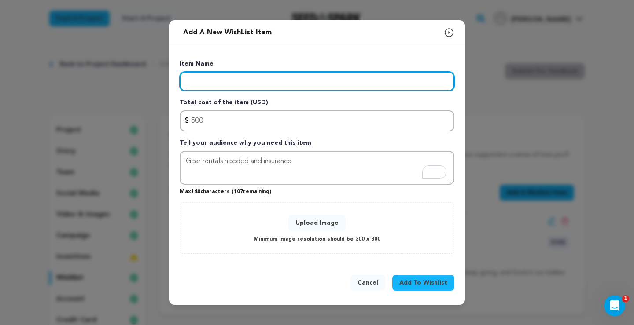
click at [225, 79] on input "Enter item name" at bounding box center [316, 81] width 275 height 19
type input "G"
type input "o"
drag, startPoint x: 232, startPoint y: 81, endPoint x: 178, endPoint y: 78, distance: 54.6
click at [178, 78] on div "Item Name Overhead & Total cost of the item (USD) $ Amount 500 Tell your audien…" at bounding box center [317, 154] width 296 height 219
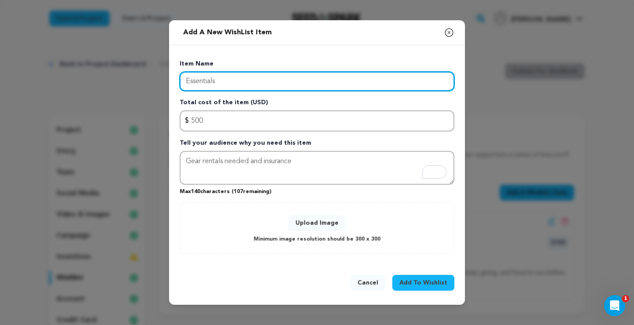
type input "Essentials"
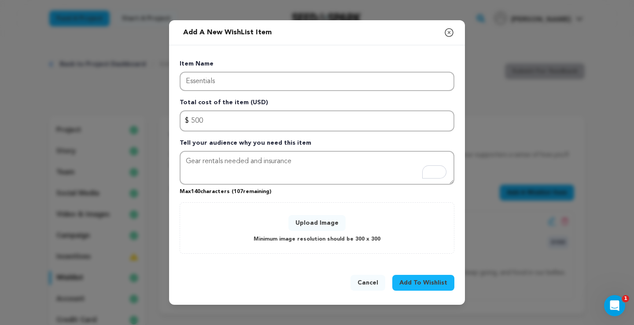
click at [333, 223] on button "Upload Image" at bounding box center [316, 223] width 57 height 16
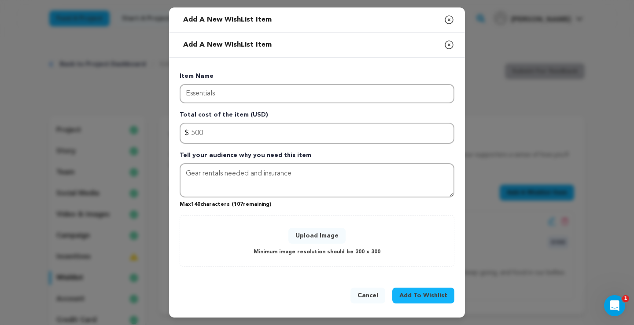
click at [418, 293] on span "Add To Wishlist" at bounding box center [423, 295] width 48 height 9
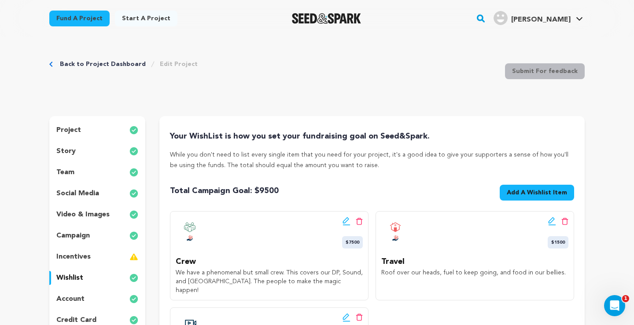
click at [318, 185] on div "Total Campaign Goal: $ 9500 Goal: $ Add A Wishlist Item New Wishlist Item" at bounding box center [372, 194] width 404 height 19
click at [552, 220] on icon at bounding box center [552, 221] width 8 height 9
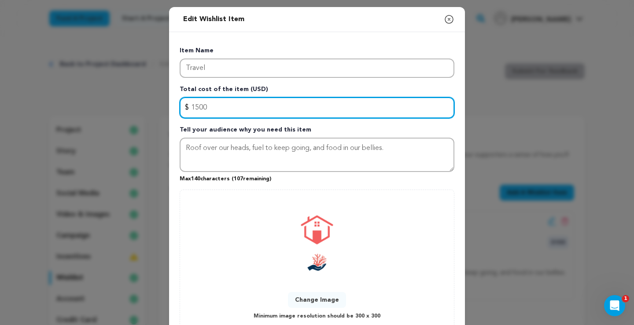
click at [195, 107] on input "1500" at bounding box center [316, 107] width 275 height 21
click at [198, 106] on input "2500" at bounding box center [316, 107] width 275 height 21
type input "2000"
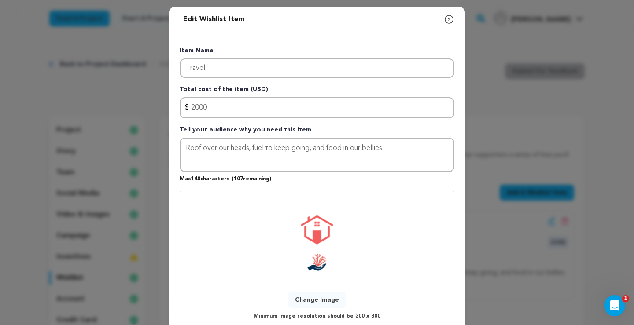
click at [231, 260] on div "Change Image Minimum image resolution should be 300 x 300" at bounding box center [317, 260] width 256 height 123
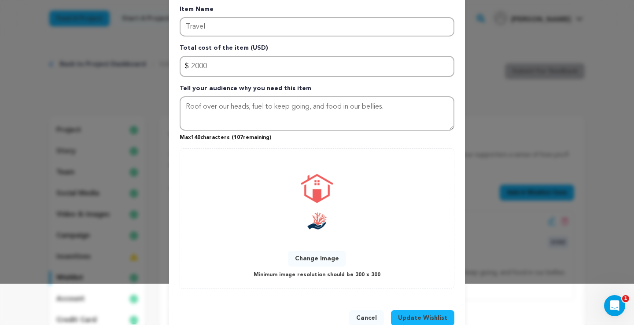
scroll to position [63, 0]
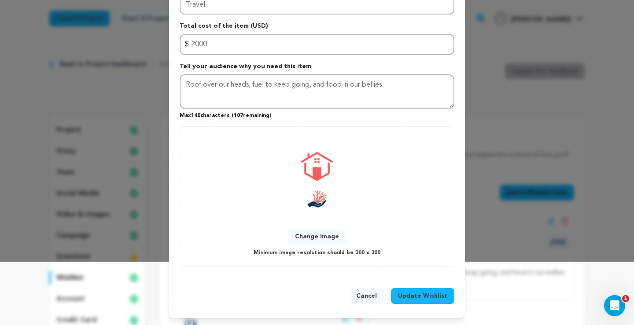
click at [418, 296] on span "Update Wishlist" at bounding box center [422, 296] width 49 height 9
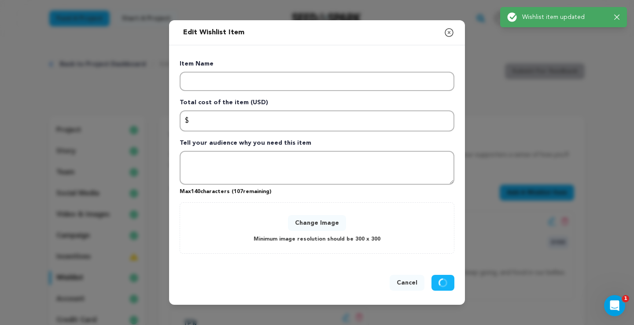
scroll to position [0, 0]
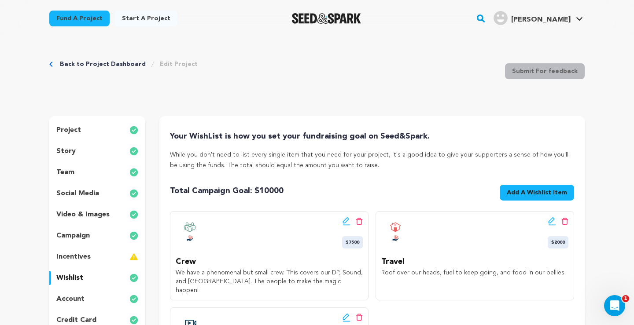
click at [406, 172] on div "Your WishList is how you set your fundraising goal on Seed&Spark. While you don…" at bounding box center [372, 254] width 404 height 249
click at [74, 255] on p "incentives" at bounding box center [73, 257] width 34 height 11
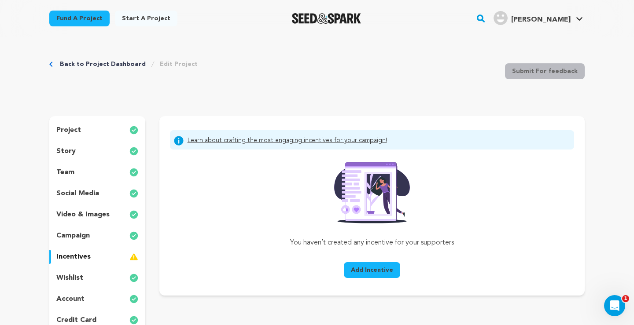
click at [360, 267] on span "Add Incentive" at bounding box center [372, 270] width 42 height 9
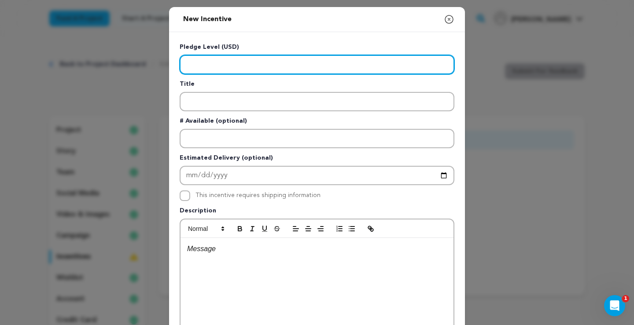
click at [245, 62] on input "Enter level" at bounding box center [316, 64] width 275 height 19
type input "10"
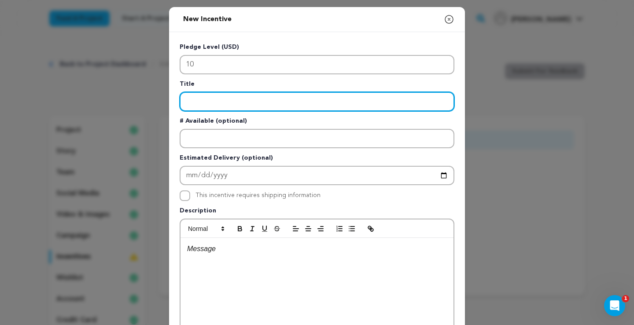
click at [234, 105] on input "Enter title" at bounding box center [316, 101] width 275 height 19
type input "Shout out from Reef Keepers"
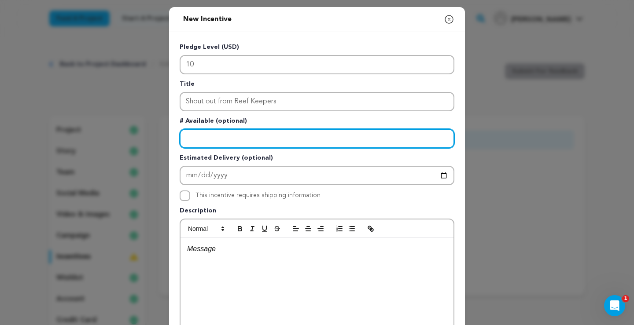
click at [208, 137] on input "Enter number available" at bounding box center [316, 138] width 275 height 19
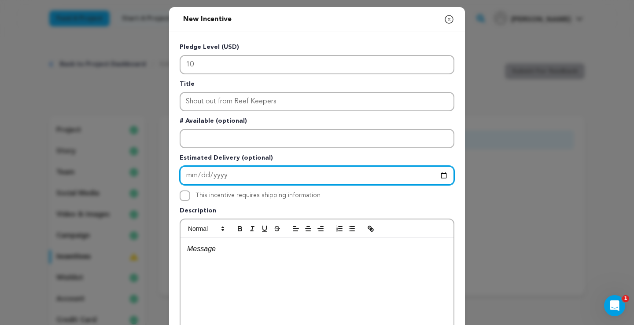
click at [202, 178] on input "Enter Estimated Delivery" at bounding box center [316, 175] width 275 height 19
click at [238, 175] on input "Enter Estimated Delivery" at bounding box center [316, 175] width 275 height 19
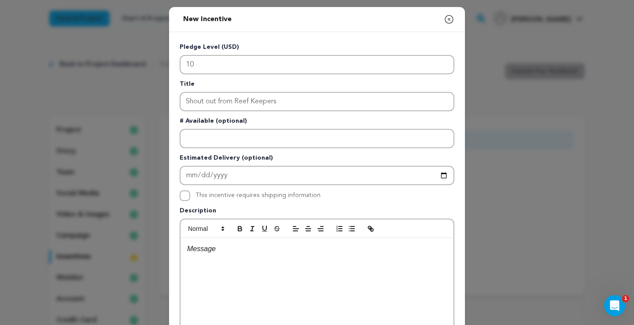
click at [208, 249] on p "To enrich screen reader interactions, please activate Accessibility in Grammarl…" at bounding box center [317, 248] width 260 height 11
click at [206, 262] on div "To enrich screen reader interactions, please activate Accessibility in Grammarl…" at bounding box center [316, 304] width 273 height 132
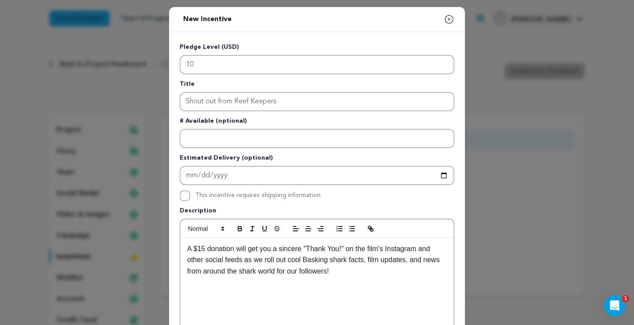
click at [205, 247] on p "A $15 donation will get you a sincere "Thank You!" on the film's Instagram and …" at bounding box center [317, 260] width 260 height 34
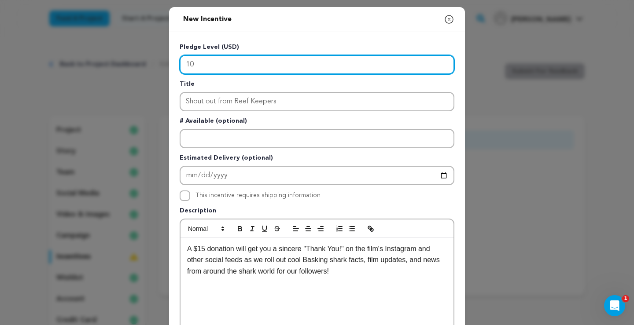
click at [198, 66] on input "10" at bounding box center [316, 64] width 275 height 19
type input "15"
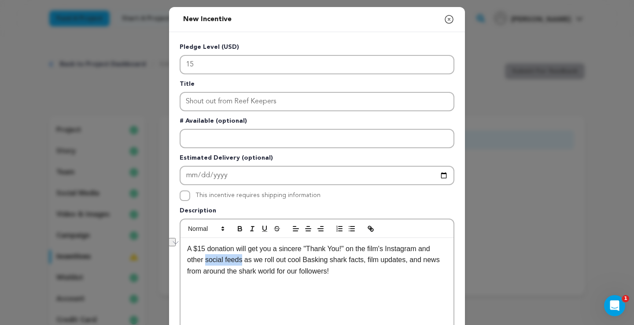
drag, startPoint x: 244, startPoint y: 260, endPoint x: 207, endPoint y: 260, distance: 37.0
click at [207, 260] on p "A $15 donation will get you a sincere "Thank You!" on the film's Instagram and …" at bounding box center [317, 260] width 260 height 34
drag, startPoint x: 235, startPoint y: 260, endPoint x: 412, endPoint y: 251, distance: 177.1
click at [412, 251] on p "A $15 donation will get you a sincere "Thank You!" on the film's Instagram and …" at bounding box center [317, 260] width 260 height 34
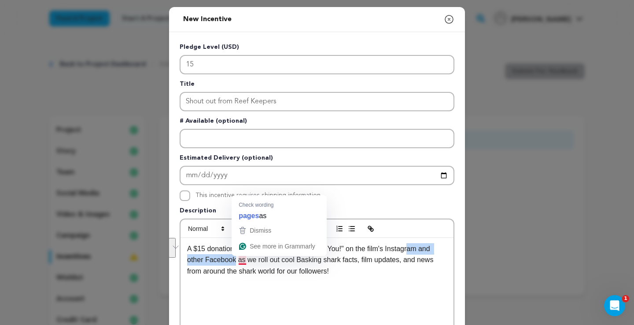
click at [239, 261] on p "A $15 donation will get you a sincere "Thank You!" on the film's Instagram and …" at bounding box center [317, 260] width 260 height 34
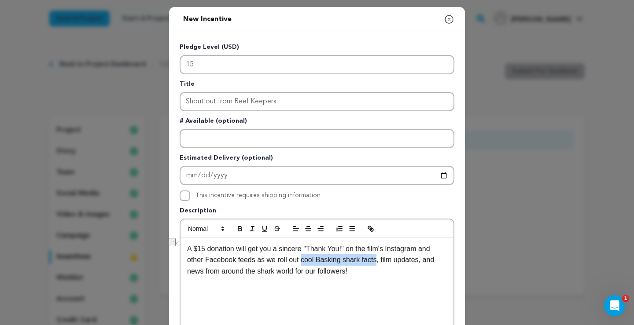
drag, startPoint x: 303, startPoint y: 260, endPoint x: 380, endPoint y: 261, distance: 77.4
click at [380, 261] on p "A $15 donation will get you a sincere "Thank You!" on the film's Instagram and …" at bounding box center [317, 260] width 260 height 34
drag, startPoint x: 205, startPoint y: 272, endPoint x: 276, endPoint y: 273, distance: 71.7
click at [276, 273] on p "A $15 donation will get you a sincere "Thank You!" on the film's Instagram and …" at bounding box center [317, 260] width 260 height 34
click at [335, 269] on p "A $15 donation will get you a sincere "Thank You!" on the film's Instagram and …" at bounding box center [317, 260] width 260 height 34
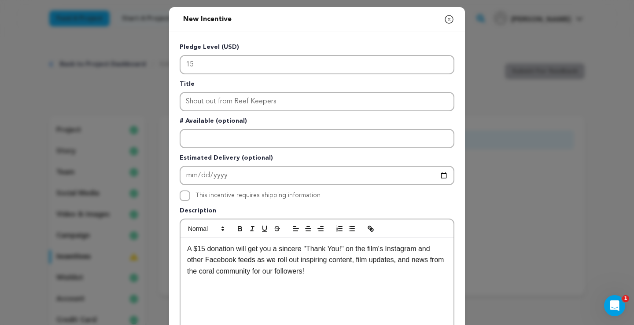
scroll to position [147, 0]
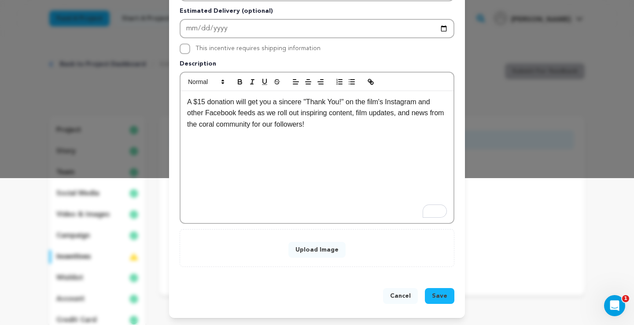
click at [438, 293] on span "Save" at bounding box center [439, 296] width 15 height 9
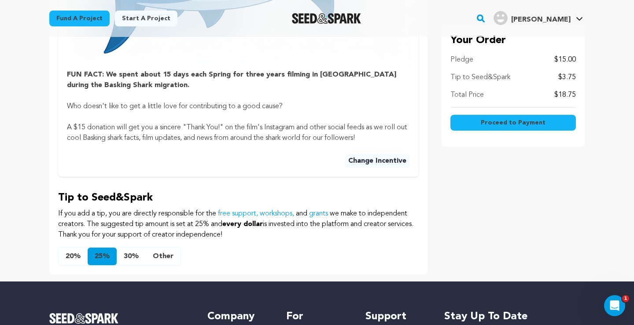
scroll to position [517, 0]
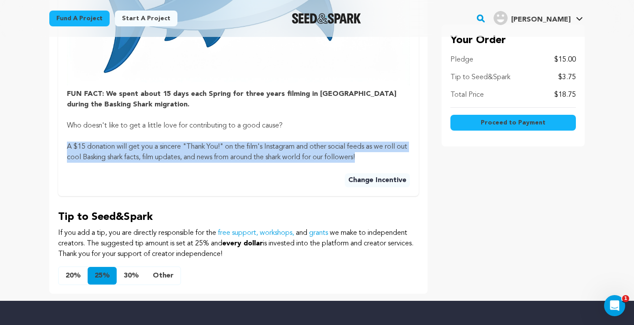
drag, startPoint x: 67, startPoint y: 147, endPoint x: 396, endPoint y: 156, distance: 329.2
click at [396, 156] on p "A $15 donation will get you a sincere "Thank You!" on the film's Instagram and …" at bounding box center [238, 152] width 343 height 21
copy p "A $15 donation will get you a sincere "Thank You!" on the film's Instagram and …"
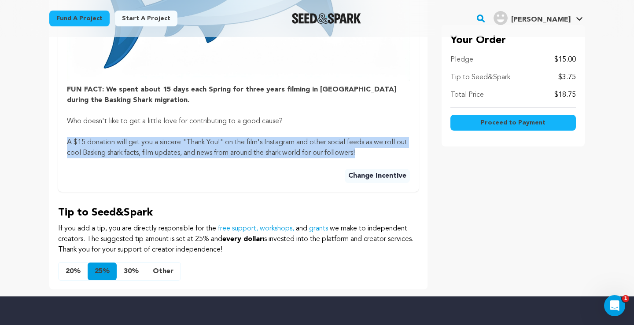
scroll to position [523, 0]
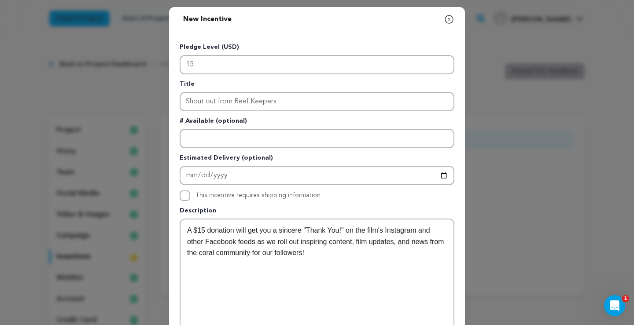
scroll to position [128, 0]
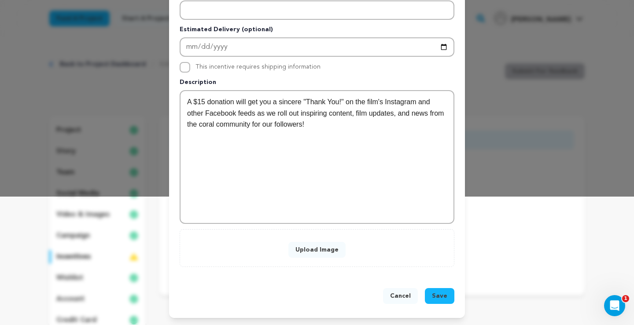
click at [317, 248] on button "Upload Image" at bounding box center [316, 250] width 57 height 16
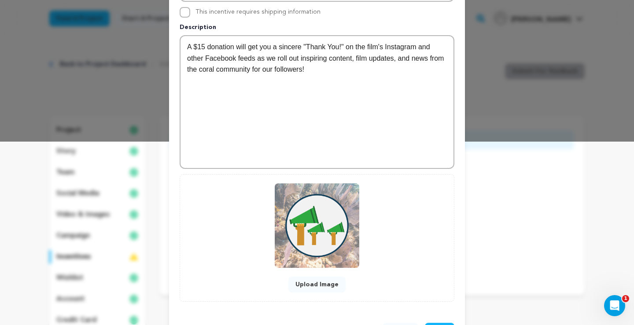
scroll to position [218, 0]
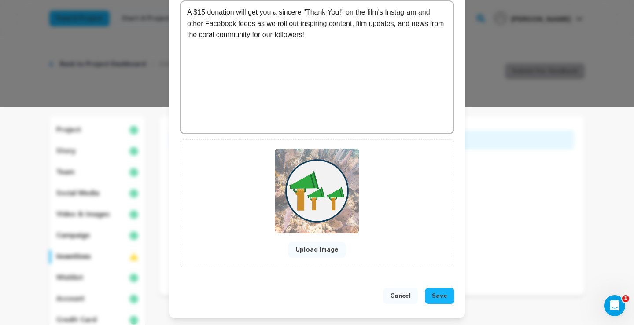
click at [438, 296] on span "Save" at bounding box center [439, 296] width 15 height 9
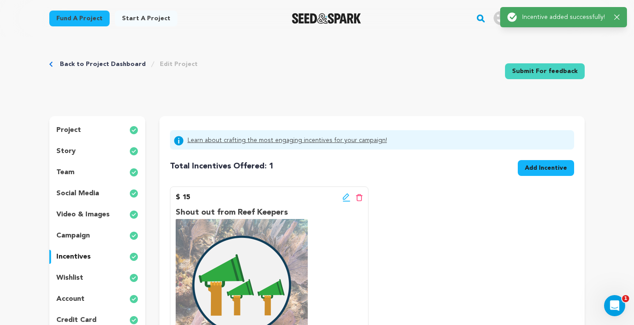
click at [536, 172] on span "Add Incentive" at bounding box center [545, 168] width 42 height 9
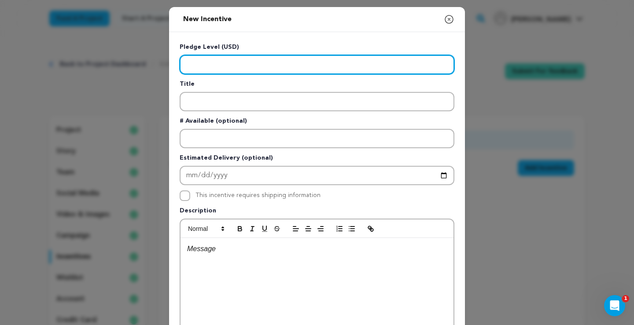
click at [263, 66] on input "Enter level" at bounding box center [316, 64] width 275 height 19
type input "25"
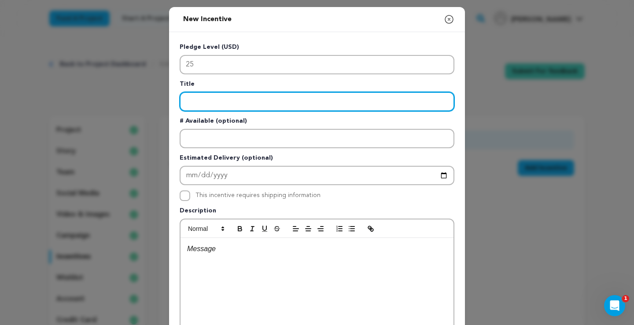
click at [237, 98] on input "Enter title" at bounding box center [316, 101] width 275 height 19
type input "Open Water Discount"
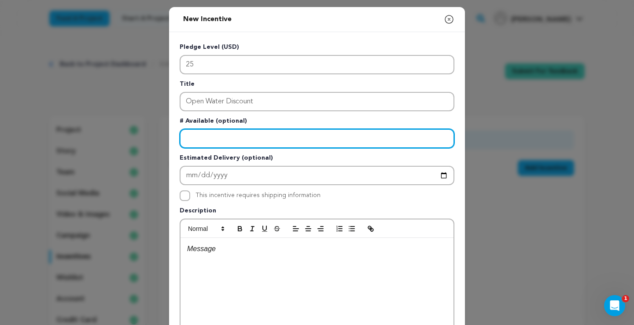
click at [208, 143] on input "Enter number available" at bounding box center [316, 138] width 275 height 19
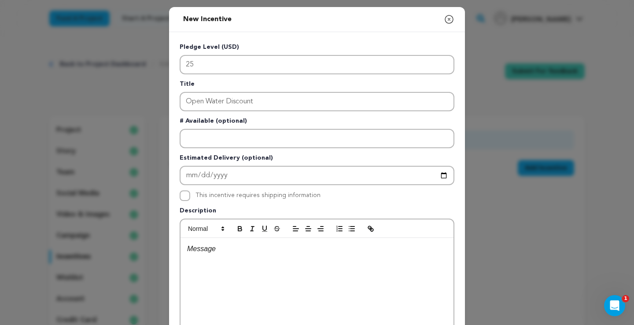
click at [201, 253] on p at bounding box center [317, 248] width 260 height 11
click at [210, 250] on li "15% discount on purchases of $45+ at Open Water. Purchases $45+ already get fre…" at bounding box center [322, 254] width 249 height 22
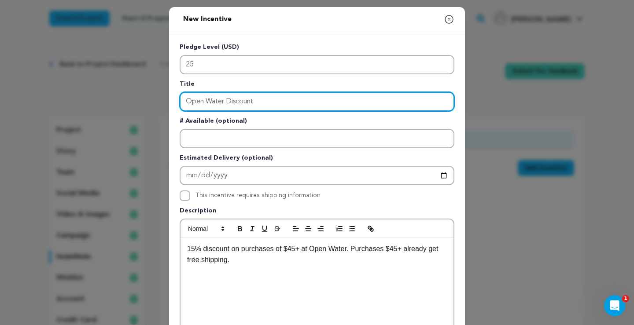
click at [264, 100] on input "Open Water Discount" at bounding box center [316, 101] width 275 height 19
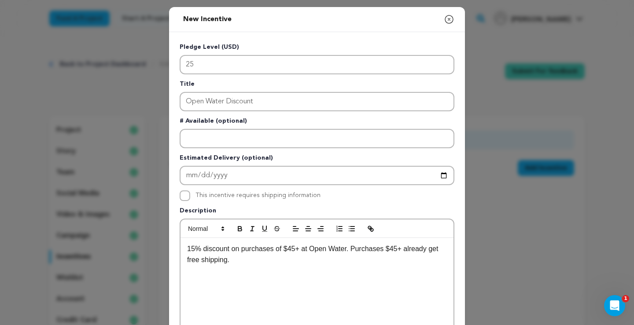
click at [187, 249] on p "15% discount on purchases of $45+ at Open Water. Purchases $45+ already get fre…" at bounding box center [317, 254] width 260 height 22
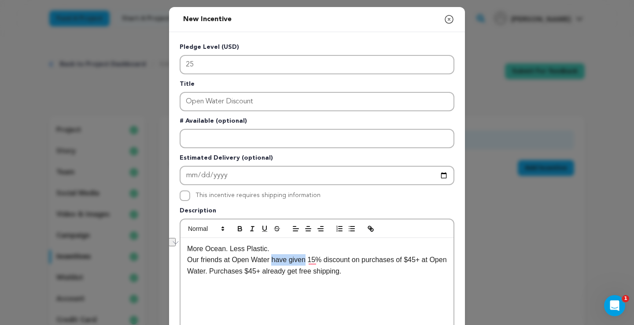
drag, startPoint x: 306, startPoint y: 260, endPoint x: 272, endPoint y: 260, distance: 33.4
click at [272, 260] on p "Our friends at Open Water have given 15% discount on purchases of $45+ at Open …" at bounding box center [317, 265] width 260 height 22
drag, startPoint x: 224, startPoint y: 273, endPoint x: 440, endPoint y: 263, distance: 216.3
click at [440, 263] on p "Our friends at Open Water are extending a 15% discount on purchases of $45+ at …" at bounding box center [317, 265] width 260 height 22
click at [215, 273] on p "Our friends at Open Water are extending a 15% discount on purchases of $45+ to …" at bounding box center [317, 265] width 260 height 22
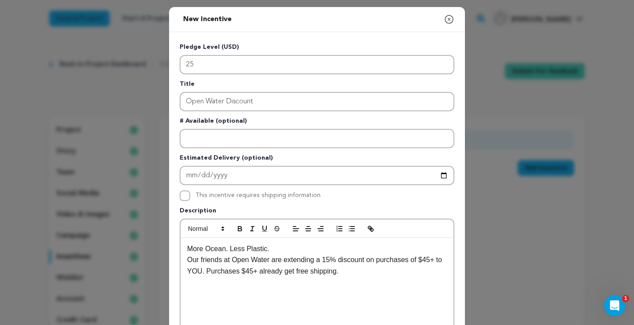
click at [278, 251] on p "More Ocean. Less Plastic." at bounding box center [317, 248] width 260 height 11
drag, startPoint x: 273, startPoint y: 248, endPoint x: 187, endPoint y: 250, distance: 86.7
click at [187, 250] on div "More Ocean. Less Plastic. Our friends at Open Water are extending a 15% discoun…" at bounding box center [316, 304] width 273 height 132
click at [242, 229] on icon "button" at bounding box center [240, 230] width 4 height 2
click at [278, 248] on p "More Ocean. Less Plastic." at bounding box center [317, 248] width 260 height 11
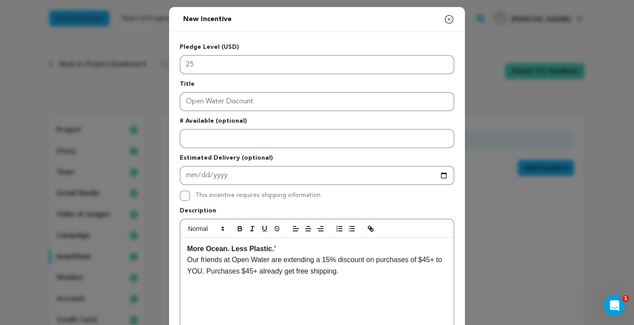
click at [188, 249] on strong "More Ocean. Less Plastic.'" at bounding box center [231, 248] width 88 height 7
click at [212, 275] on p "Our friends at Open Water are extending a 15% discount on purchases of $45+ to …" at bounding box center [317, 265] width 260 height 22
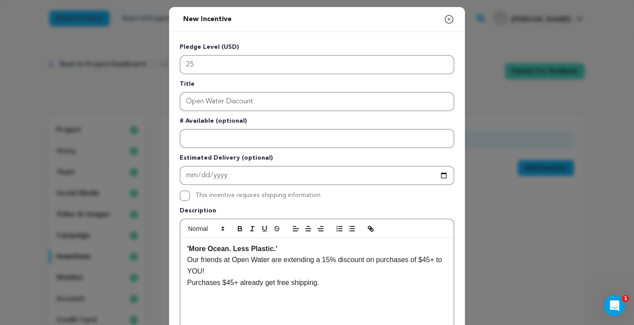
click at [229, 273] on p "Our friends at Open Water are extending a 15% discount on purchases of $45+ to …" at bounding box center [317, 265] width 260 height 22
drag, startPoint x: 379, startPoint y: 273, endPoint x: 214, endPoint y: 274, distance: 164.5
click at [214, 274] on p "Our friends at Open Water are extending a 15% discount on purchases of $45+ to …" at bounding box center [317, 265] width 260 height 22
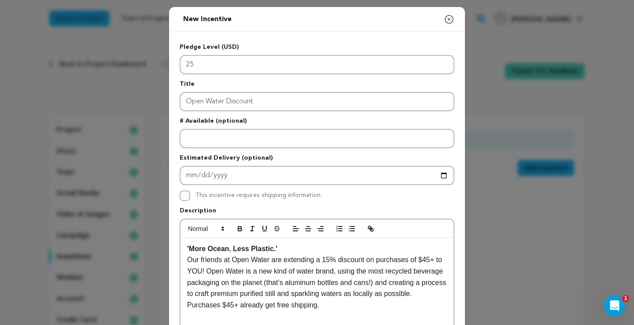
click at [215, 272] on p "Our friends at Open Water are extending a 15% discount on purchases of $45+ to …" at bounding box center [317, 276] width 260 height 45
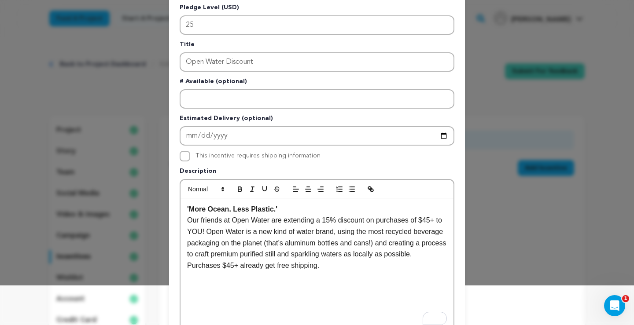
scroll to position [42, 0]
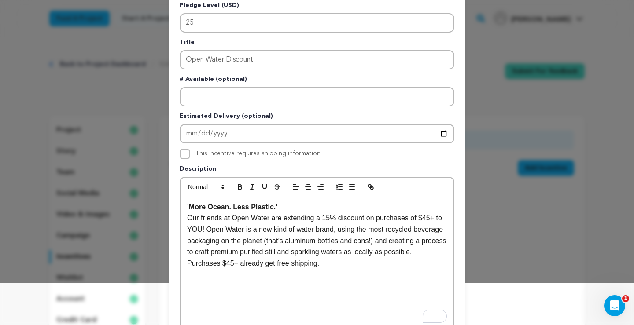
click at [241, 257] on p "Our friends at Open Water are extending a 15% discount on purchases of $45+ to …" at bounding box center [317, 234] width 260 height 45
click at [189, 269] on p "Purchases $45+ already get free shipping." at bounding box center [317, 263] width 260 height 11
click at [222, 269] on p "Purchases $45+ already get free shipping." at bounding box center [317, 263] width 260 height 11
drag, startPoint x: 275, startPoint y: 275, endPoint x: 250, endPoint y: 277, distance: 24.7
click at [250, 269] on p "Purchases of $45+ already get free shipping." at bounding box center [317, 263] width 260 height 11
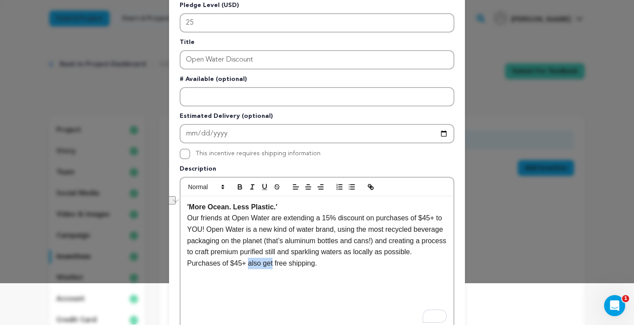
drag, startPoint x: 275, startPoint y: 275, endPoint x: 251, endPoint y: 276, distance: 24.2
click at [251, 269] on p "Purchases of $45+ also get free shipping." at bounding box center [317, 263] width 260 height 11
click at [331, 269] on p "Purchases of $45+ qualify for free shipping." at bounding box center [317, 263] width 260 height 11
drag, startPoint x: 222, startPoint y: 296, endPoint x: 187, endPoint y: 298, distance: 34.4
click at [187, 292] on p "Drink Up!" at bounding box center [317, 285] width 260 height 11
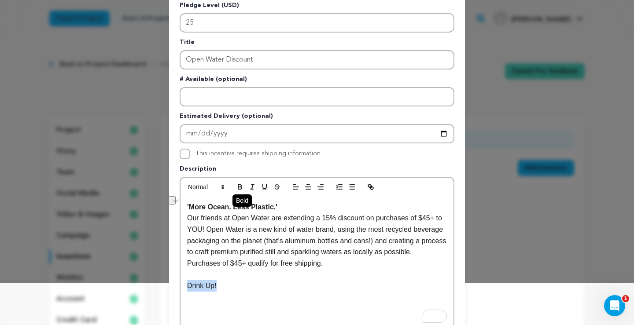
click at [239, 189] on icon "button" at bounding box center [240, 187] width 8 height 8
click at [221, 292] on p "Drink Up!" at bounding box center [317, 285] width 260 height 11
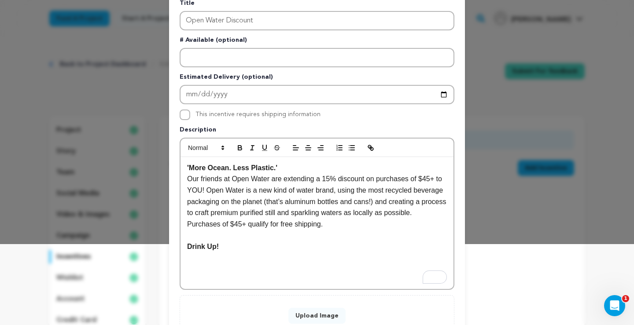
scroll to position [147, 0]
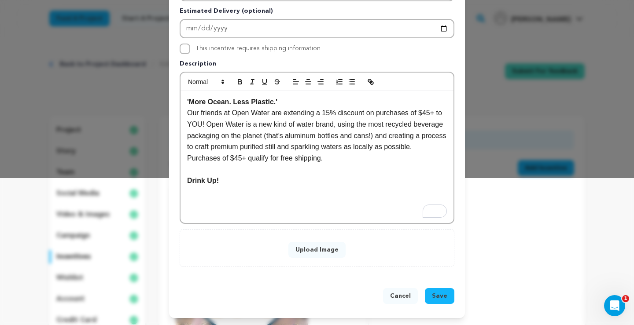
click at [220, 198] on p "To enrich screen reader interactions, please activate Accessibility in Grammarl…" at bounding box center [317, 192] width 260 height 11
click at [320, 249] on button "Upload Image" at bounding box center [316, 250] width 57 height 16
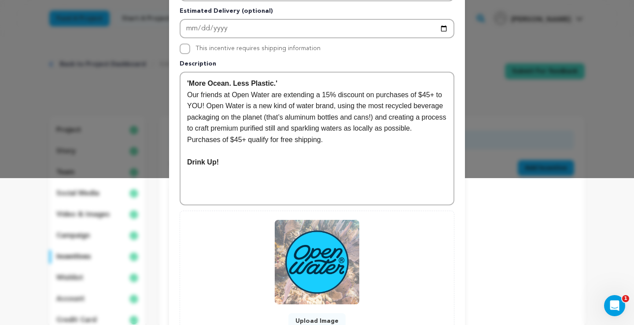
scroll to position [218, 0]
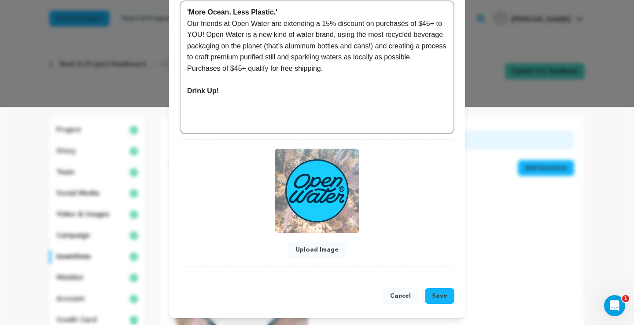
click at [442, 294] on span "Save" at bounding box center [439, 296] width 15 height 9
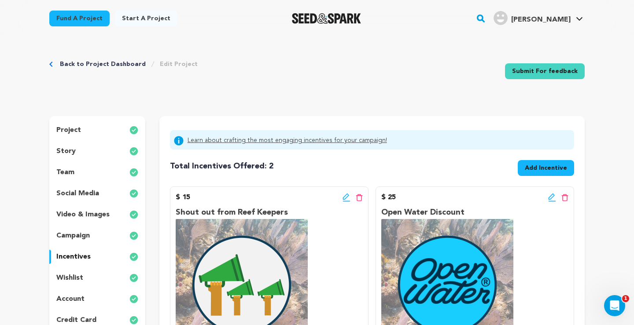
click at [538, 168] on span "Add Incentive" at bounding box center [545, 168] width 42 height 9
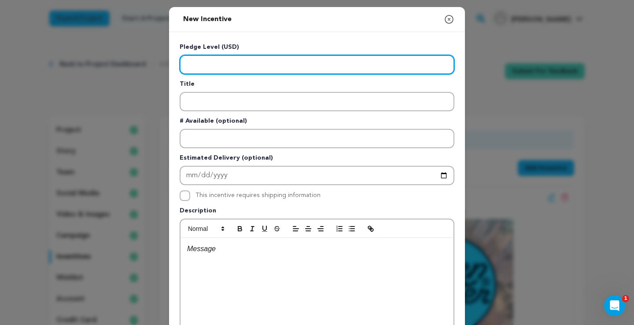
click at [218, 59] on input "Enter level" at bounding box center [316, 64] width 275 height 19
type input "50"
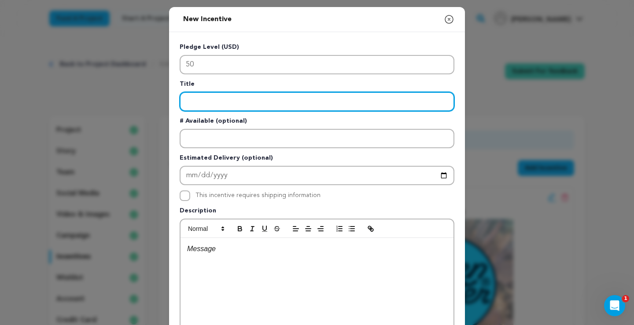
click at [211, 110] on input "Enter title" at bounding box center [316, 101] width 275 height 19
type input "Pillar Coral Spawning BTS"
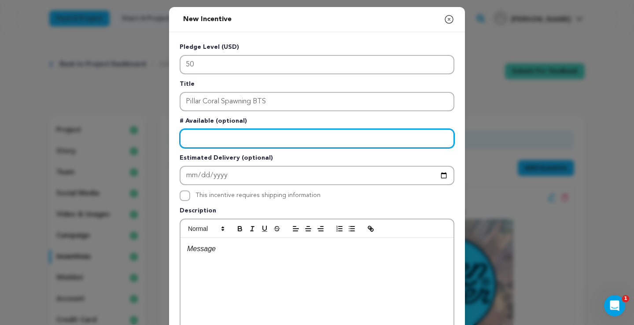
click at [209, 138] on input "Enter number available" at bounding box center [316, 138] width 275 height 19
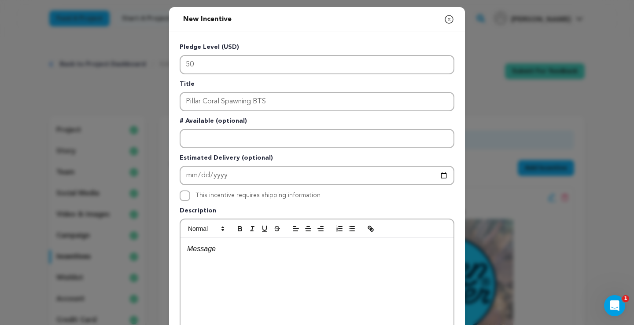
click at [214, 267] on div at bounding box center [316, 304] width 273 height 132
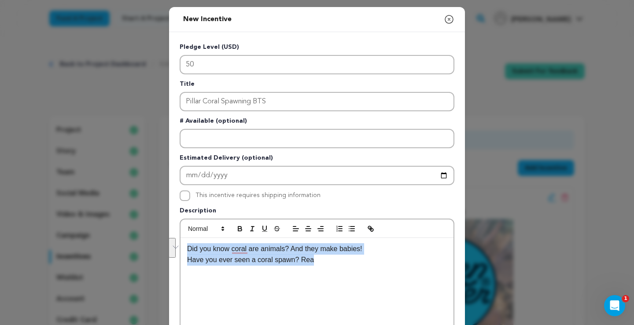
drag, startPoint x: 319, startPoint y: 263, endPoint x: 189, endPoint y: 249, distance: 130.9
click at [189, 249] on div "Did you know coral are animals? And they make babies! Have you ever seen a cora…" at bounding box center [316, 304] width 273 height 132
click at [281, 263] on p "Have you ever seen a coral spawn? Rea" at bounding box center [317, 259] width 260 height 11
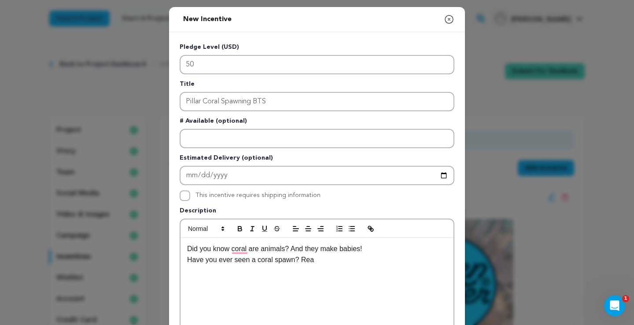
click at [291, 249] on p "Did you know coral are animals? And they make babies!" at bounding box center [317, 248] width 260 height 11
click at [372, 252] on p "Did you know coral are animals? And they make babies!" at bounding box center [317, 248] width 260 height 11
click at [377, 248] on p "Did you know corals are animals? And they make babies!" at bounding box center [317, 248] width 260 height 11
click at [344, 251] on p "Did you know corals are animals? And they make babies!" at bounding box center [317, 248] width 260 height 11
click at [381, 244] on p "Did you know corals are animals? And they make babies!" at bounding box center [317, 248] width 260 height 11
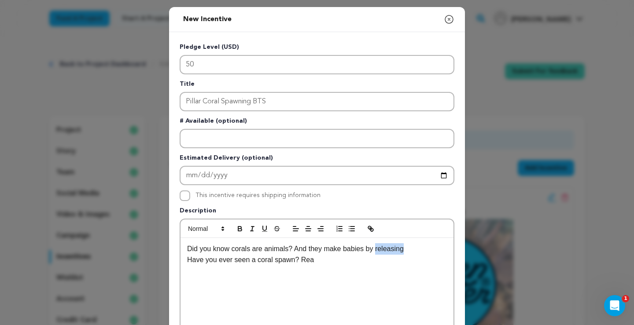
drag, startPoint x: 413, startPoint y: 249, endPoint x: 377, endPoint y: 249, distance: 36.1
click at [377, 249] on p "Did you know corals are animals? And they make babies by releasing" at bounding box center [317, 248] width 260 height 11
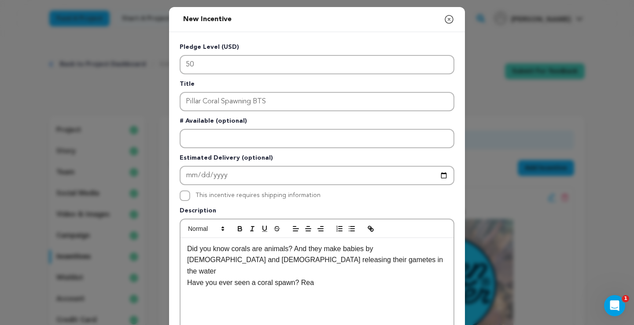
click at [367, 251] on p "Did you know corals are animals? And they make babies by [DEMOGRAPHIC_DATA] and…" at bounding box center [317, 260] width 260 height 34
drag, startPoint x: 310, startPoint y: 249, endPoint x: 294, endPoint y: 251, distance: 15.9
click at [294, 251] on p "Did you know corals are animals? And they make babies by [DEMOGRAPHIC_DATA] and…" at bounding box center [317, 260] width 260 height 34
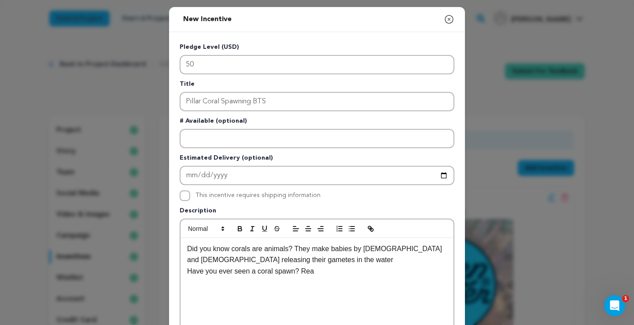
click at [308, 256] on p "Did you know corals are animals? They make babies by [DEMOGRAPHIC_DATA] and [DE…" at bounding box center [317, 254] width 260 height 22
click at [234, 272] on p "Did you know corals are animals? They make babies by [DEMOGRAPHIC_DATA] and [DE…" at bounding box center [317, 260] width 260 height 34
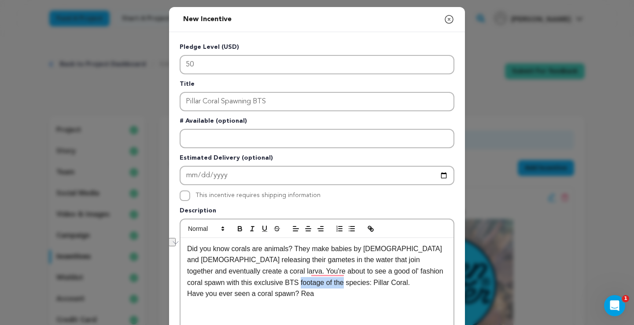
drag, startPoint x: 315, startPoint y: 283, endPoint x: 278, endPoint y: 284, distance: 37.0
click at [278, 284] on p "Did you know corals are animals? They make babies by [DEMOGRAPHIC_DATA] and [DE…" at bounding box center [317, 265] width 260 height 45
click at [371, 284] on link "Dendrogyra cylindrus" at bounding box center [404, 282] width 66 height 7
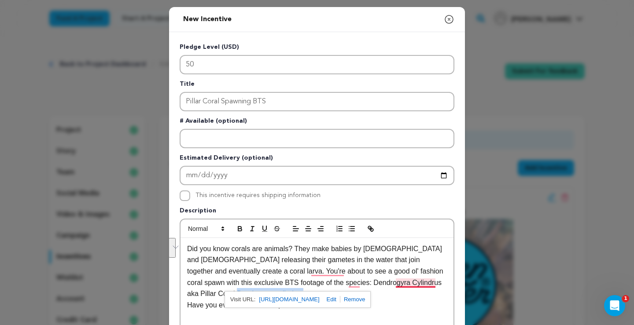
drag, startPoint x: 216, startPoint y: 294, endPoint x: 397, endPoint y: 284, distance: 181.1
click at [397, 284] on p "Did you know corals are animals? They make babies by [DEMOGRAPHIC_DATA] and [DE…" at bounding box center [317, 271] width 260 height 56
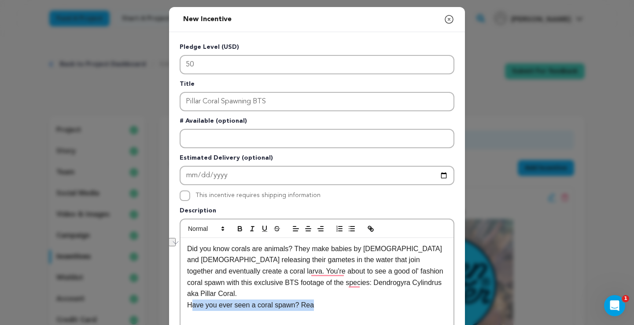
drag, startPoint x: 337, startPoint y: 292, endPoint x: 190, endPoint y: 296, distance: 146.6
click at [190, 300] on p "Have you ever seen a coral spawn? Rea" at bounding box center [317, 305] width 260 height 11
paste div
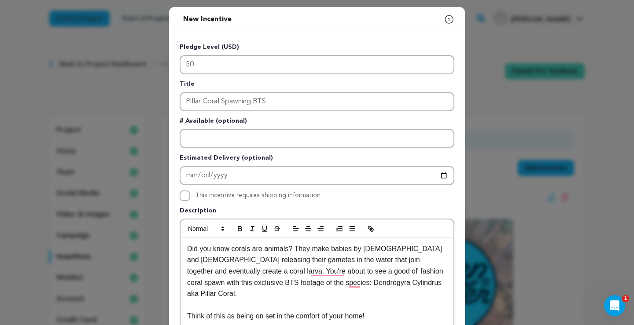
click at [245, 300] on p "To enrich screen reader interactions, please activate Accessibility in Grammarl…" at bounding box center [317, 305] width 260 height 11
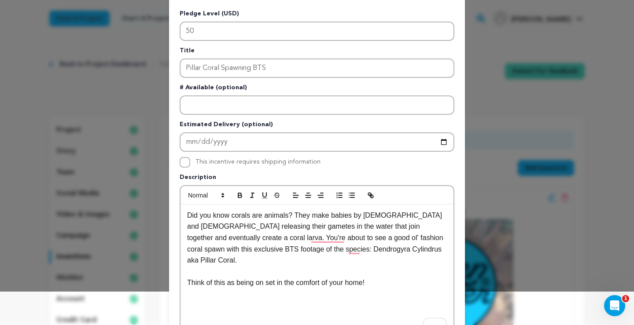
scroll to position [39, 0]
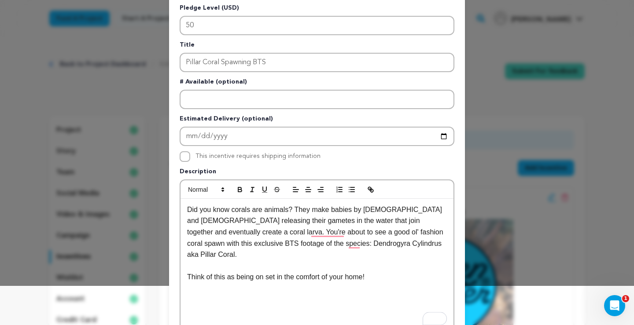
click at [346, 290] on div "Did you know corals are animals? They make babies by [DEMOGRAPHIC_DATA] and [DE…" at bounding box center [316, 265] width 273 height 132
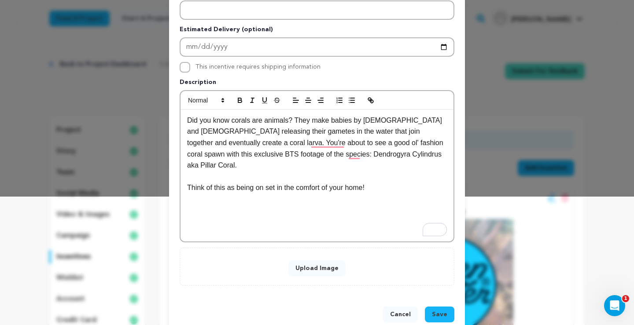
scroll to position [107, 0]
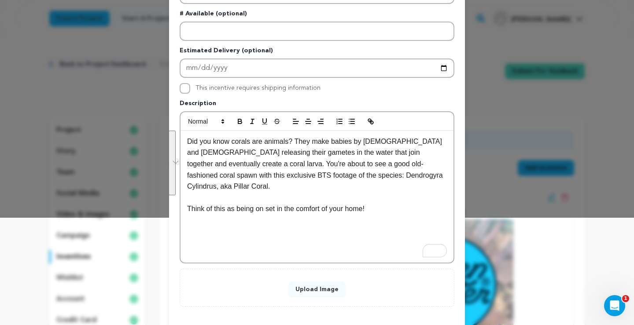
drag, startPoint x: 388, startPoint y: 198, endPoint x: 190, endPoint y: 146, distance: 204.5
click at [190, 146] on div "Did you know corals are animals? They make babies by [DEMOGRAPHIC_DATA] and [DE…" at bounding box center [316, 197] width 273 height 132
click at [205, 148] on p "Did you know corals are animals? They make babies by [DEMOGRAPHIC_DATA] and [DE…" at bounding box center [317, 164] width 260 height 56
click at [307, 293] on button "Upload Image" at bounding box center [316, 290] width 57 height 16
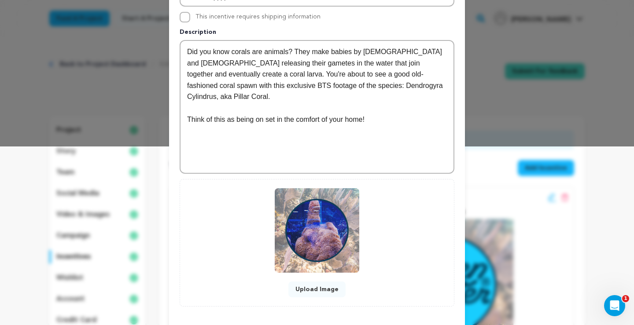
scroll to position [218, 0]
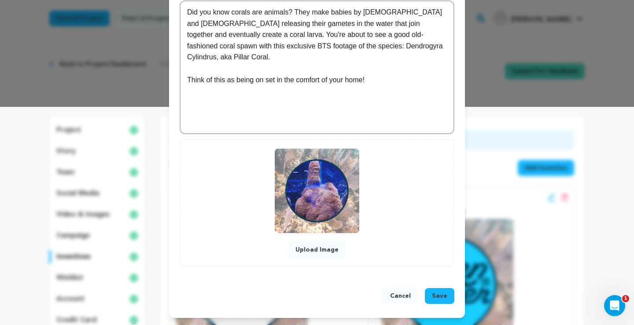
click at [437, 295] on span "Save" at bounding box center [439, 296] width 15 height 9
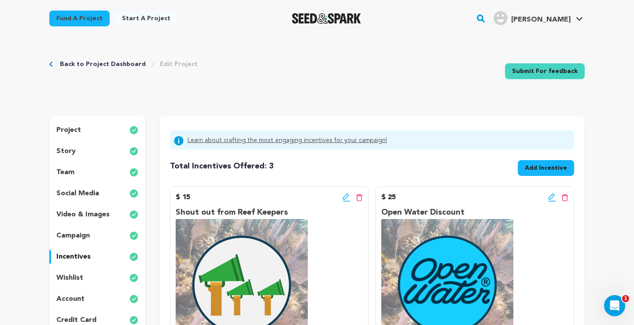
click at [445, 59] on div "Back to Project Dashboard Edit Project Submit For feedback Submit For feedback" at bounding box center [316, 73] width 535 height 58
click at [540, 168] on span "Add Incentive" at bounding box center [545, 168] width 42 height 9
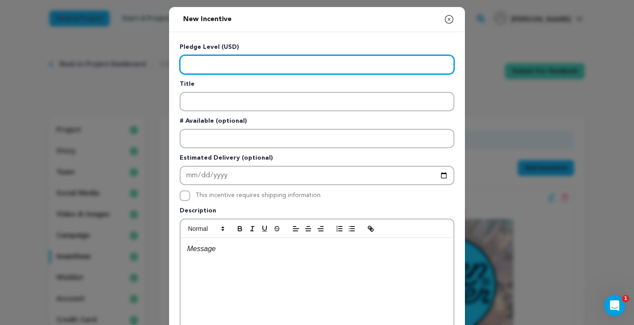
click at [293, 65] on input "Enter level" at bounding box center [316, 64] width 275 height 19
type input "100"
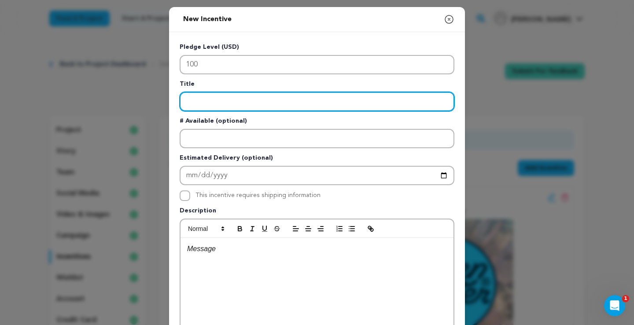
click at [246, 99] on input "Enter title" at bounding box center [316, 101] width 275 height 19
type input "Access Pass"
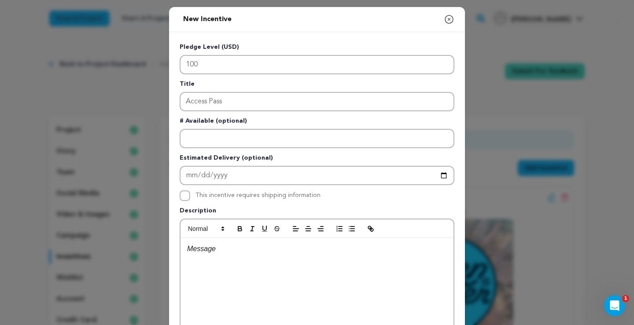
click at [200, 257] on div at bounding box center [316, 304] width 273 height 132
click at [239, 253] on p "To enrich screen reader interactions, please activate Accessibility in Grammarl…" at bounding box center [317, 248] width 260 height 11
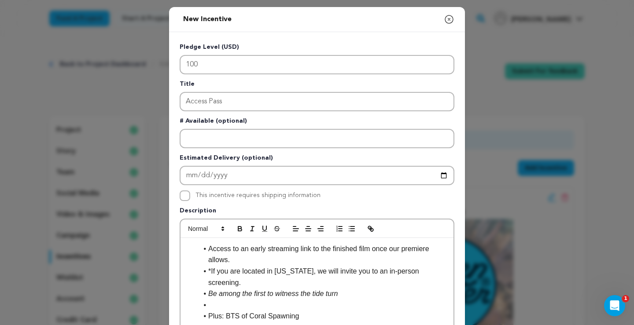
scroll to position [0, 0]
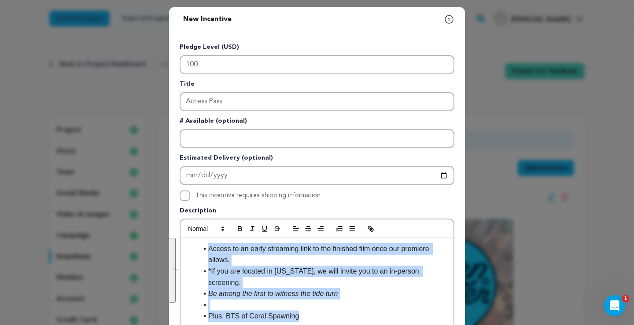
drag, startPoint x: 307, startPoint y: 310, endPoint x: 197, endPoint y: 252, distance: 125.0
click at [197, 252] on ul "Access to an early streaming link to the finished film once our premiere allows…" at bounding box center [317, 282] width 260 height 79
copy ul "Access to an early streaming link to the finished film once our premiere allows…"
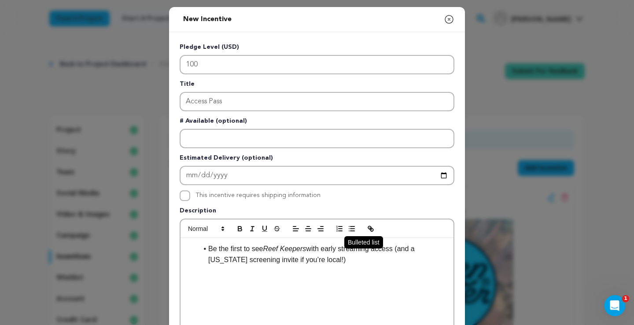
click at [351, 230] on icon "button" at bounding box center [352, 229] width 8 height 8
click at [275, 256] on p "Be the first to see Reef Keepers with early streaming access (and a [US_STATE] …" at bounding box center [317, 254] width 260 height 22
click at [301, 257] on p "Be the first to see Reef Keepers with early streaming access (and a [US_STATE] …" at bounding box center [317, 254] width 260 height 22
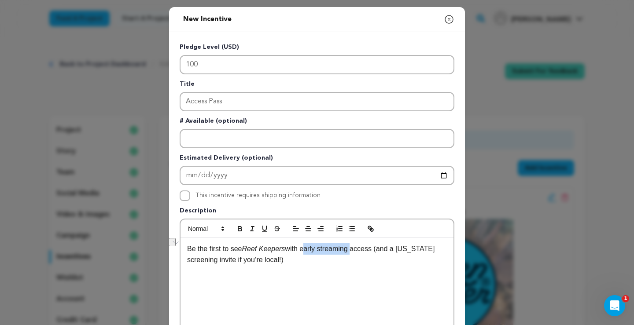
drag, startPoint x: 353, startPoint y: 249, endPoint x: 305, endPoint y: 250, distance: 48.4
click at [305, 250] on p "Be the first to see Reef Keepers with early streaming access (and a [US_STATE] …" at bounding box center [317, 254] width 260 height 22
click at [337, 256] on p "Be the first to see Reef Keepers with early streaming access (and a [US_STATE] …" at bounding box center [317, 254] width 260 height 22
click at [305, 250] on p "Be the first to see Reef Keepers with early streaming access (and a [US_STATE] …" at bounding box center [317, 254] width 260 height 22
click at [387, 249] on p "Be the first to see Reef Keepers with an early streaming access (and a [US_STAT…" at bounding box center [317, 254] width 260 height 22
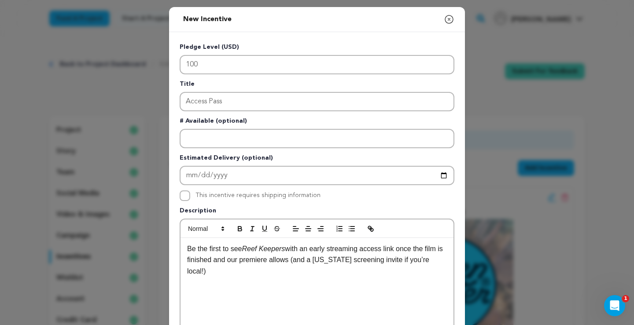
click at [443, 262] on p "Be the first to see Reef Keepers with an early streaming access link once the f…" at bounding box center [317, 260] width 260 height 34
click at [443, 259] on p "Be the first to see Reef Keepers with an early streaming access link once the f…" at bounding box center [317, 260] width 260 height 34
click at [291, 288] on p "To enrich screen reader interactions, please activate Accessibility in Grammarl…" at bounding box center [317, 293] width 260 height 11
click at [247, 277] on p "To enrich screen reader interactions, please activate Accessibility in Grammarl…" at bounding box center [317, 282] width 260 height 11
click at [199, 277] on p "To enrich screen reader interactions, please activate Accessibility in Grammarl…" at bounding box center [317, 282] width 260 height 11
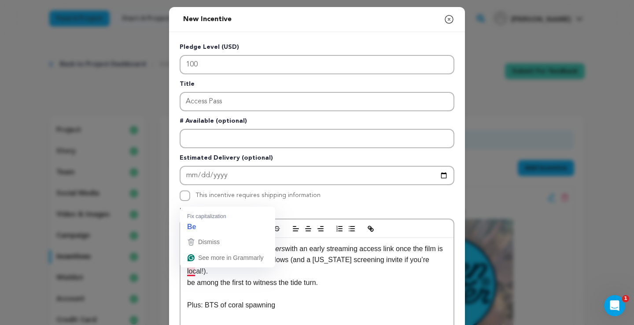
click at [190, 277] on p "be among the first to witness the tide turn." at bounding box center [317, 282] width 260 height 11
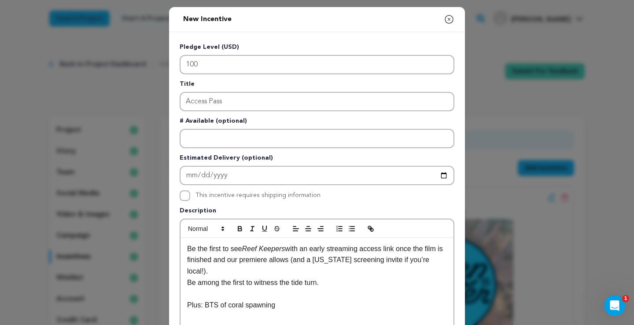
click at [327, 277] on p "Be among the first to witness the tide turn." at bounding box center [317, 282] width 260 height 11
drag, startPoint x: 324, startPoint y: 270, endPoint x: 185, endPoint y: 275, distance: 138.7
click at [185, 275] on div "Be the first to see Reef Keepers with an early streaming access link once the f…" at bounding box center [316, 304] width 273 height 132
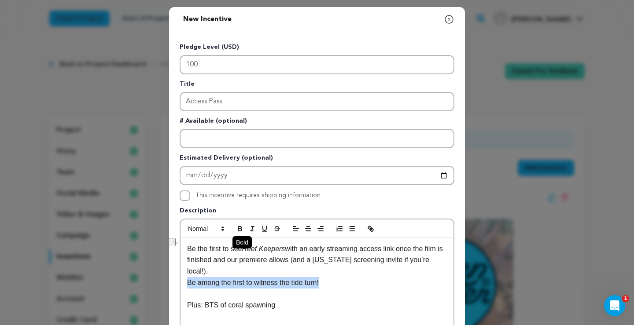
click at [237, 229] on icon "button" at bounding box center [240, 229] width 8 height 8
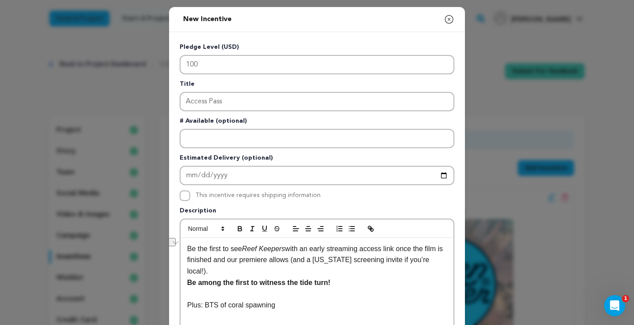
click at [224, 255] on p "Be the first to see Reef Keepers with an early streaming access link once the f…" at bounding box center [317, 260] width 260 height 34
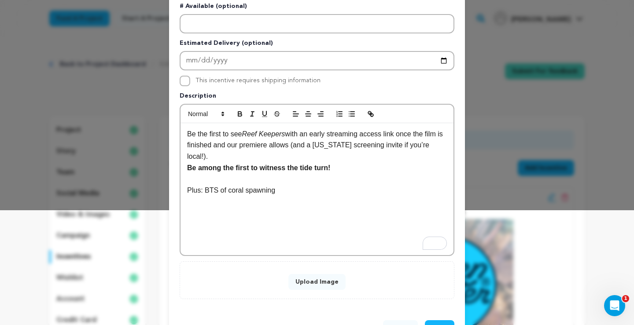
scroll to position [147, 0]
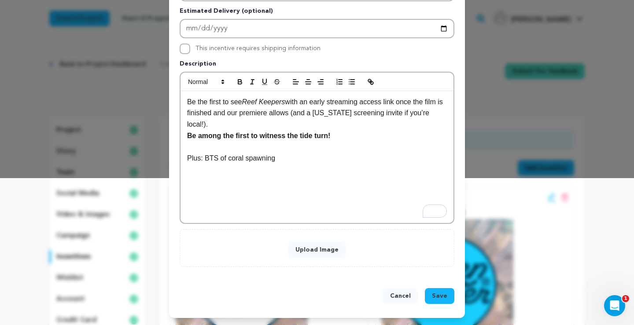
click at [271, 179] on div "Be the first to see Reef Keepers with an early streaming access link once the f…" at bounding box center [316, 157] width 273 height 132
click at [311, 249] on button "Upload Image" at bounding box center [316, 250] width 57 height 16
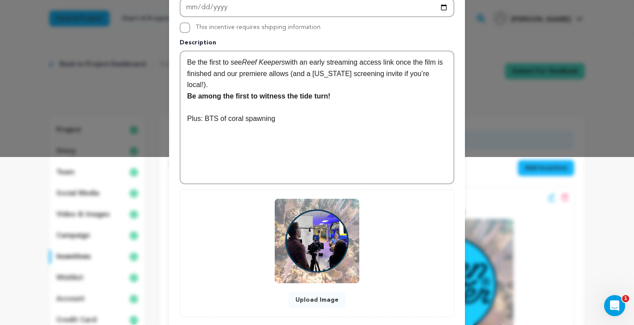
scroll to position [218, 0]
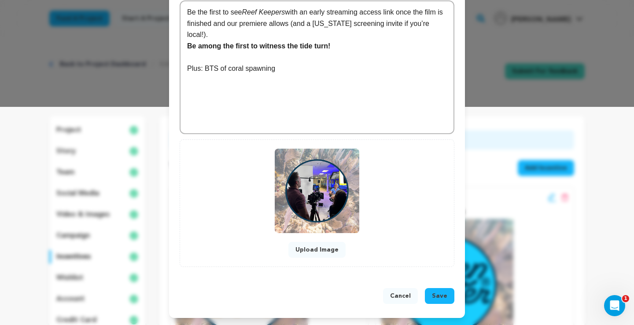
click at [436, 296] on span "Save" at bounding box center [439, 296] width 15 height 9
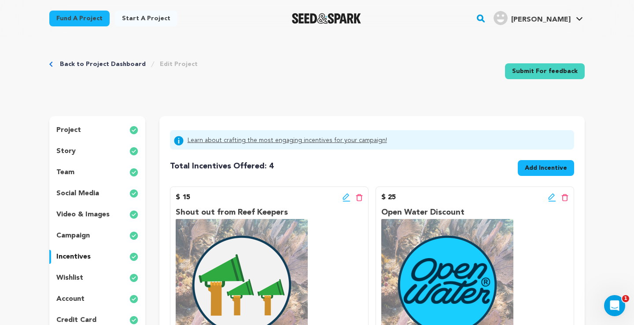
click at [450, 69] on div "Back to Project Dashboard Edit Project Submit For feedback Submit For feedback" at bounding box center [316, 73] width 535 height 58
click at [543, 172] on span "Add Incentive" at bounding box center [545, 168] width 42 height 9
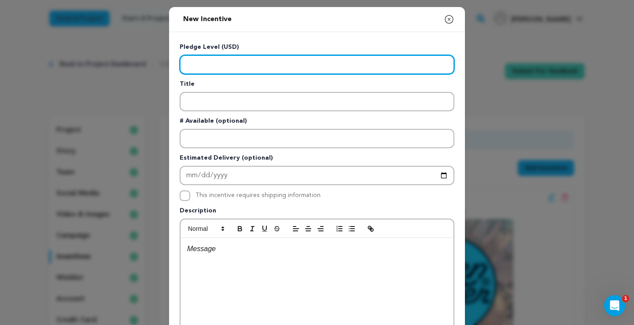
click at [225, 58] on input "Enter level" at bounding box center [316, 64] width 275 height 19
type input "500"
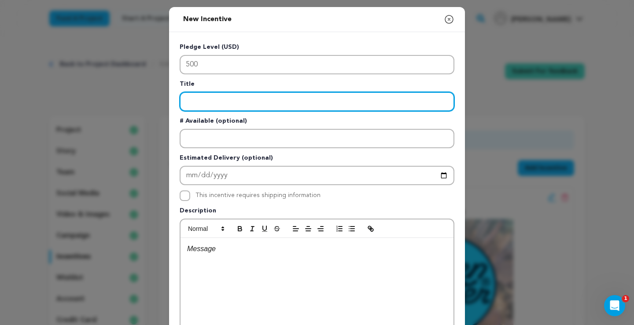
click at [209, 101] on input "Enter title" at bounding box center [316, 101] width 275 height 19
type input "On Screen Supporter"
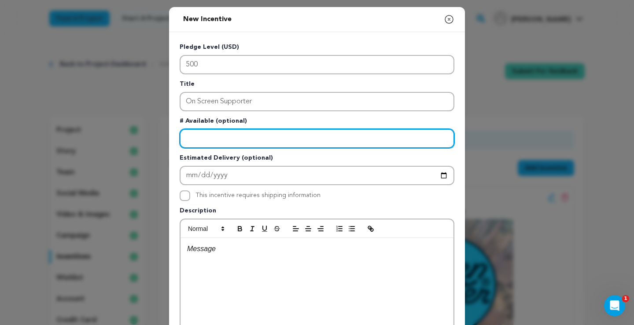
click at [205, 136] on input "Enter number available" at bounding box center [316, 138] width 275 height 19
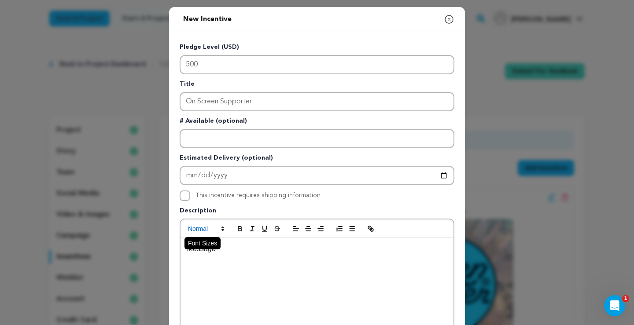
click at [205, 234] on span at bounding box center [205, 228] width 43 height 11
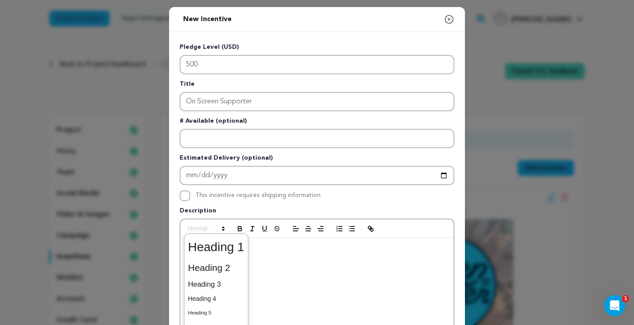
click at [261, 259] on div at bounding box center [316, 304] width 273 height 132
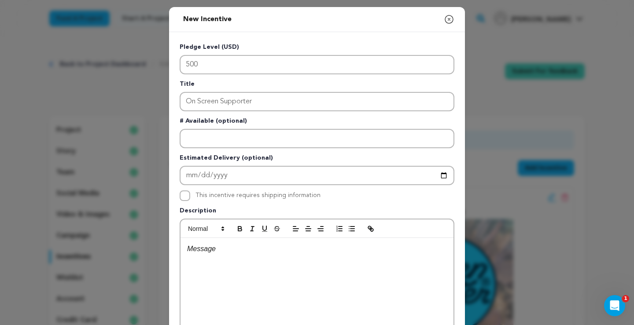
click at [265, 258] on div "To enrich screen reader interactions, please activate Accessibility in Grammarl…" at bounding box center [316, 304] width 273 height 132
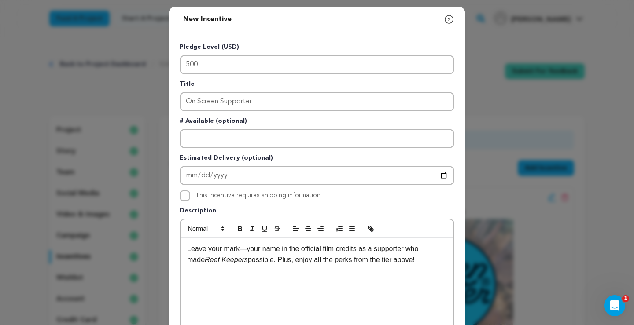
click at [245, 249] on p "Leave your mark—your name in the official film credits as a supporter who made …" at bounding box center [317, 254] width 260 height 22
click at [240, 250] on p "Leave your mark—your name in the official film credits as a supporter who made …" at bounding box center [317, 254] width 260 height 22
click at [251, 249] on p "Leave your mark! —your name in the official film credits as a supporter who mad…" at bounding box center [317, 254] width 260 height 22
drag, startPoint x: 242, startPoint y: 250, endPoint x: 186, endPoint y: 252, distance: 56.3
click at [186, 252] on div "Leave your mark! Your name in the official film credits as a supporter who made…" at bounding box center [316, 304] width 273 height 132
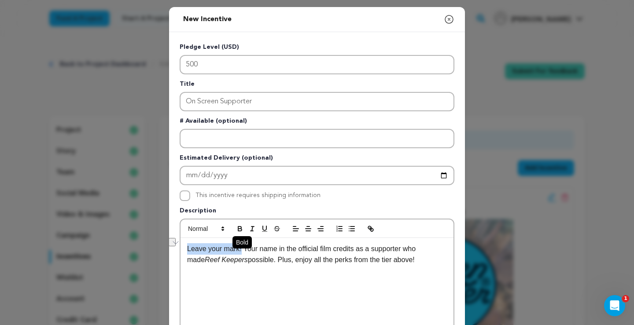
click at [238, 230] on icon "button" at bounding box center [240, 230] width 4 height 2
click at [269, 256] on p "Leave your mark! Your name in the official film credits as a supporter who made…" at bounding box center [317, 254] width 260 height 22
click at [339, 250] on p "Leave your mark! Your name in the official film credits as a supporter who made…" at bounding box center [317, 254] width 260 height 22
click at [427, 263] on p "Leave your mark! Your name in the official film end credits as a supporter who …" at bounding box center [317, 254] width 260 height 22
click at [418, 260] on p "Leave your mark! Your name in the official film end credits as a supporter who …" at bounding box center [317, 254] width 260 height 22
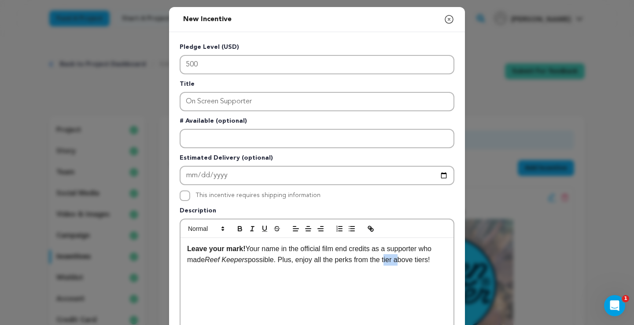
drag, startPoint x: 401, startPoint y: 260, endPoint x: 385, endPoint y: 261, distance: 15.4
click at [386, 261] on p "Leave your mark! Your name in the official film end credits as a supporter who …" at bounding box center [317, 254] width 260 height 22
click at [445, 262] on p "Leave your mark! Your name in the official film end credits as a supporter who …" at bounding box center [317, 254] width 260 height 22
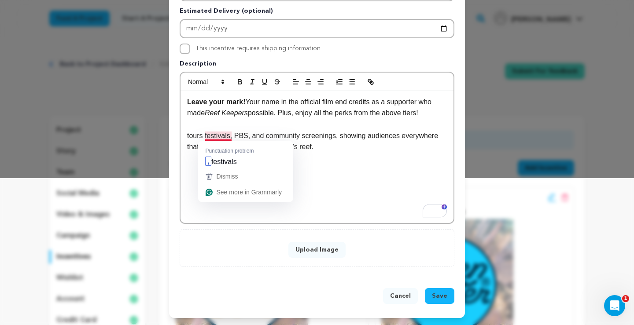
click at [186, 134] on div "Leave your mark! Your name in the official film end credits as a supporter who …" at bounding box center [316, 157] width 273 height 132
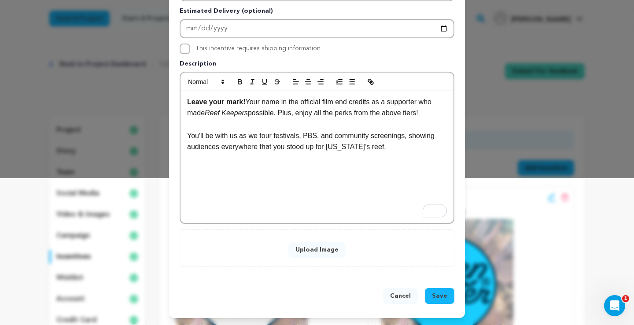
click at [305, 136] on p "You'll be with us as we tour festivals, PBS, and community screenings, showing …" at bounding box center [317, 141] width 260 height 22
click at [336, 136] on p "You'll be with us as we tour festivals, air on PBS, and community screenings, s…" at bounding box center [317, 141] width 260 height 22
drag, startPoint x: 201, startPoint y: 147, endPoint x: 189, endPoint y: 149, distance: 12.9
click at [189, 149] on p "You'll be with us as we tour festivals, air on PBS member stations across [US_S…" at bounding box center [317, 147] width 260 height 34
click at [262, 147] on p "You'll be with us as we tour festivals, air on PBS member stations across [US_S…" at bounding box center [317, 147] width 260 height 34
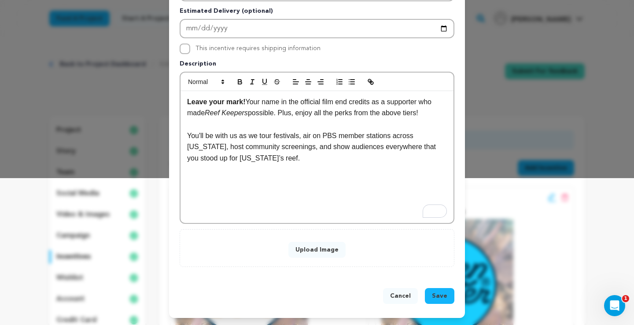
click at [244, 159] on p "You'll be with us as we tour festivals, air on PBS member stations across [US_S…" at bounding box center [317, 147] width 260 height 34
drag, startPoint x: 254, startPoint y: 159, endPoint x: 412, endPoint y: 148, distance: 158.8
click at [413, 149] on p "You'll be with us as we tour festivals, air on PBS member stations across [US_S…" at bounding box center [317, 147] width 260 height 34
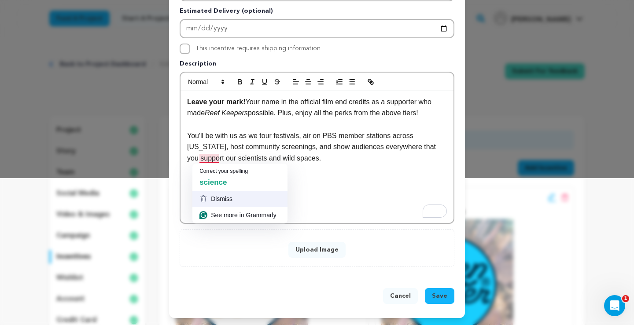
click at [230, 200] on div "Dismiss" at bounding box center [239, 198] width 81 height 9
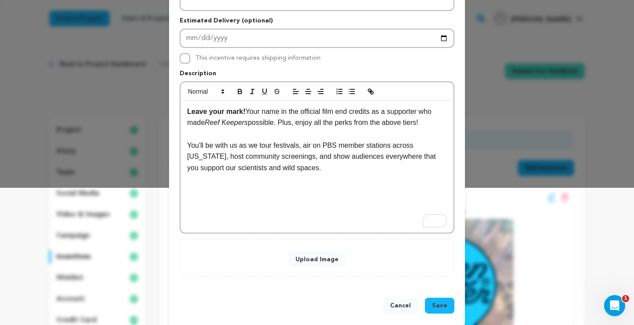
scroll to position [147, 0]
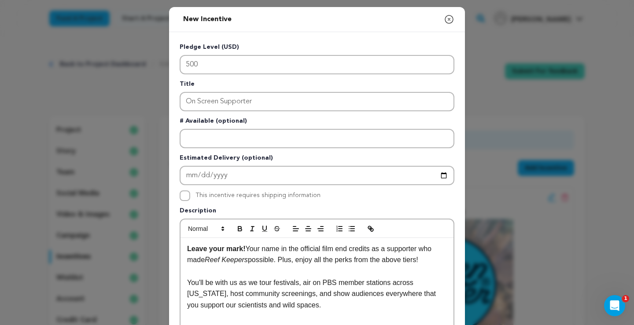
scroll to position [147, 0]
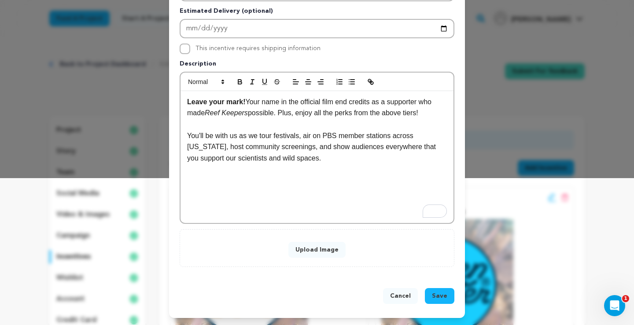
click at [330, 251] on button "Upload Image" at bounding box center [316, 250] width 57 height 16
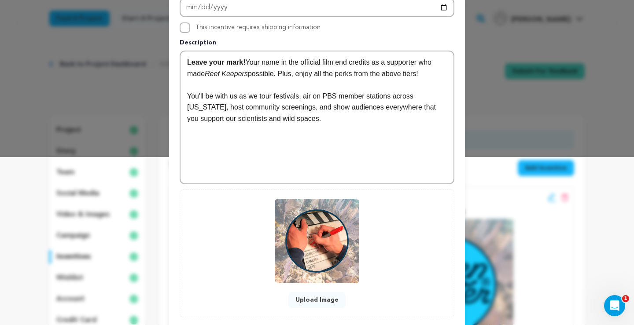
scroll to position [218, 0]
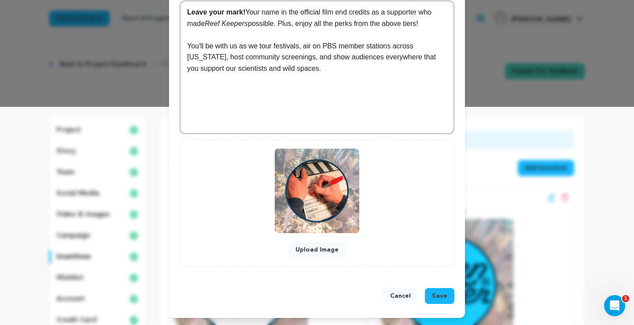
click at [440, 296] on span "Save" at bounding box center [439, 296] width 15 height 9
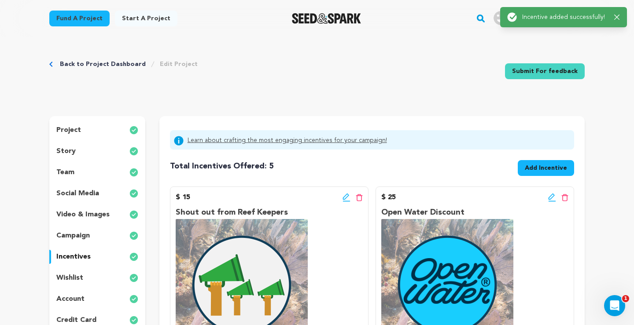
click at [541, 170] on span "Add Incentive" at bounding box center [545, 168] width 42 height 9
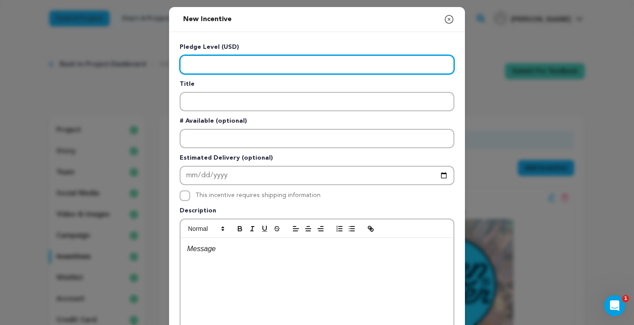
click at [216, 68] on input "Enter level" at bounding box center [316, 64] width 275 height 19
type input "500"
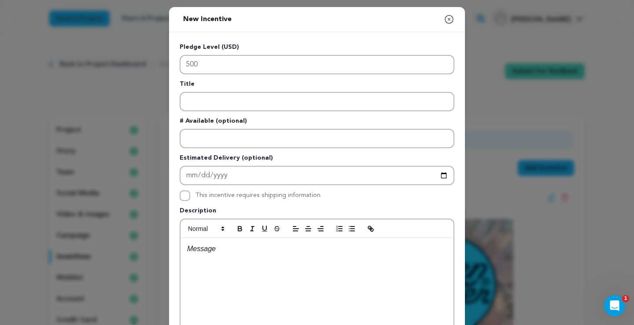
click at [448, 18] on icon "button" at bounding box center [449, 19] width 8 height 8
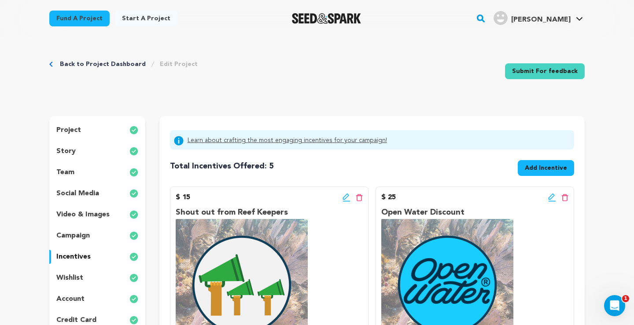
click at [409, 94] on div "Back to Project Dashboard Edit Project Submit For feedback Submit For feedback" at bounding box center [316, 73] width 535 height 58
click at [535, 169] on span "Add Incentive" at bounding box center [545, 168] width 42 height 9
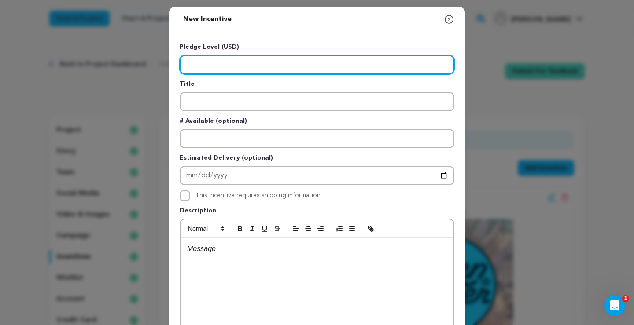
click at [247, 64] on input "Enter level" at bounding box center [316, 64] width 275 height 19
type input "500"
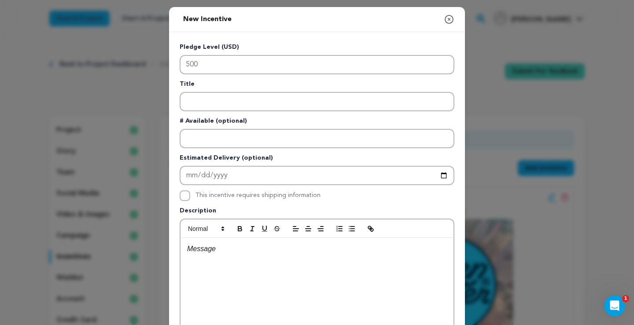
click at [225, 246] on p "To enrich screen reader interactions, please activate Accessibility in Grammarl…" at bounding box center [317, 248] width 260 height 11
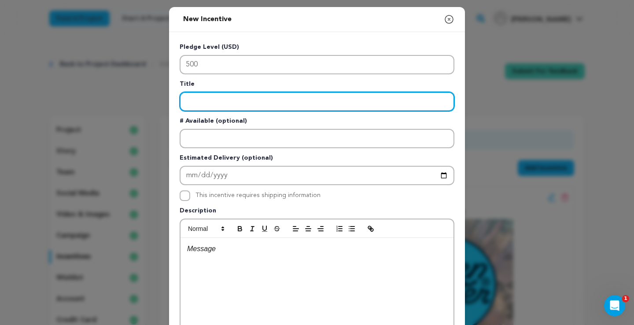
click at [209, 99] on input "Enter title" at bounding box center [316, 101] width 275 height 19
paste input "Boatbuilding Workshop"
type input "Boatbuilding Workshop"
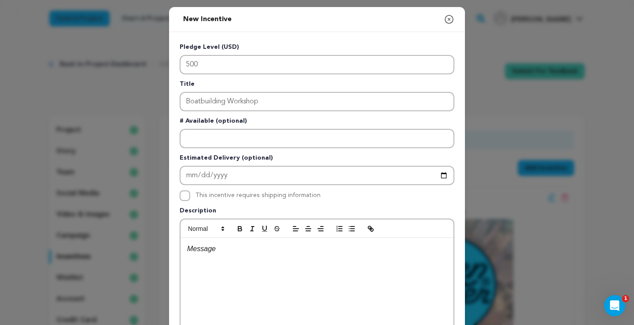
click at [214, 257] on div "To enrich screen reader interactions, please activate Accessibility in Grammarl…" at bounding box center [316, 304] width 273 height 132
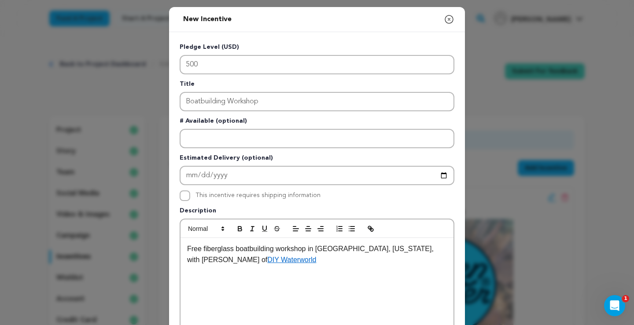
scroll to position [0, 0]
drag, startPoint x: 200, startPoint y: 249, endPoint x: 188, endPoint y: 249, distance: 11.9
click at [188, 249] on p "Free fiberglass boatbuilding workshop in Stuart, Florida, with Forrest Simon of…" at bounding box center [317, 254] width 260 height 22
click at [279, 263] on p "Complimentary fiberglass boatbuilding workshop in Stuart, Florida, with Forrest…" at bounding box center [317, 254] width 260 height 22
click at [415, 250] on p "Complimentary fiberglass boatbuilding workshop in Stuart, Florida, with Forrest…" at bounding box center [317, 254] width 260 height 22
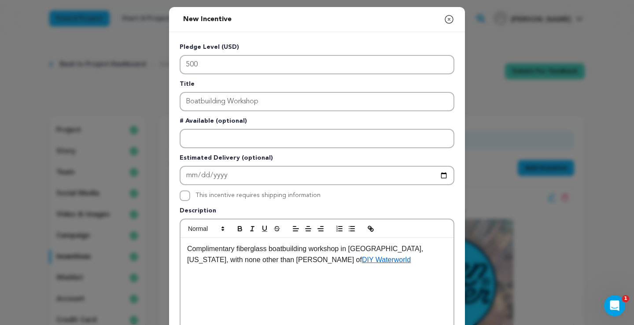
click at [337, 259] on p "Complimentary fiberglass boatbuilding workshop in Stuart, Florida, with none ot…" at bounding box center [317, 254] width 260 height 22
drag, startPoint x: 238, startPoint y: 270, endPoint x: 212, endPoint y: 273, distance: 25.7
click at [212, 273] on p "Forrest has be" at bounding box center [317, 271] width 260 height 11
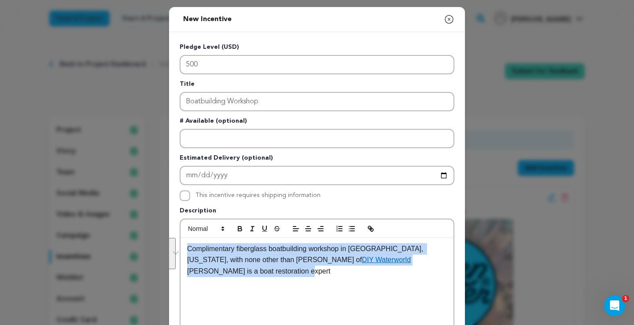
drag, startPoint x: 303, startPoint y: 272, endPoint x: 188, endPoint y: 251, distance: 117.3
click at [188, 251] on div "Complimentary fiberglass boatbuilding workshop in Stuart, Florida, with none ot…" at bounding box center [316, 304] width 273 height 132
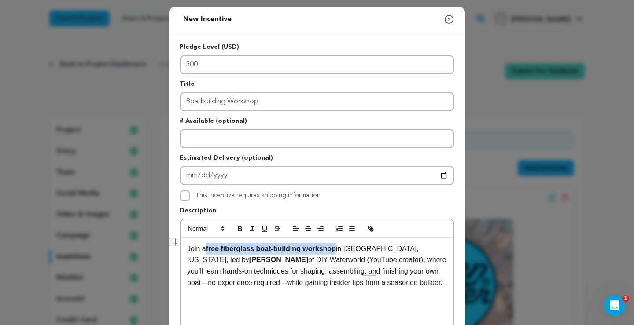
drag, startPoint x: 341, startPoint y: 249, endPoint x: 208, endPoint y: 252, distance: 132.5
click at [208, 252] on p "Join a free fiberglass boat-building workshop in Stuart, Florida, led by Forres…" at bounding box center [317, 265] width 260 height 45
click at [240, 232] on icon "button" at bounding box center [240, 229] width 8 height 8
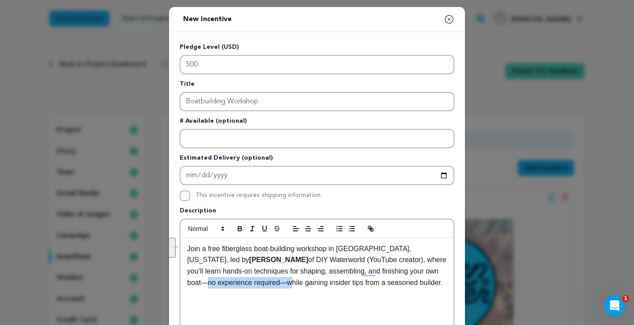
drag, startPoint x: 392, startPoint y: 271, endPoint x: 220, endPoint y: 285, distance: 173.0
click at [220, 285] on p "Join a free fiberglass boat-building workshop in Stuart, Florida, led by Forres…" at bounding box center [317, 265] width 260 height 45
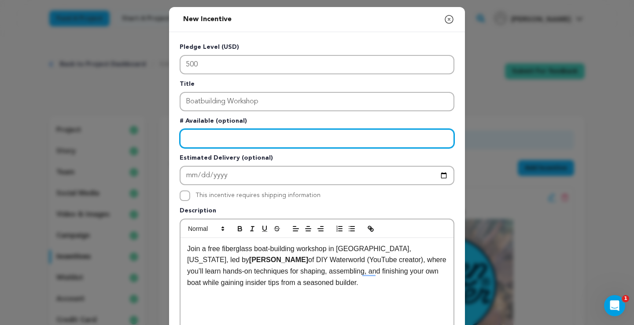
click at [197, 136] on input "Enter number available" at bounding box center [316, 138] width 275 height 19
type input "5"
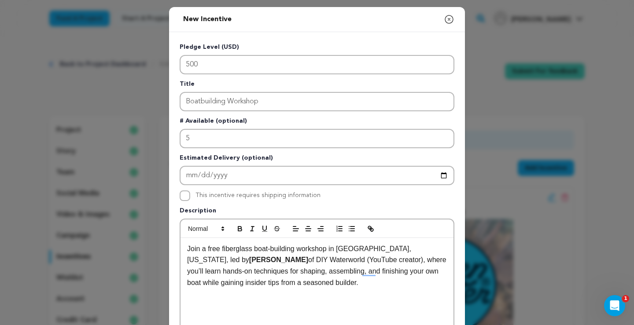
click at [310, 297] on div "Join a free fiberglass boat-building workshop in Stuart, Florida, led by Forres…" at bounding box center [316, 304] width 273 height 132
click at [324, 285] on p "Join a free fiberglass boat-building workshop in Stuart, Florida, led by Forres…" at bounding box center [317, 265] width 260 height 45
click at [308, 281] on p "Join a free fiberglass boat-building workshop in Stuart, Florida, led by Forres…" at bounding box center [317, 265] width 260 height 45
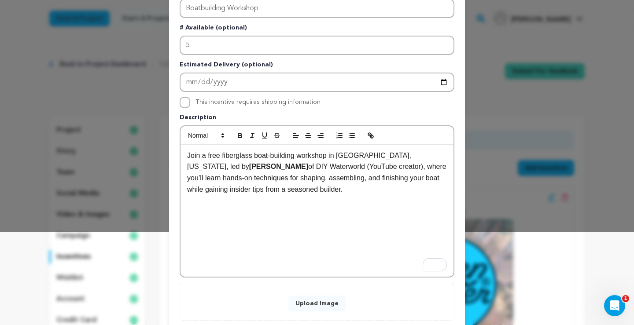
scroll to position [147, 0]
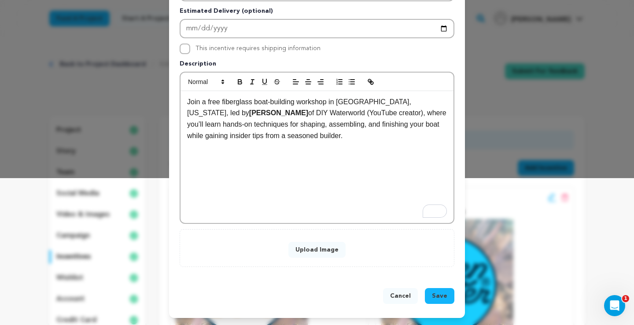
click at [316, 242] on button "Upload Image" at bounding box center [316, 250] width 57 height 16
click at [325, 245] on button "Upload Image" at bounding box center [316, 250] width 57 height 16
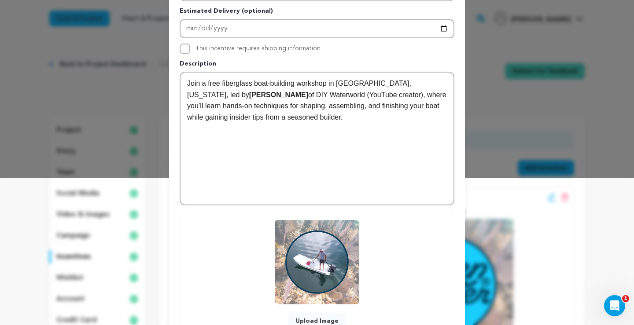
scroll to position [218, 0]
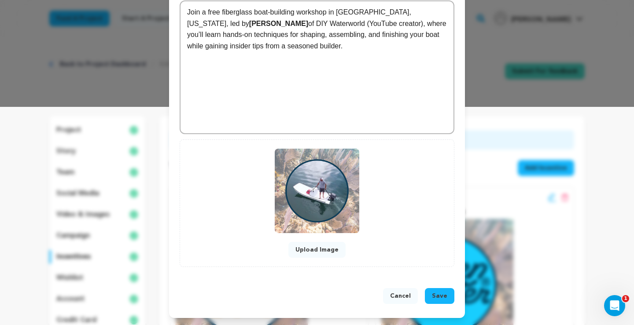
click at [436, 293] on span "Save" at bounding box center [439, 296] width 15 height 9
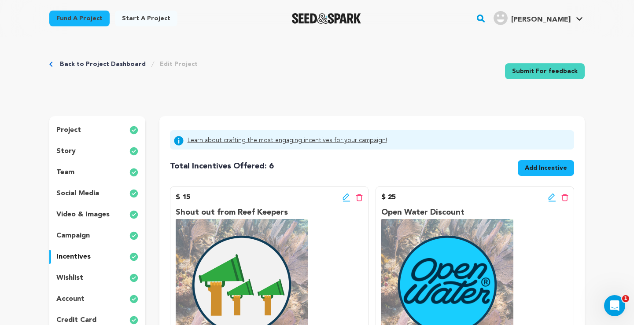
click at [544, 161] on button "Add Incentive" at bounding box center [545, 168] width 56 height 16
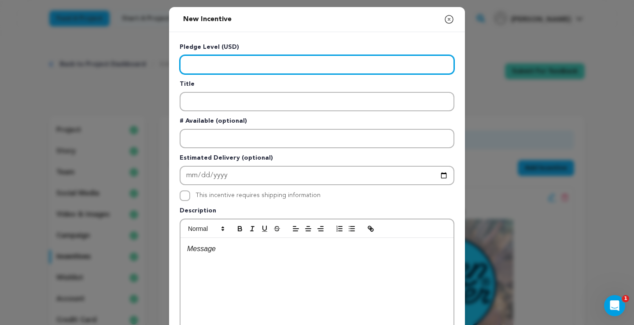
click at [191, 63] on input "Enter level" at bounding box center [316, 64] width 275 height 19
type input "1000"
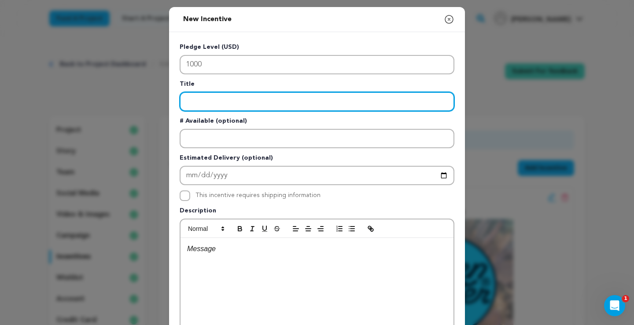
click at [199, 102] on input "Enter title" at bounding box center [316, 101] width 275 height 19
type input "Local Impact Sponsor"
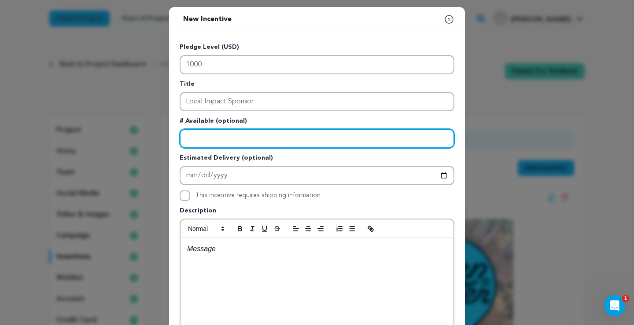
click at [214, 139] on input "Enter number available" at bounding box center [316, 138] width 275 height 19
type input "5"
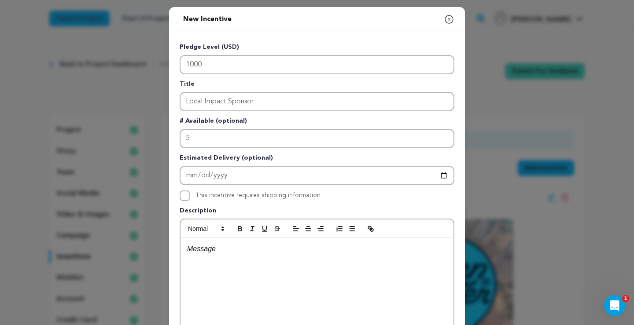
click at [217, 254] on p at bounding box center [317, 248] width 260 height 11
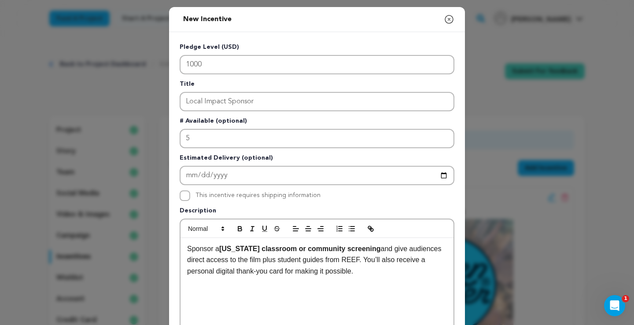
scroll to position [0, 0]
drag, startPoint x: 247, startPoint y: 249, endPoint x: 221, endPoint y: 249, distance: 26.0
click at [221, 249] on strong "Florida classroom or community screening" at bounding box center [299, 248] width 161 height 7
drag, startPoint x: 286, startPoint y: 261, endPoint x: 261, endPoint y: 263, distance: 25.6
click at [261, 263] on p "Sponsor a classroom or community screening and give audiences direct access to …" at bounding box center [317, 260] width 260 height 34
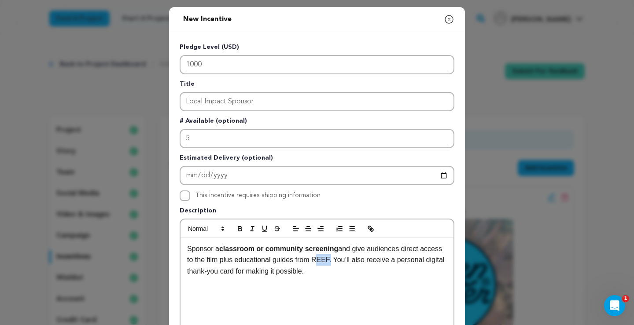
drag, startPoint x: 354, startPoint y: 260, endPoint x: 340, endPoint y: 258, distance: 14.2
click at [340, 258] on p "Sponsor a classroom or community screening and give audiences direct access to …" at bounding box center [317, 260] width 260 height 34
click at [377, 267] on p "Sponsor a classroom or community screening and give audiences direct access to …" at bounding box center [317, 260] width 260 height 34
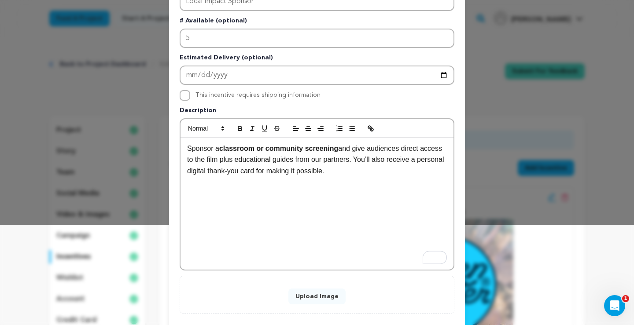
scroll to position [106, 0]
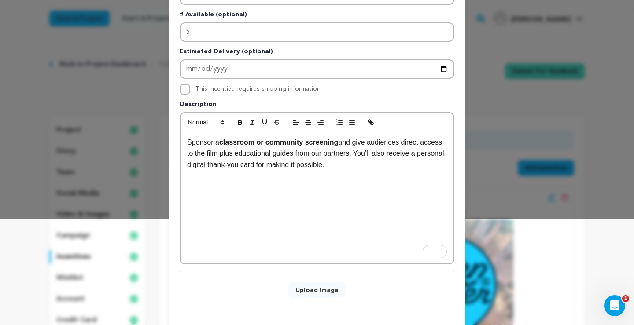
click at [322, 292] on button "Upload Image" at bounding box center [316, 290] width 57 height 16
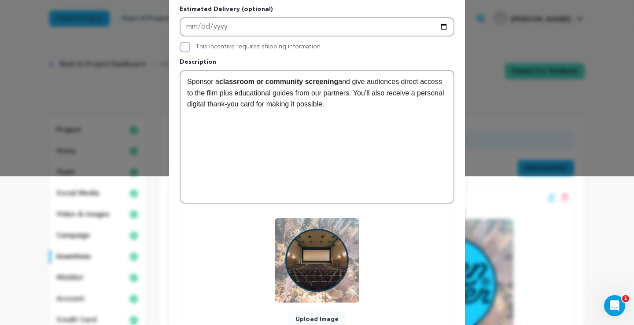
scroll to position [218, 0]
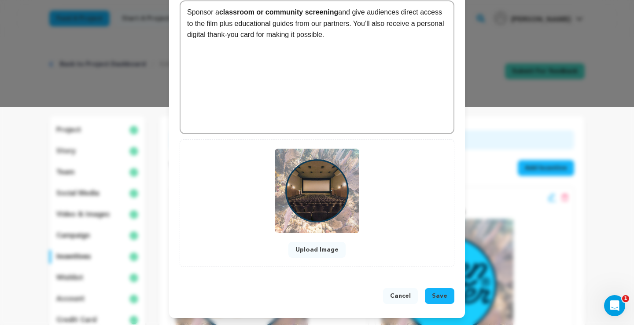
click at [440, 297] on span "Save" at bounding box center [439, 296] width 15 height 9
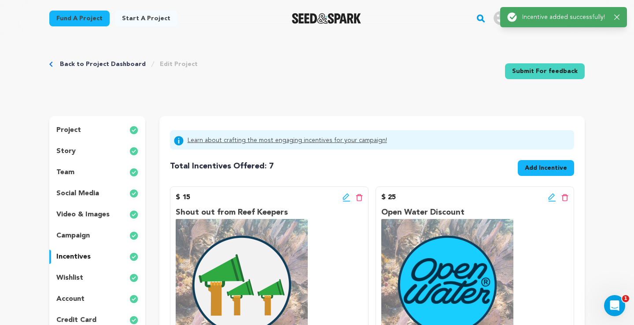
click at [536, 160] on div "Total Incentives Offered: Incentives: 7 Add Incentive" at bounding box center [372, 166] width 404 height 26
click at [533, 166] on span "Add Incentive" at bounding box center [545, 168] width 42 height 9
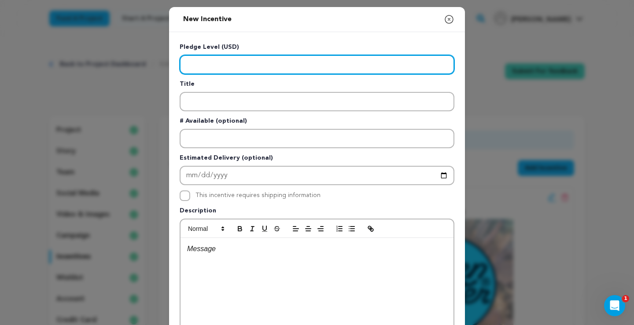
click at [249, 65] on input "Enter level" at bounding box center [316, 64] width 275 height 19
type input "5000"
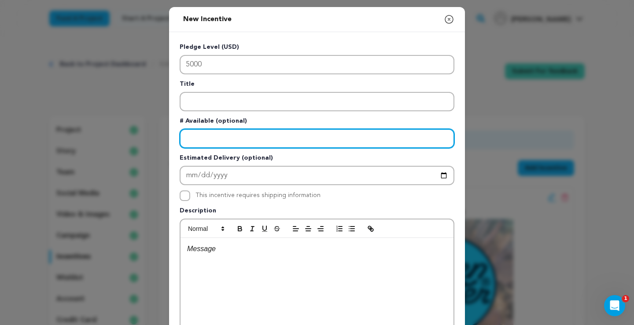
click at [196, 138] on input "Enter number available" at bounding box center [316, 138] width 275 height 19
type input "1"
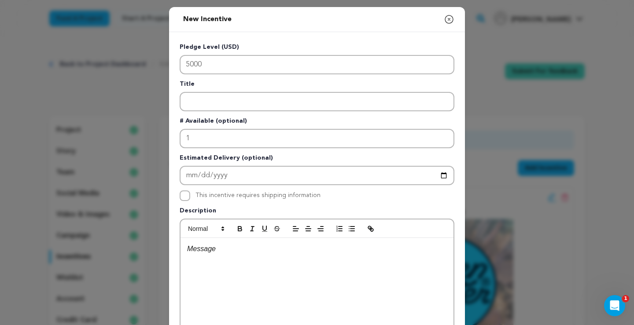
click at [212, 262] on div at bounding box center [316, 304] width 273 height 132
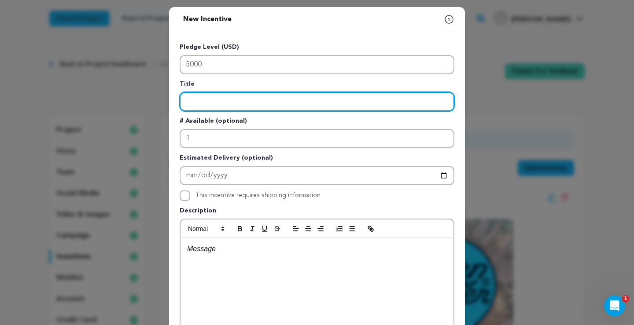
click at [217, 109] on input "Enter title" at bounding box center [316, 101] width 275 height 19
type input "Bahamas Skiff Adventure"
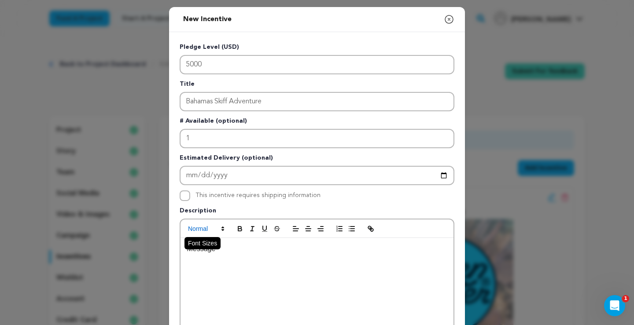
click at [208, 234] on span at bounding box center [205, 228] width 43 height 11
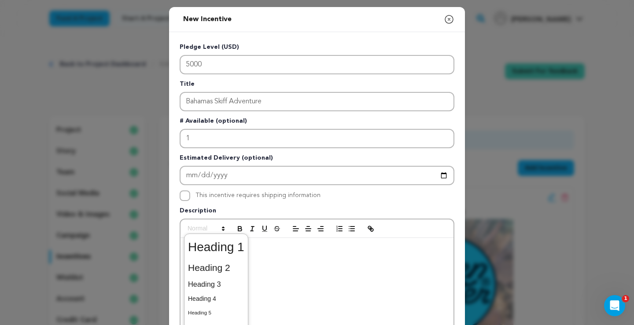
click at [262, 256] on div "To enrich screen reader interactions, please activate Accessibility in Grammarl…" at bounding box center [316, 304] width 273 height 132
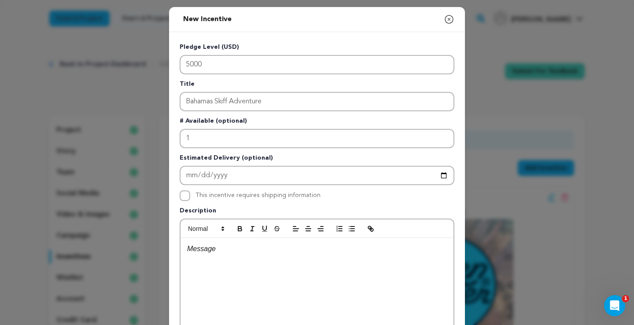
click at [244, 256] on div "To enrich screen reader interactions, please activate Accessibility in Grammarl…" at bounding box center [316, 304] width 273 height 132
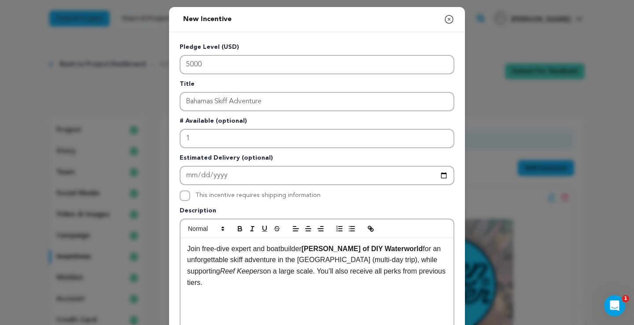
scroll to position [0, 0]
click at [287, 284] on p "Join free-dive expert and boatbuilder Forrest Simon of DIY Waterworld for an un…" at bounding box center [317, 265] width 260 height 45
click at [315, 283] on p "Join free-dive expert and boatbuilder Forrest Simon of DIY Waterworld for an un…" at bounding box center [317, 265] width 260 height 45
click at [389, 283] on p "Join free-dive expert and boatbuilder Forrest Simon of DIY Waterworld for an un…" at bounding box center [317, 265] width 260 height 45
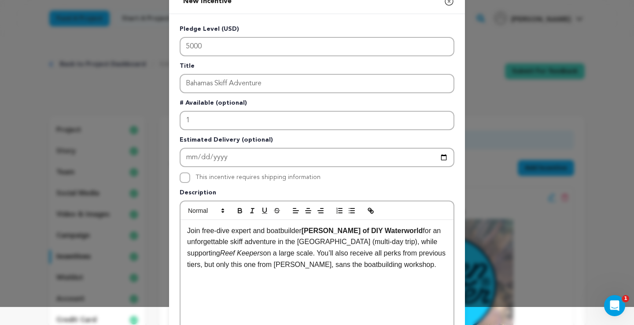
scroll to position [53, 0]
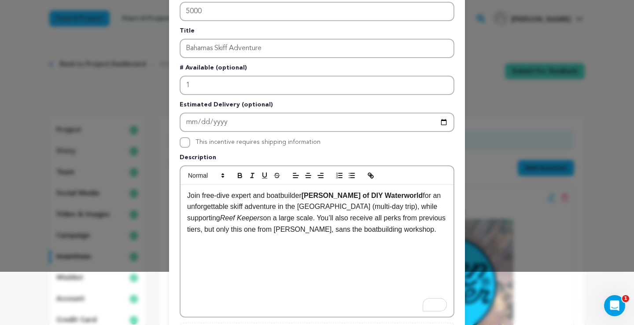
click at [290, 244] on div "Join free-dive expert and boatbuilder Forrest Simon of DIY Waterworld for an un…" at bounding box center [316, 251] width 273 height 132
click at [377, 234] on p "Join free-dive expert and boatbuilder Forrest Simon of DIY Waterworld for an un…" at bounding box center [317, 212] width 260 height 45
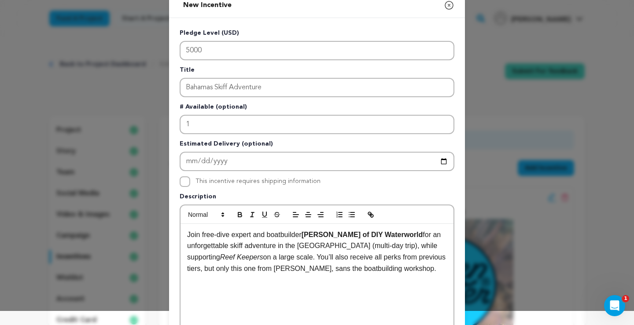
scroll to position [147, 0]
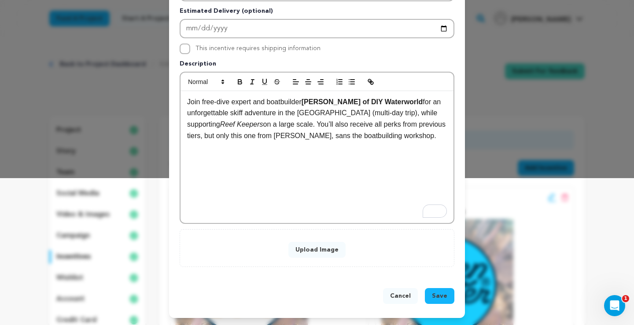
click at [317, 247] on button "Upload Image" at bounding box center [316, 250] width 57 height 16
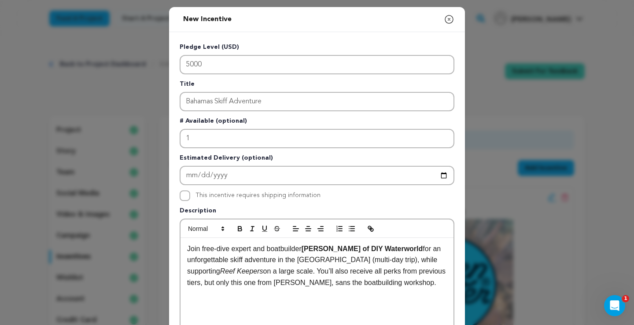
scroll to position [147, 0]
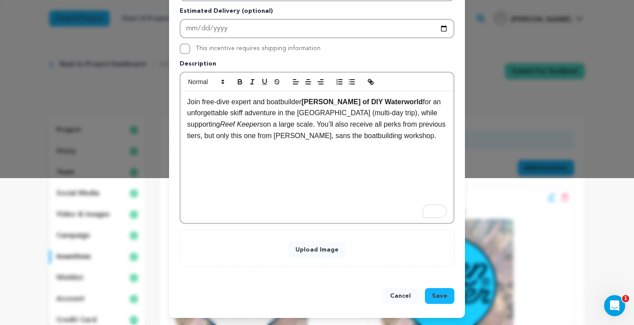
click at [315, 248] on button "Upload Image" at bounding box center [316, 250] width 57 height 16
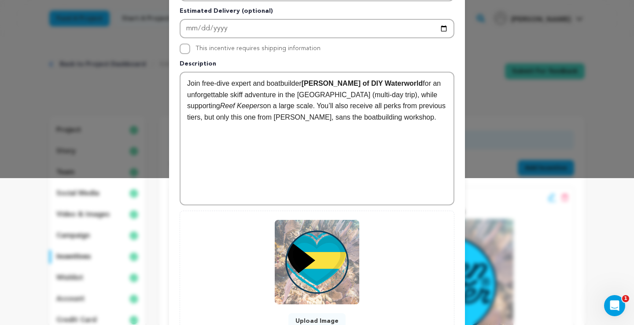
scroll to position [218, 0]
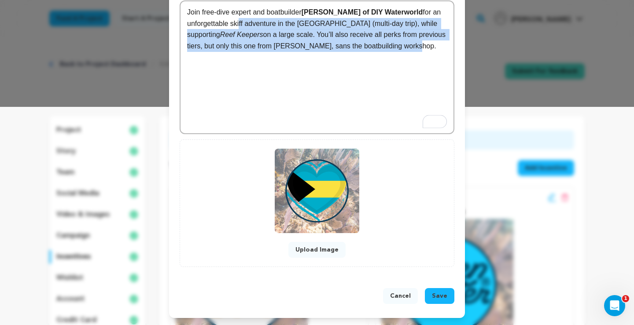
drag, startPoint x: 386, startPoint y: 47, endPoint x: 239, endPoint y: 23, distance: 148.4
click at [239, 23] on p "Join free-dive expert and boatbuilder Forrest Simon of DIY Waterworld for an un…" at bounding box center [317, 29] width 260 height 45
click at [326, 14] on strong "Forrest Simon of DIY Waterworld" at bounding box center [361, 11] width 121 height 7
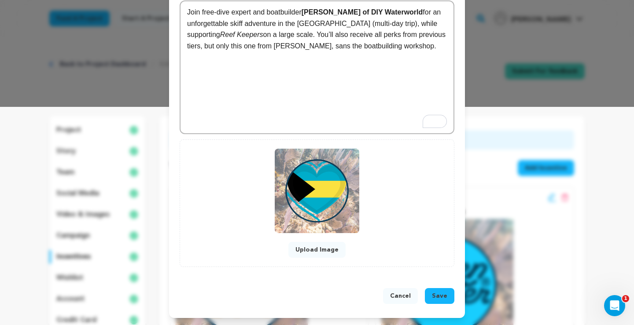
click at [417, 13] on strong "Forrest Simon of DIY Waterworld" at bounding box center [361, 11] width 121 height 7
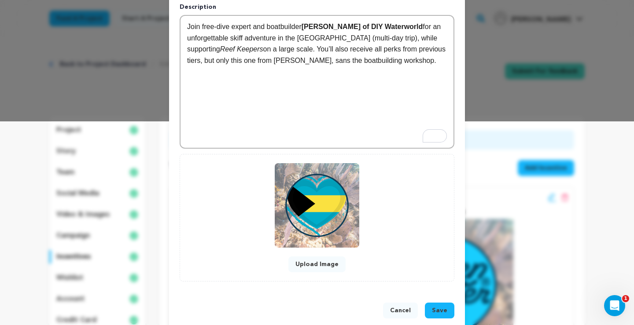
scroll to position [204, 0]
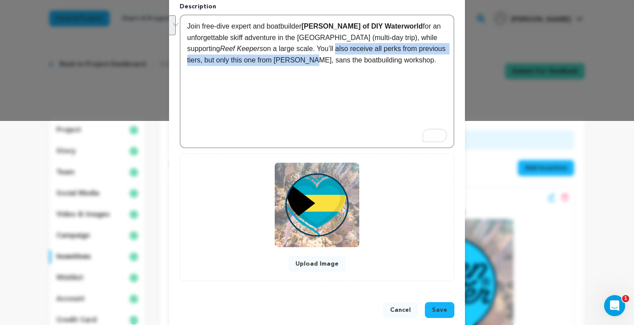
drag, startPoint x: 272, startPoint y: 60, endPoint x: 303, endPoint y: 50, distance: 32.4
click at [303, 50] on p "Join free-dive expert and boatbuilder Forrest Simon of DIY Waterworld for an un…" at bounding box center [317, 43] width 260 height 45
click at [326, 50] on p "Join free-dive expert and boatbuilder Forrest Simon of DIY Waterworld for an un…" at bounding box center [317, 43] width 260 height 45
drag, startPoint x: 378, startPoint y: 64, endPoint x: 284, endPoint y: 50, distance: 94.7
click at [284, 50] on p "Join free-dive expert and boatbuilder Forrest Simon of DIY Waterworld for an un…" at bounding box center [317, 43] width 260 height 45
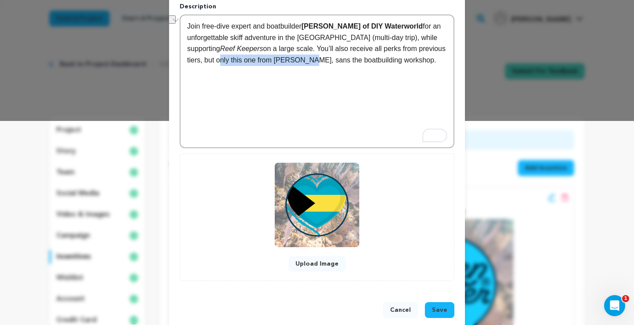
drag, startPoint x: 272, startPoint y: 60, endPoint x: 185, endPoint y: 57, distance: 86.7
click at [185, 57] on div "Join free-dive expert and boatbuilder Forrest Simon of DIY Waterworld for an un…" at bounding box center [316, 81] width 273 height 132
click at [293, 60] on p "Join free-dive expert and boatbuilder Forrest Simon of DIY Waterworld for an un…" at bounding box center [317, 43] width 260 height 45
click at [407, 206] on div "Upload Image" at bounding box center [317, 217] width 256 height 109
click at [439, 311] on span "Save" at bounding box center [439, 310] width 15 height 9
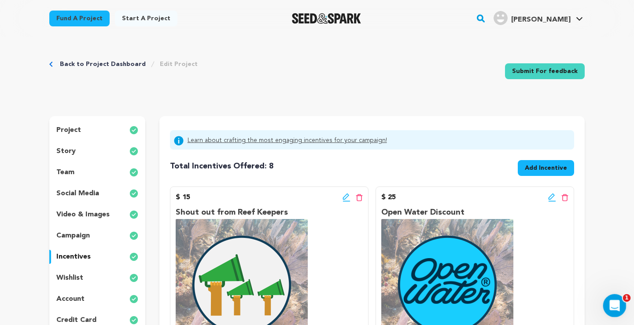
click at [616, 305] on icon "Open Intercom Messenger" at bounding box center [613, 304] width 15 height 15
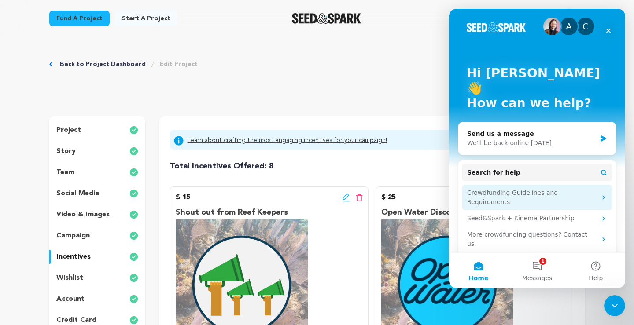
scroll to position [0, 0]
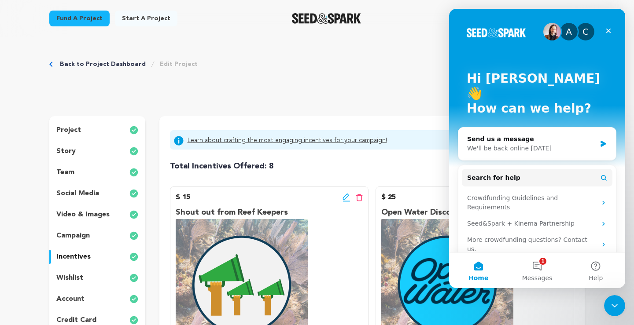
click at [410, 73] on div "Back to Project Dashboard Edit Project Submit For feedback Submit For feedback" at bounding box center [316, 73] width 535 height 58
click at [608, 26] on div "Close" at bounding box center [608, 31] width 16 height 16
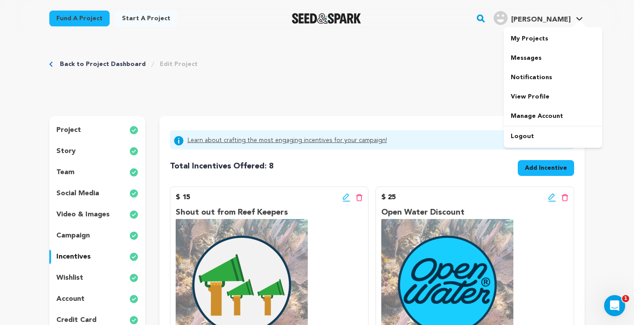
click at [547, 18] on span "[PERSON_NAME]" at bounding box center [540, 19] width 59 height 7
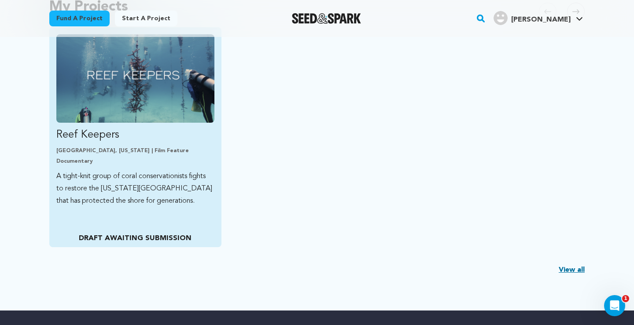
scroll to position [229, 0]
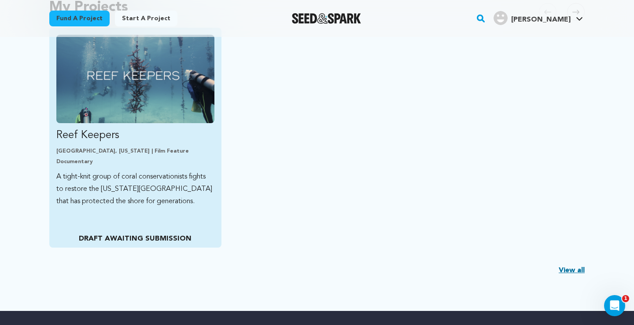
click at [149, 234] on p "DRAFT AWAITING SUBMISSION" at bounding box center [135, 239] width 158 height 11
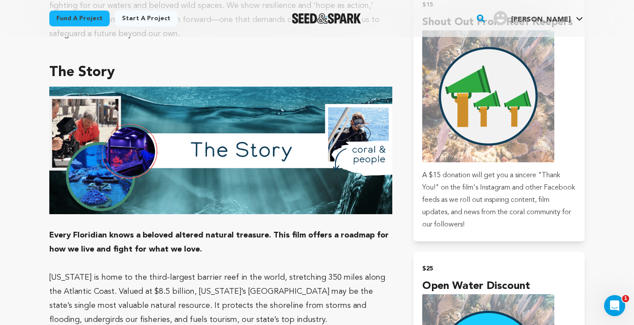
scroll to position [523, 0]
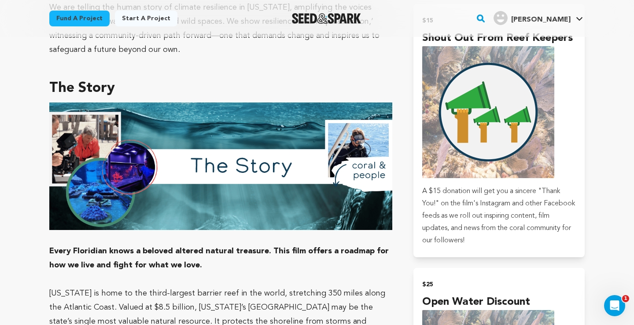
click at [100, 88] on h3 "The Story" at bounding box center [220, 88] width 343 height 21
drag, startPoint x: 117, startPoint y: 89, endPoint x: 57, endPoint y: 88, distance: 60.7
click at [57, 88] on h3 "The Story" at bounding box center [220, 88] width 343 height 21
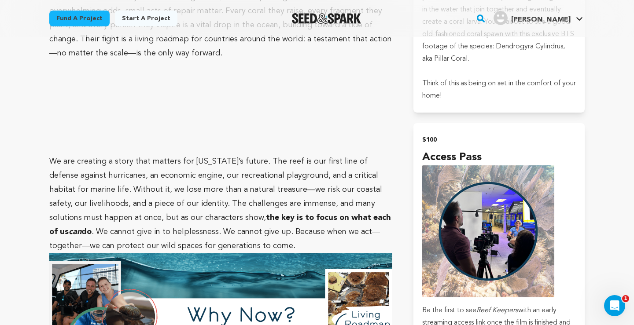
scroll to position [1343, 0]
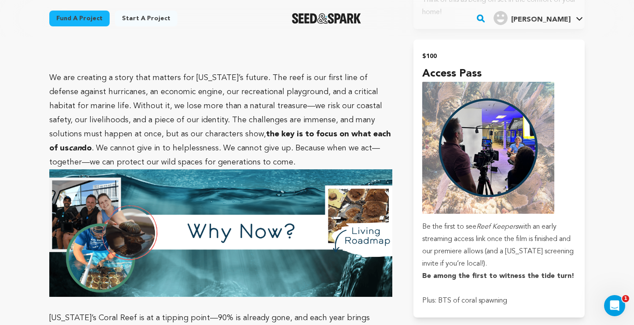
scroll to position [1430, 0]
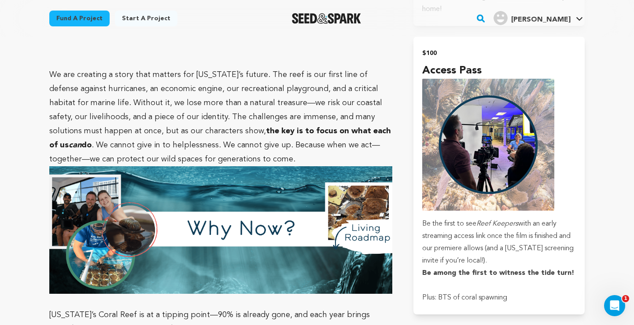
click at [227, 141] on p "We are creating a story that matters for [US_STATE]’s future. The reef is our f…" at bounding box center [220, 117] width 343 height 99
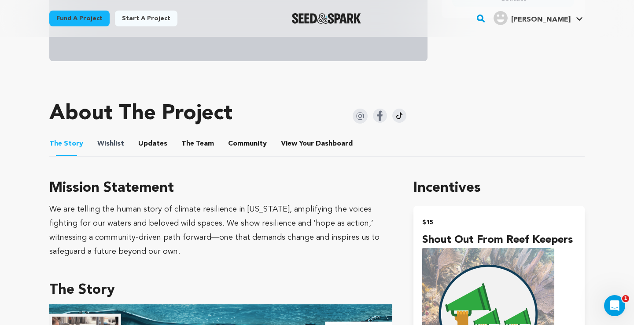
scroll to position [329, 0]
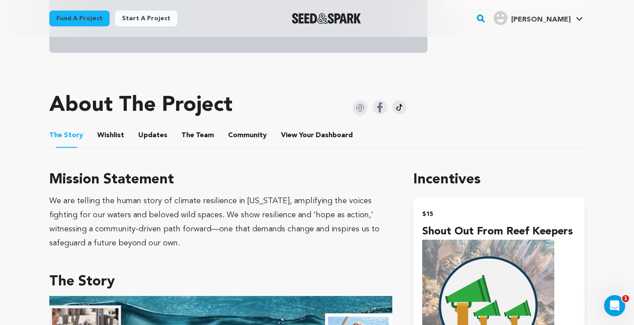
click at [110, 132] on button "Wishlist" at bounding box center [110, 137] width 21 height 21
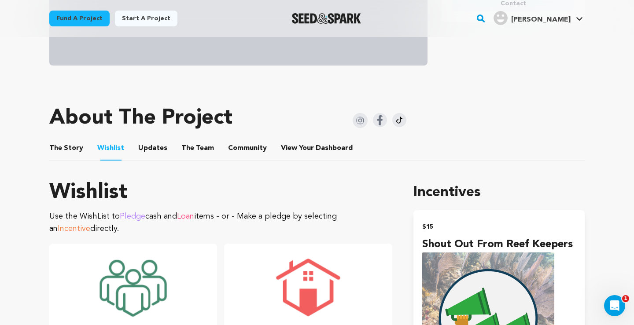
scroll to position [238, 0]
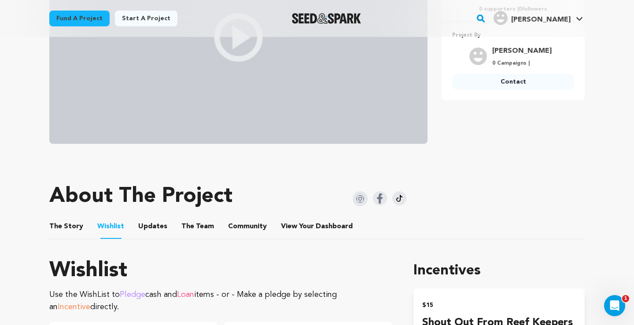
click at [144, 234] on button "Updates" at bounding box center [152, 228] width 21 height 21
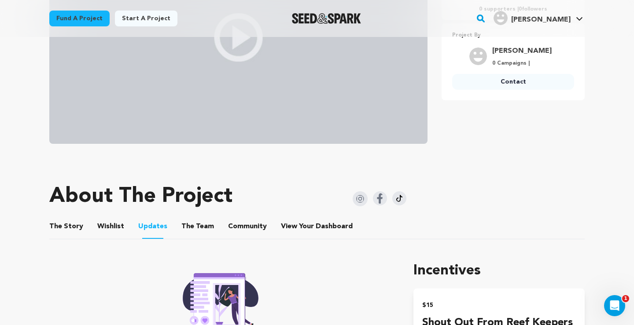
click at [187, 223] on button "The Team" at bounding box center [197, 228] width 21 height 21
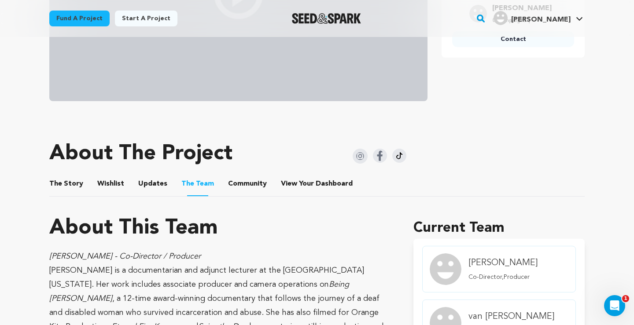
scroll to position [228, 0]
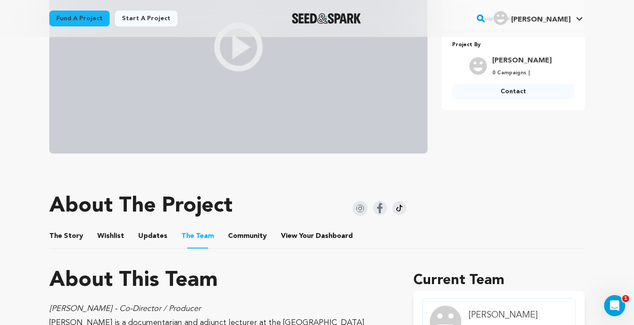
click at [242, 241] on button "Community" at bounding box center [247, 237] width 21 height 21
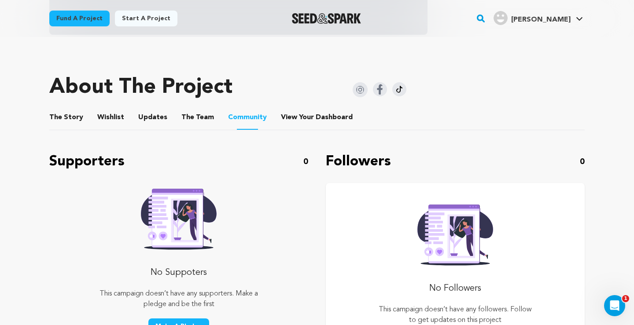
scroll to position [296, 0]
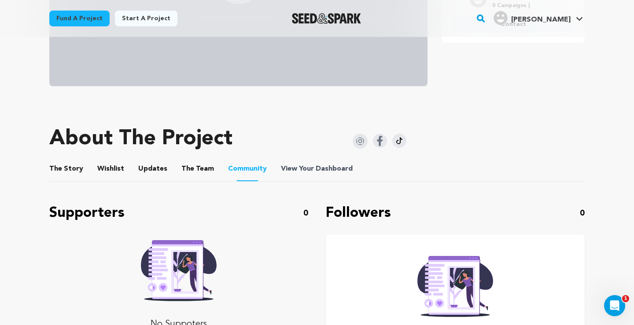
click at [296, 165] on span "View Your Dashboard" at bounding box center [317, 169] width 73 height 11
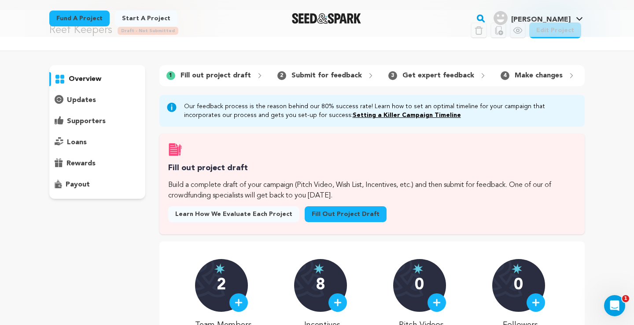
click at [79, 76] on p "overview" at bounding box center [85, 79] width 33 height 11
click at [205, 79] on p "Fill out project draft" at bounding box center [215, 75] width 70 height 11
click at [315, 214] on link "Fill out project draft" at bounding box center [345, 214] width 82 height 16
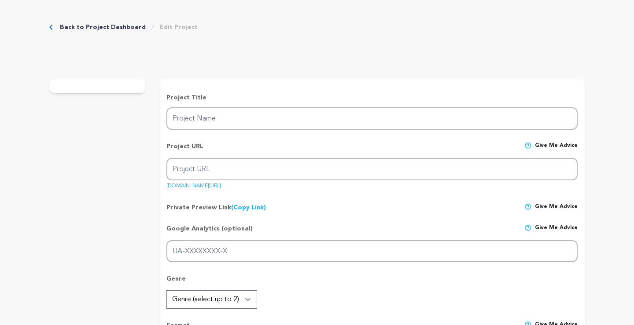
type input "Reef Keepers"
type input "reef-keepers"
type input "A tight-knit group of coral conservationists fights to restore the [US_STATE][G…"
type textarea "Amid record heat, storms, and disease, [US_STATE]’s Coral Reef is struggling to…"
type textarea "We are telling the human story of climate resilience in [US_STATE], amplifying …"
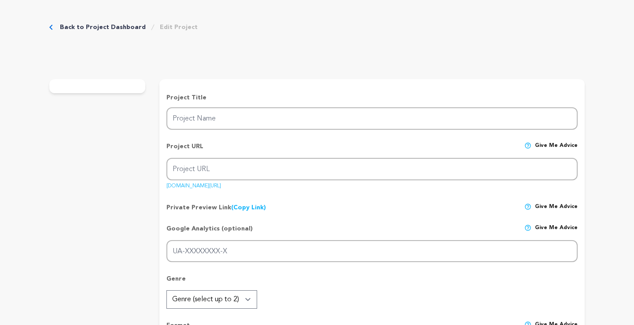
type textarea "Southern Documentary Fund is our fiscal sponsor: [URL][DOMAIN_NAME]"
radio input "true"
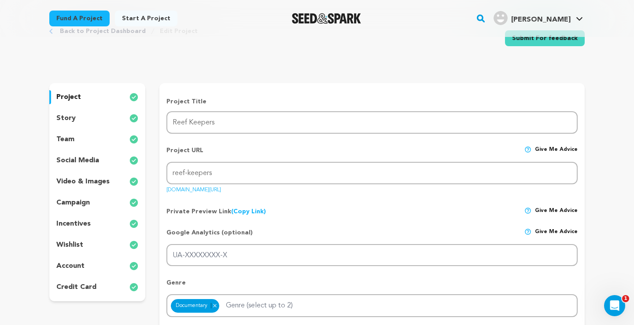
click at [64, 121] on p "story" at bounding box center [65, 118] width 19 height 11
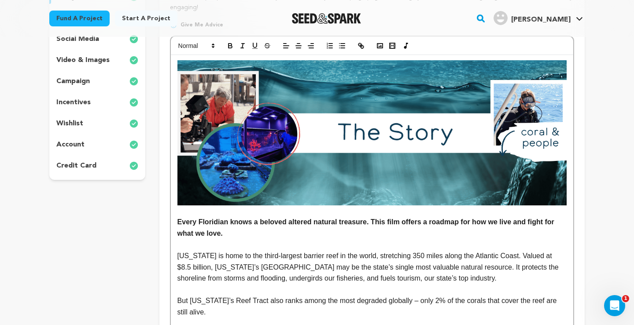
scroll to position [169, 0]
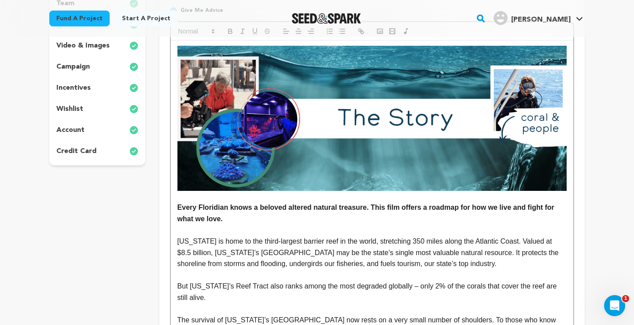
click at [177, 275] on p at bounding box center [371, 275] width 389 height 11
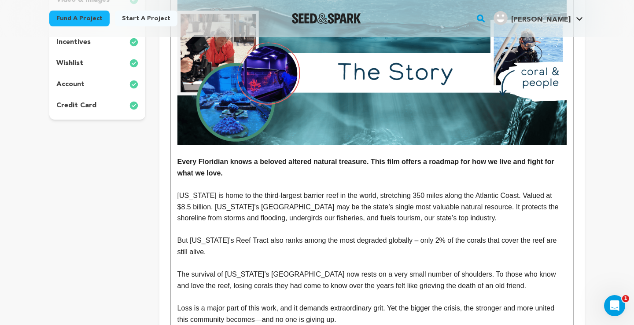
scroll to position [267, 0]
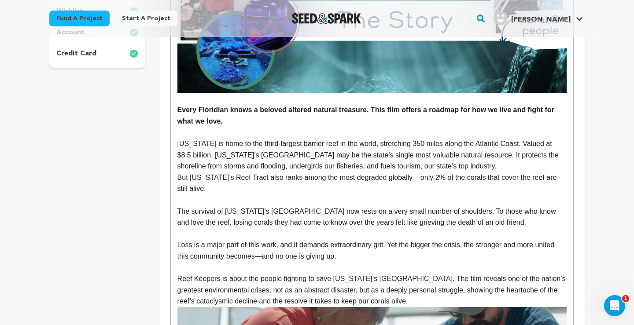
click at [179, 235] on p "To enrich screen reader interactions, please activate Accessibility in Grammarl…" at bounding box center [371, 233] width 389 height 11
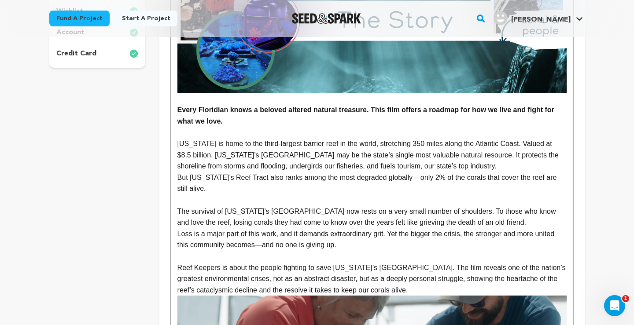
click at [180, 258] on p "To enrich screen reader interactions, please activate Accessibility in Grammarl…" at bounding box center [371, 256] width 389 height 11
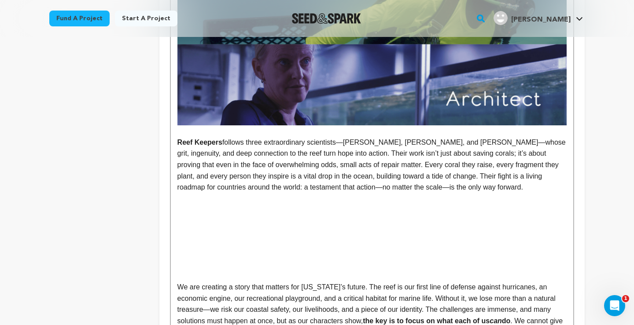
scroll to position [717, 0]
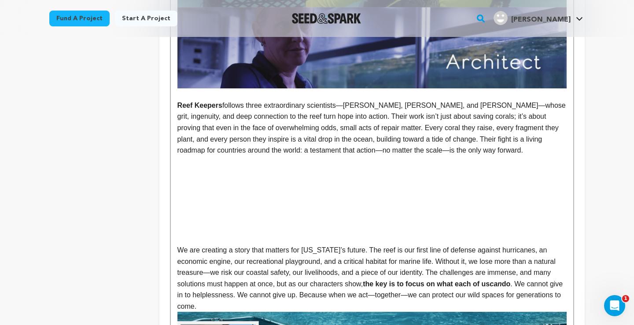
click at [446, 147] on p "Reef Keepers follows three extraordinary scientists—[PERSON_NAME], [PERSON_NAME…" at bounding box center [371, 128] width 389 height 56
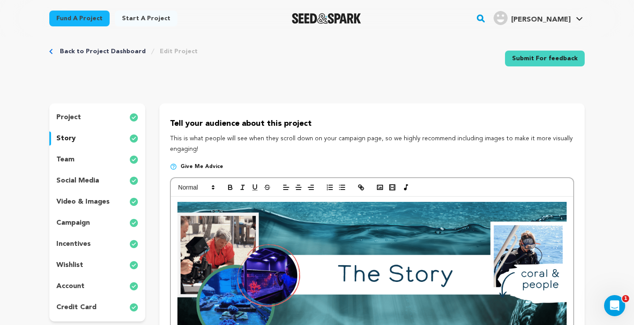
scroll to position [0, 0]
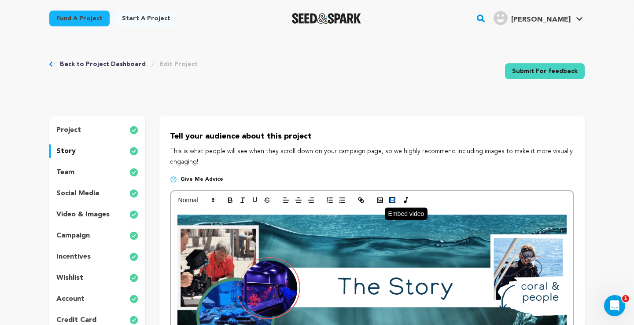
click at [392, 201] on icon "button" at bounding box center [392, 200] width 8 height 8
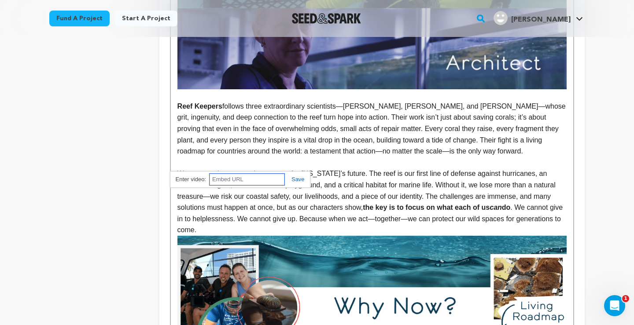
paste input "[URL][DOMAIN_NAME]"
type input "[URL][DOMAIN_NAME]"
click at [303, 179] on link at bounding box center [294, 179] width 20 height 7
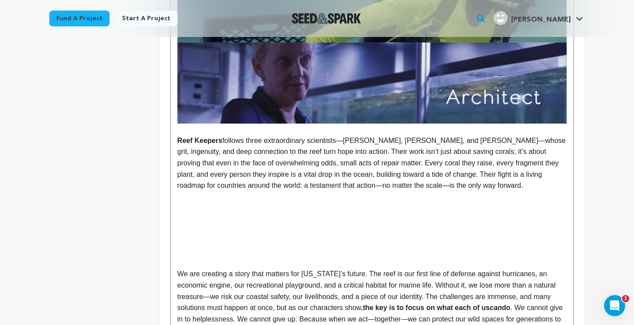
scroll to position [686, 0]
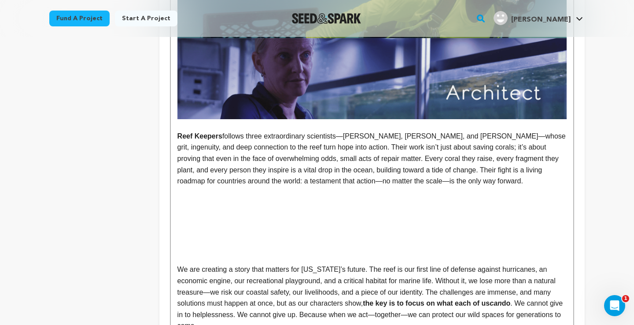
click at [425, 181] on p "Reef Keepers follows three extraordinary scientists—[PERSON_NAME], [PERSON_NAME…" at bounding box center [371, 159] width 389 height 56
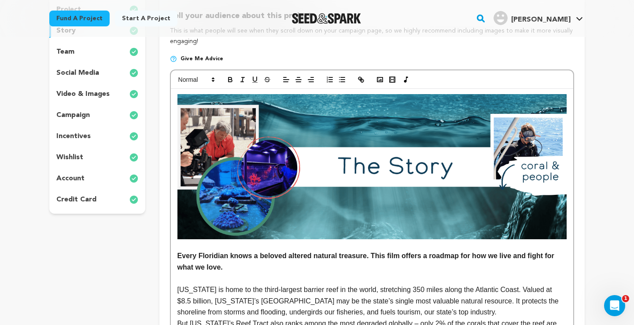
scroll to position [0, 0]
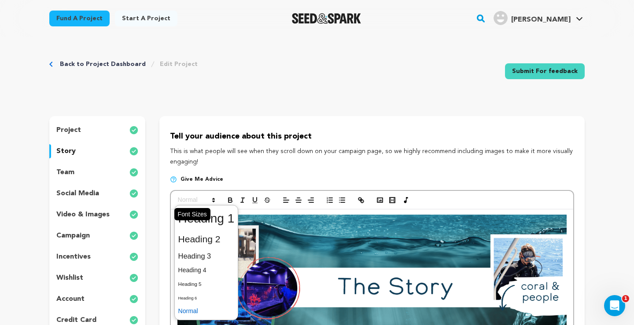
click at [194, 201] on span at bounding box center [195, 200] width 43 height 11
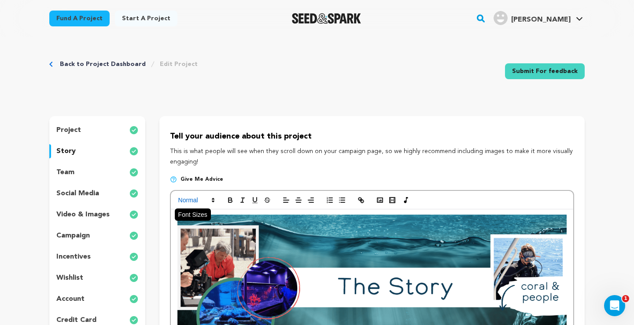
click at [194, 201] on span at bounding box center [195, 200] width 43 height 11
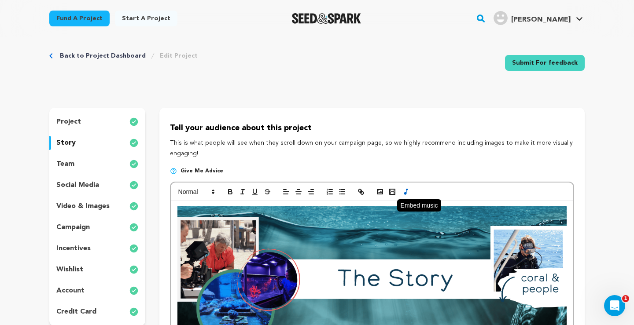
scroll to position [10, 0]
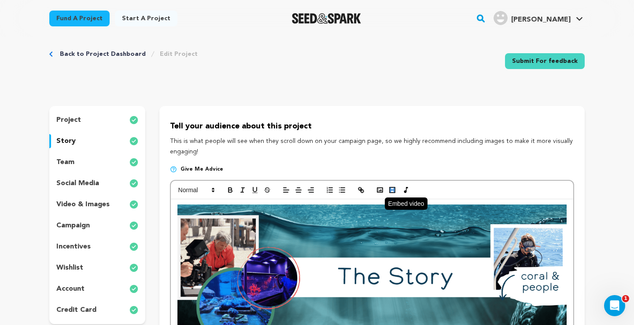
click at [389, 189] on rect "button" at bounding box center [391, 189] width 5 height 5
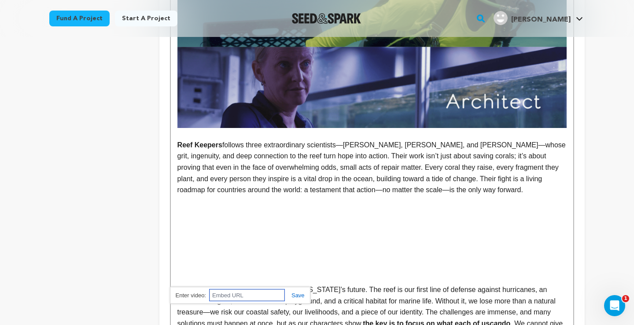
scroll to position [701, 0]
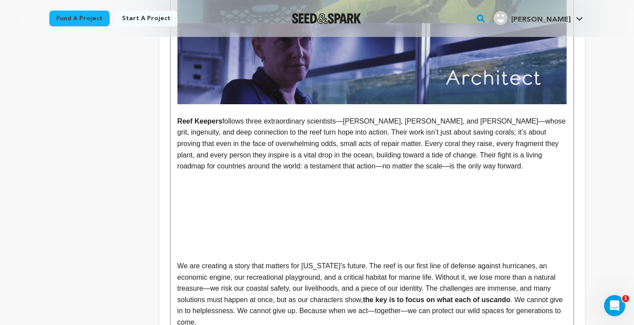
click at [429, 169] on p "Reef Keepers follows three extraordinary scientists—[PERSON_NAME], [PERSON_NAME…" at bounding box center [371, 144] width 389 height 56
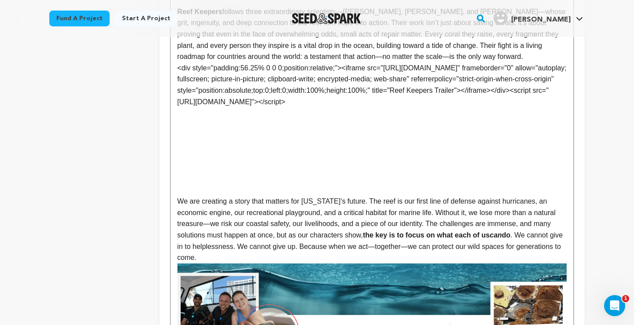
scroll to position [768, 0]
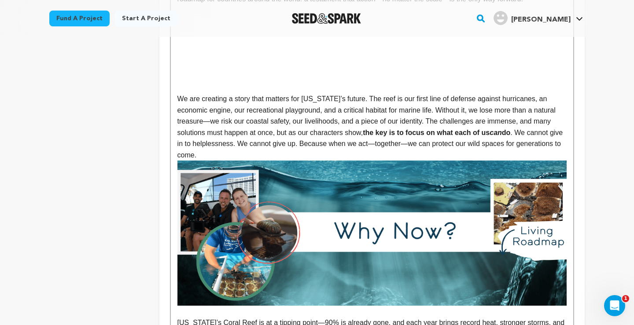
scroll to position [870, 0]
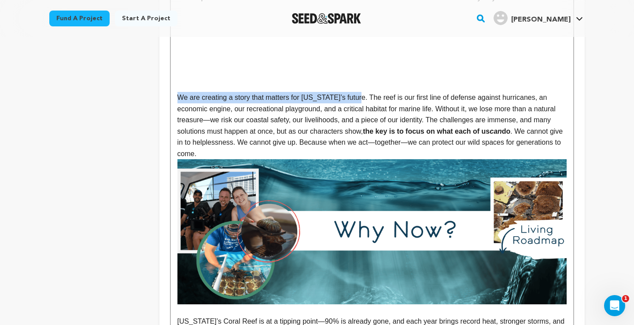
drag, startPoint x: 355, startPoint y: 98, endPoint x: 179, endPoint y: 98, distance: 175.5
click at [179, 98] on p "We are creating a story that matters for [US_STATE]’s future. The reef is our f…" at bounding box center [371, 126] width 389 height 68
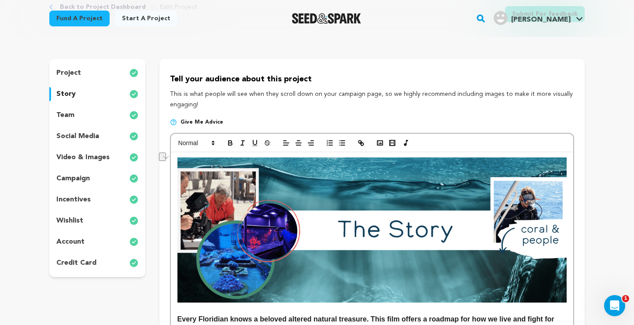
scroll to position [0, 0]
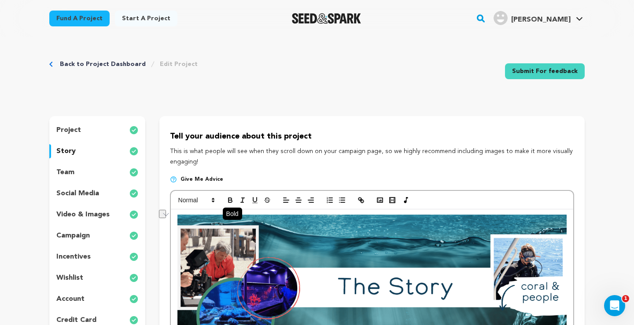
click at [228, 198] on icon "button" at bounding box center [229, 199] width 3 height 2
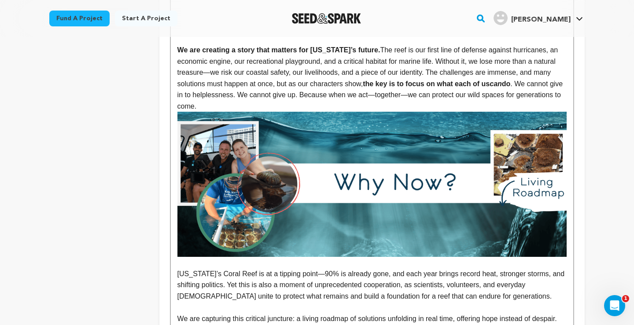
scroll to position [890, 0]
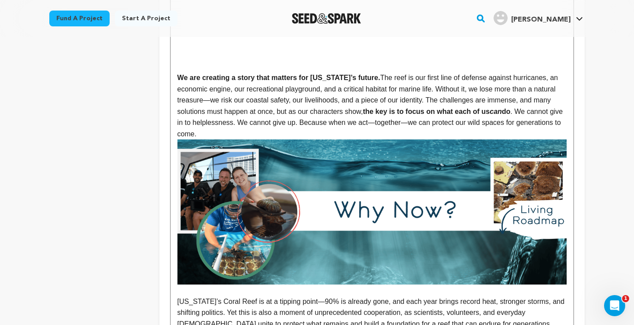
click at [343, 125] on p "We are creating a story that matters for [US_STATE]’s future. The reef is our f…" at bounding box center [371, 106] width 389 height 68
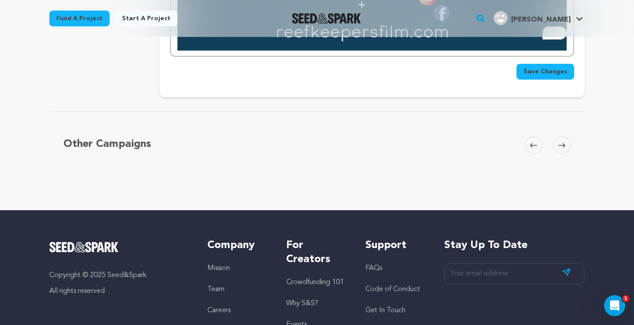
scroll to position [2552, 0]
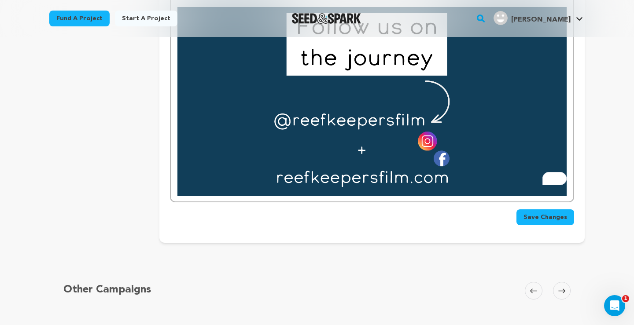
click at [547, 209] on button "Save Changes" at bounding box center [545, 217] width 58 height 16
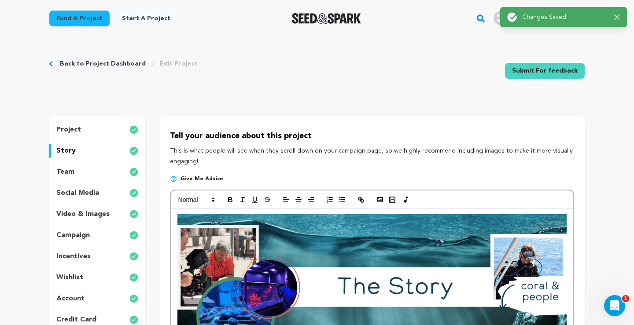
scroll to position [0, 0]
